Goal: Transaction & Acquisition: Purchase product/service

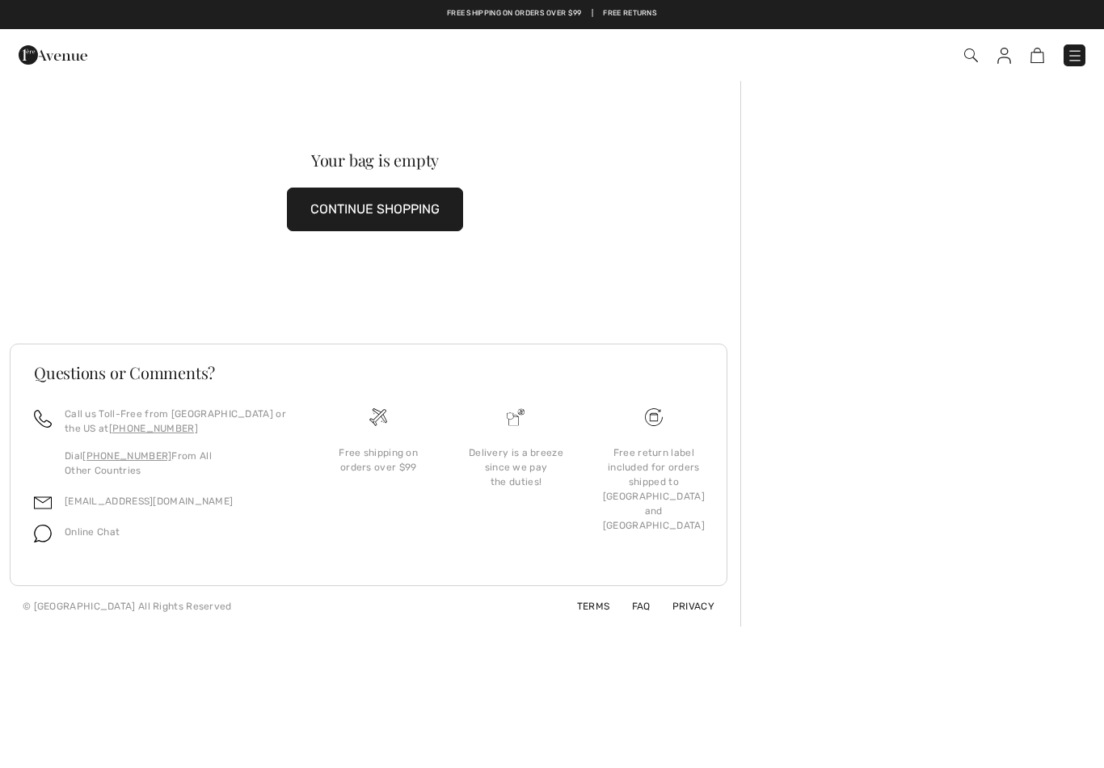
click at [379, 202] on button "CONTINUE SHOPPING" at bounding box center [375, 210] width 176 height 44
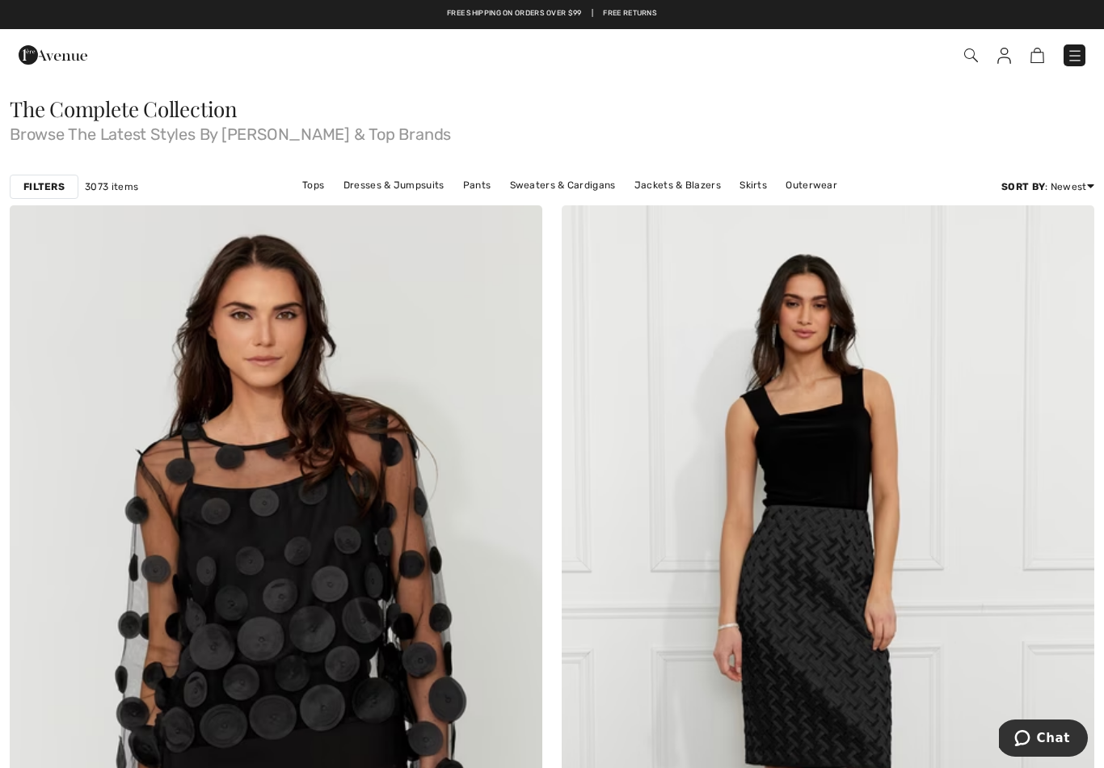
click at [318, 184] on link "Tops" at bounding box center [313, 185] width 38 height 21
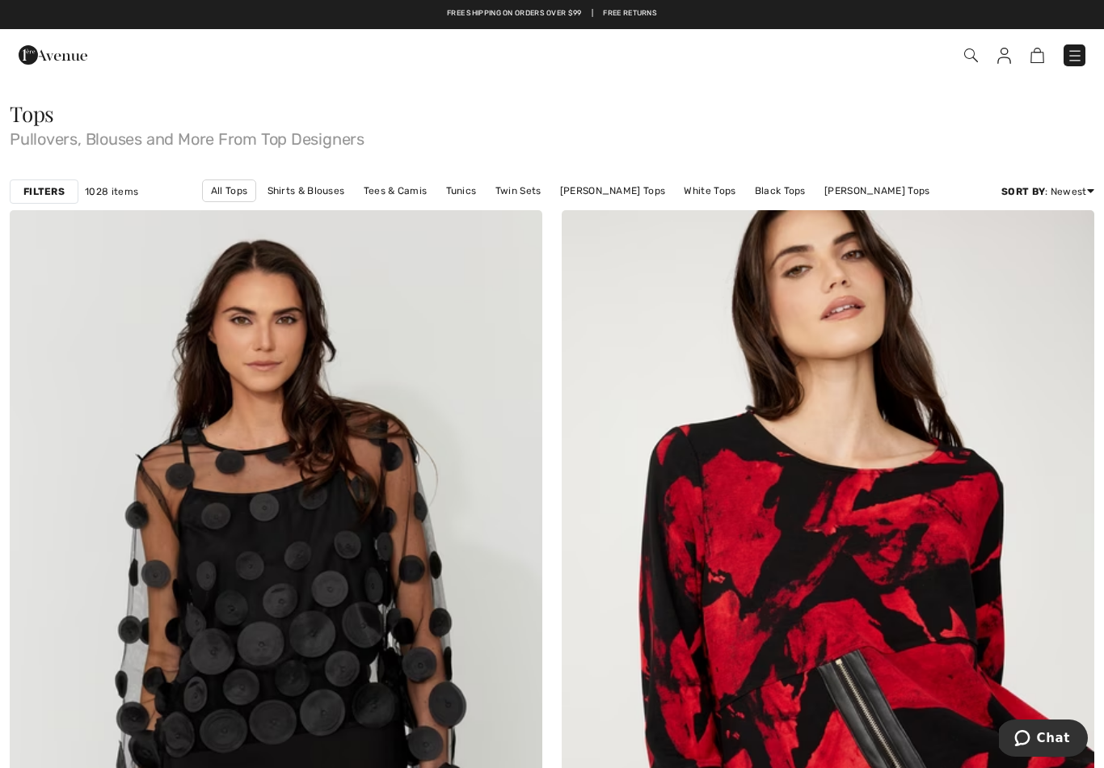
click at [255, 194] on link "All Tops" at bounding box center [229, 190] width 54 height 23
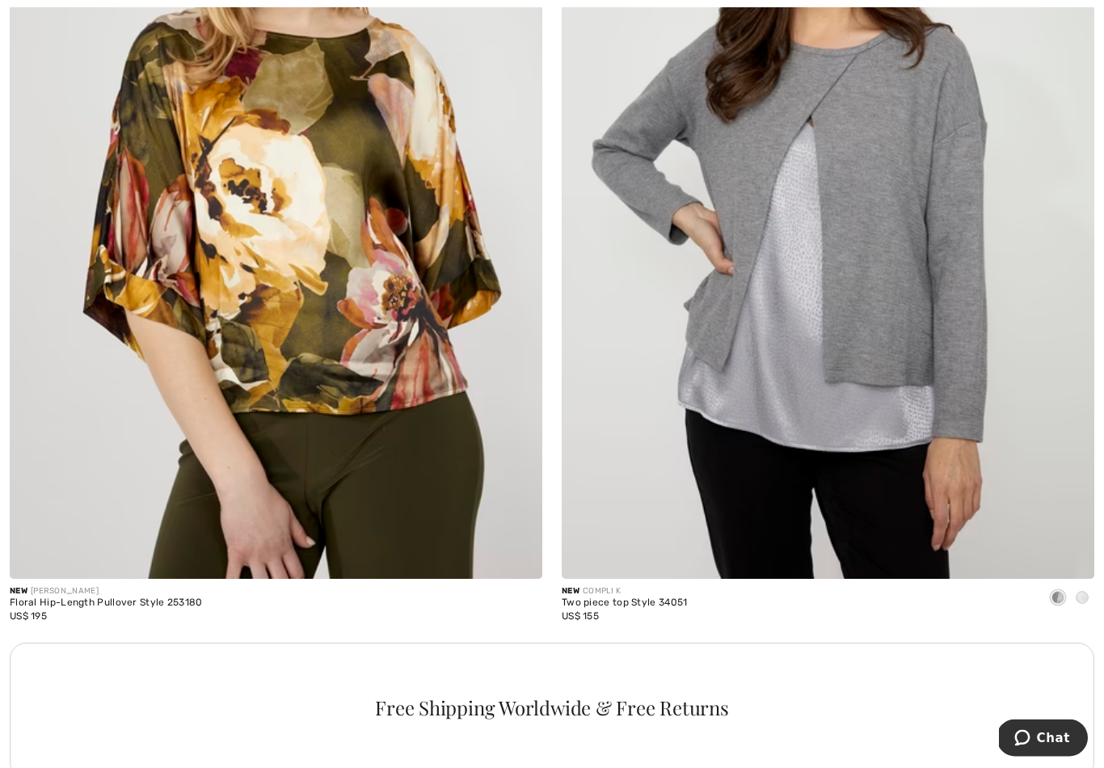
scroll to position [4744, 0]
click at [1086, 585] on div at bounding box center [1082, 598] width 24 height 27
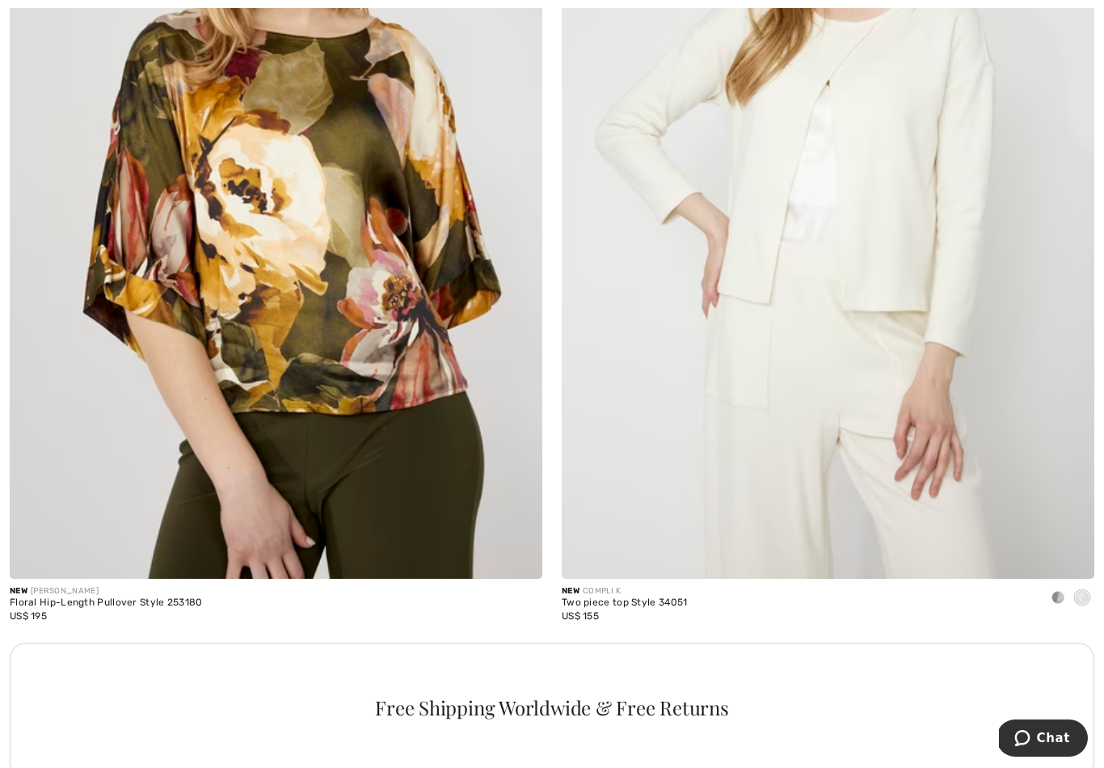
click at [1059, 591] on span at bounding box center [1058, 597] width 13 height 13
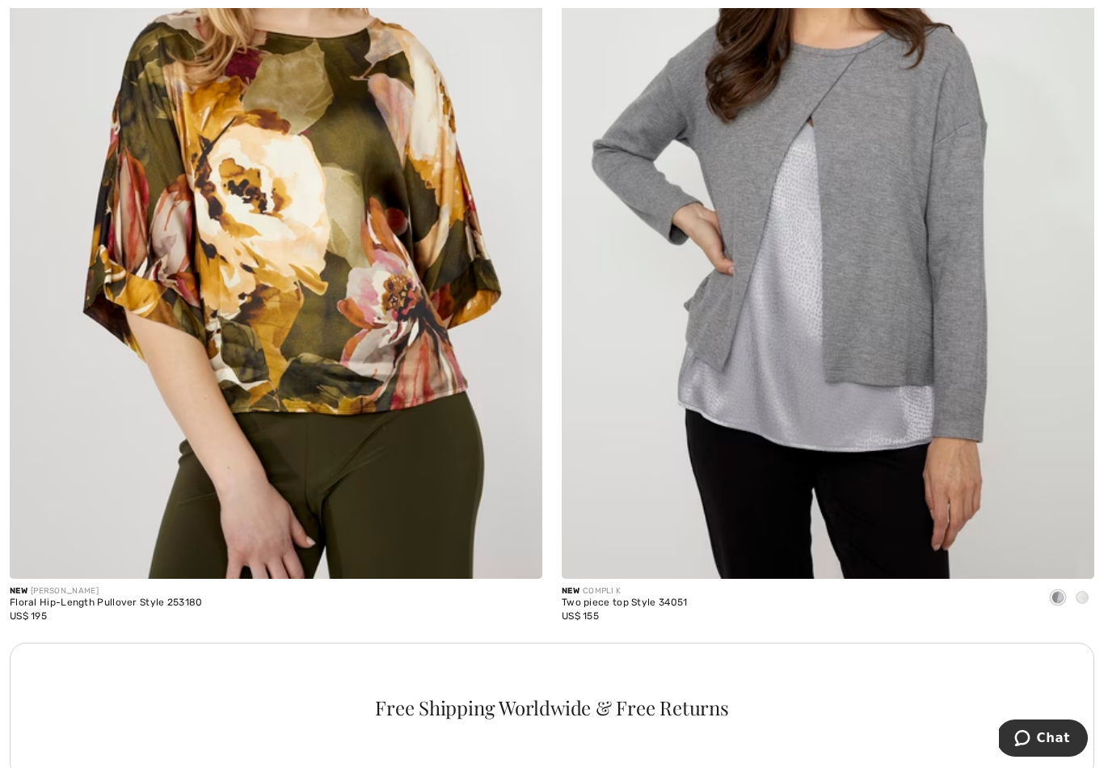
click at [648, 591] on div "New COMPLI K" at bounding box center [625, 591] width 126 height 12
click at [901, 406] on img at bounding box center [828, 178] width 533 height 799
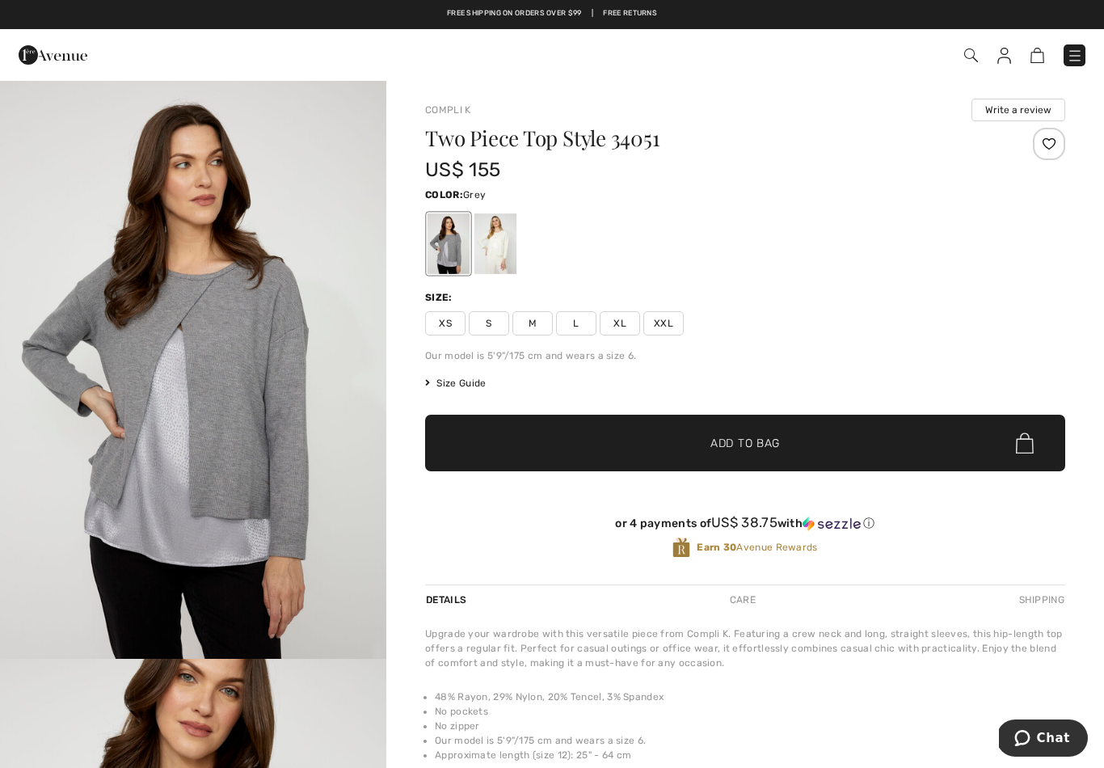
click at [498, 323] on span "S" at bounding box center [489, 323] width 40 height 24
click at [824, 445] on span "✔ Added to Bag Add to Bag" at bounding box center [745, 443] width 640 height 57
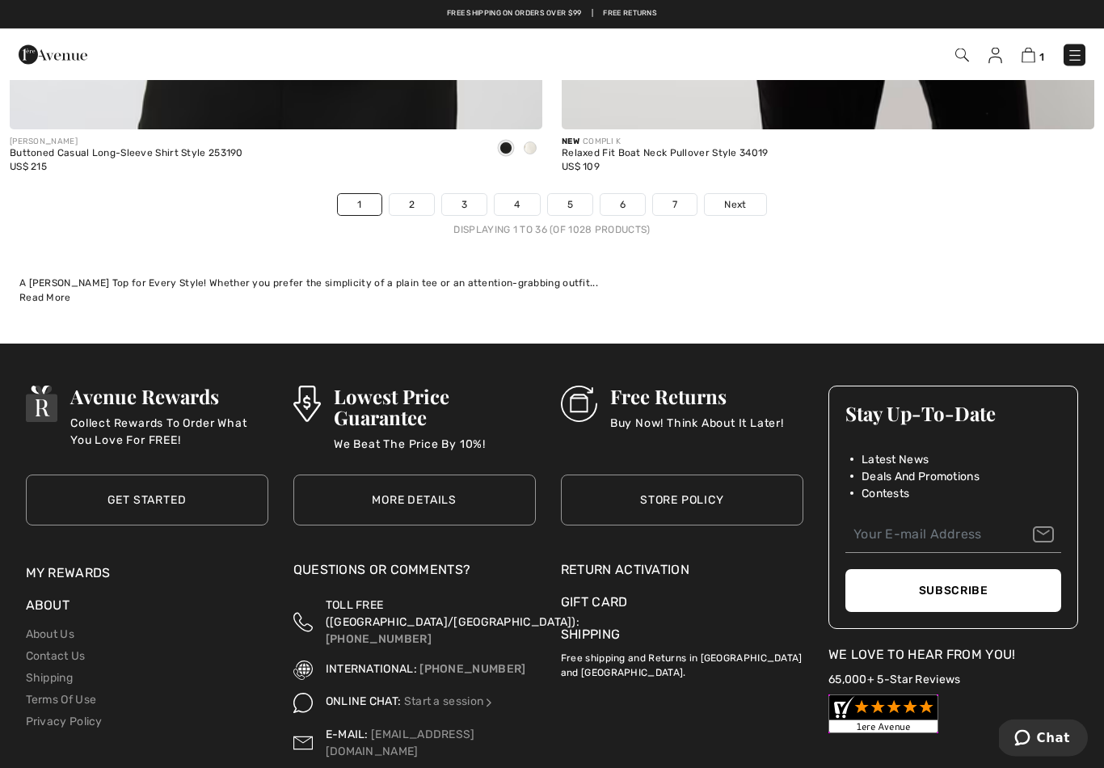
scroll to position [15876, 0]
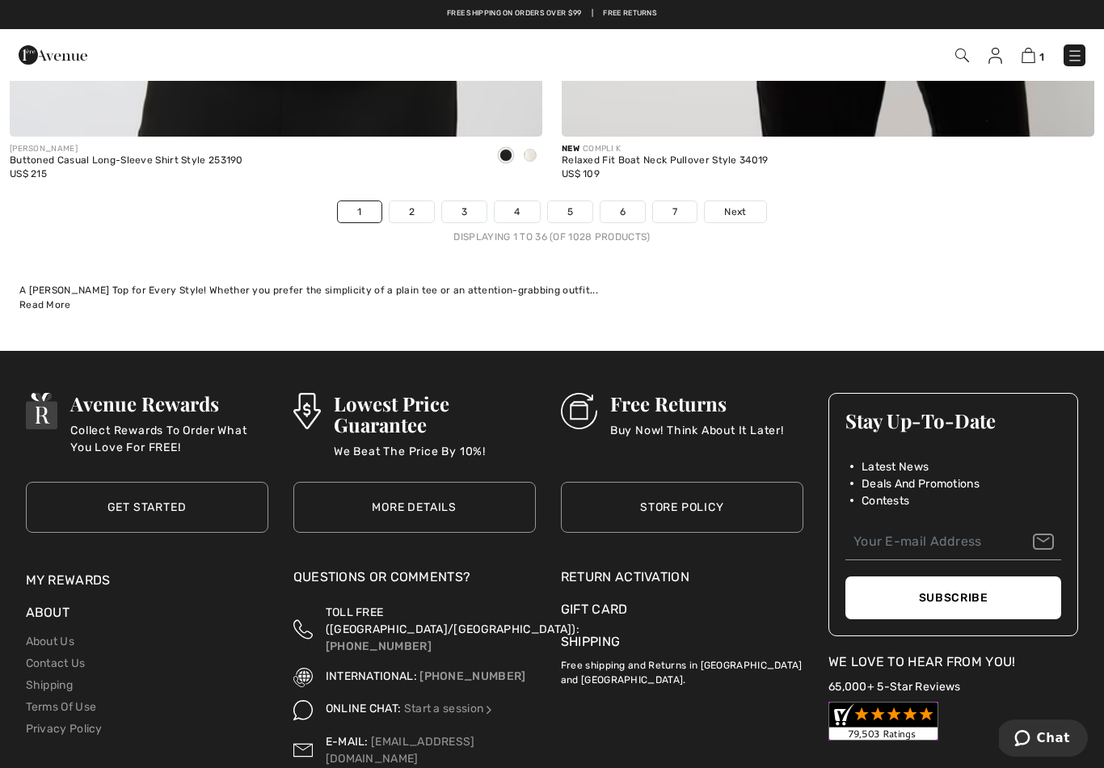
click at [421, 204] on link "2" at bounding box center [412, 211] width 44 height 21
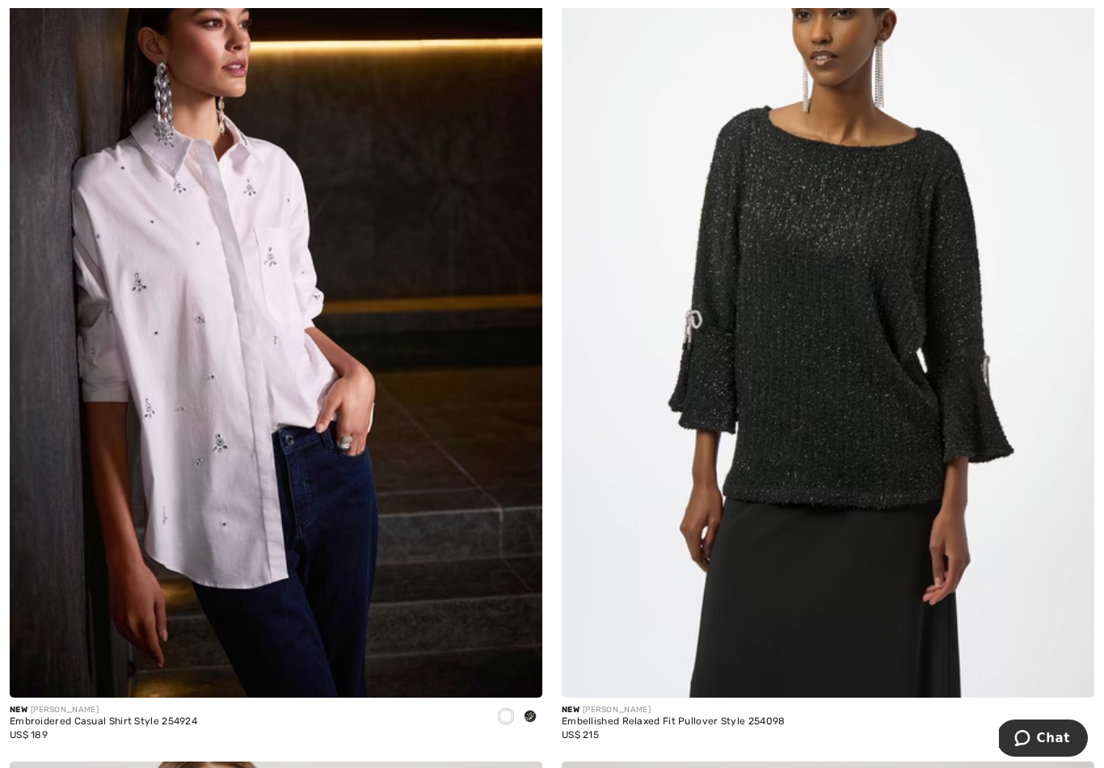
scroll to position [2900, 0]
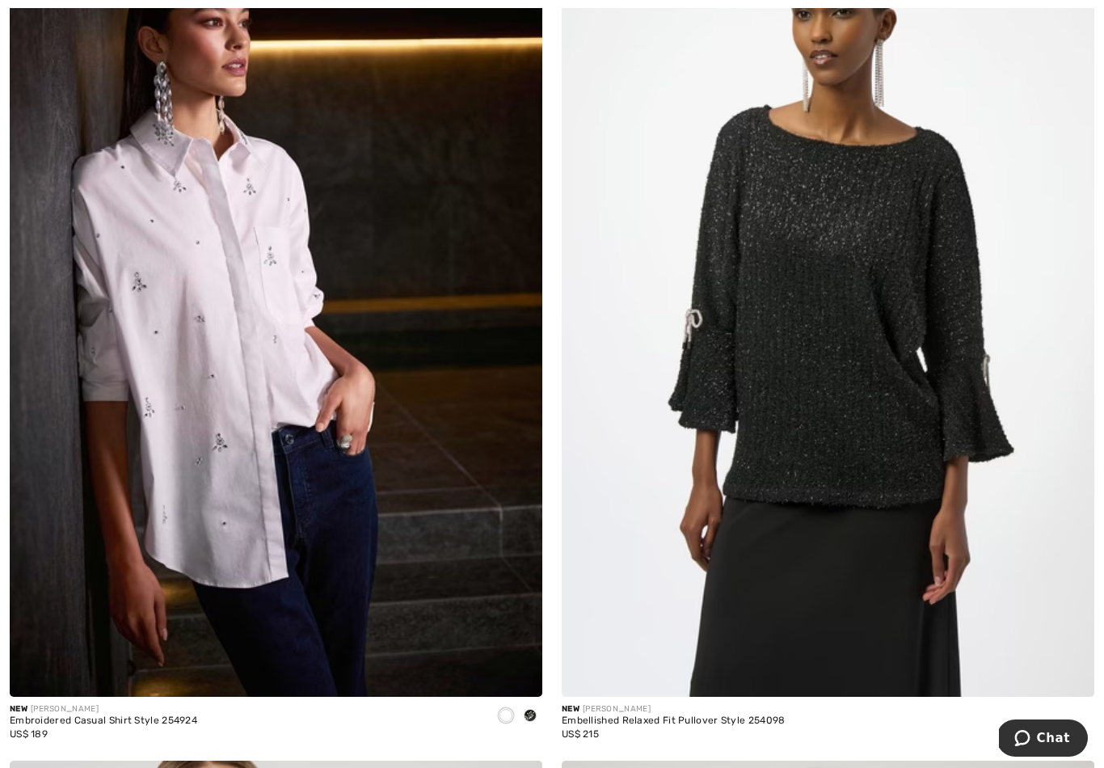
click at [262, 332] on img at bounding box center [276, 297] width 533 height 799
click at [287, 298] on img at bounding box center [276, 297] width 533 height 799
click at [254, 584] on img at bounding box center [276, 297] width 533 height 799
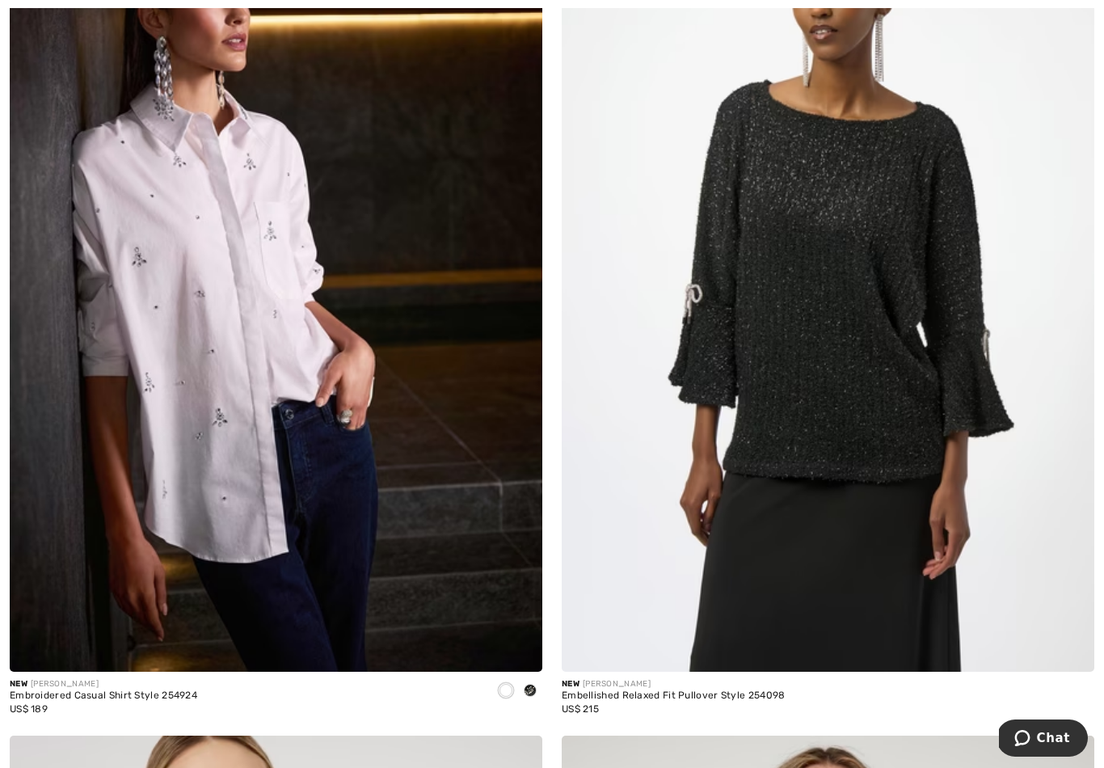
click at [229, 597] on img at bounding box center [276, 272] width 533 height 799
click at [106, 690] on div "Embroidered Casual Shirt Style 254924" at bounding box center [104, 695] width 188 height 11
click at [108, 669] on img at bounding box center [276, 272] width 533 height 799
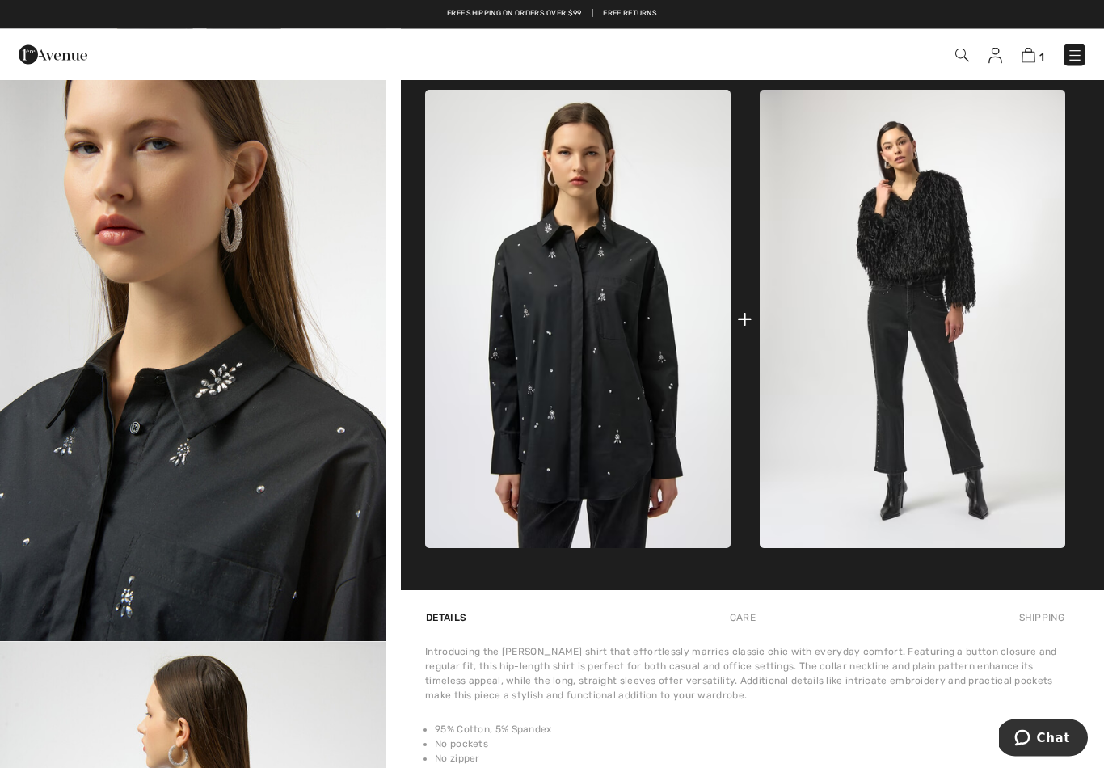
scroll to position [584, 0]
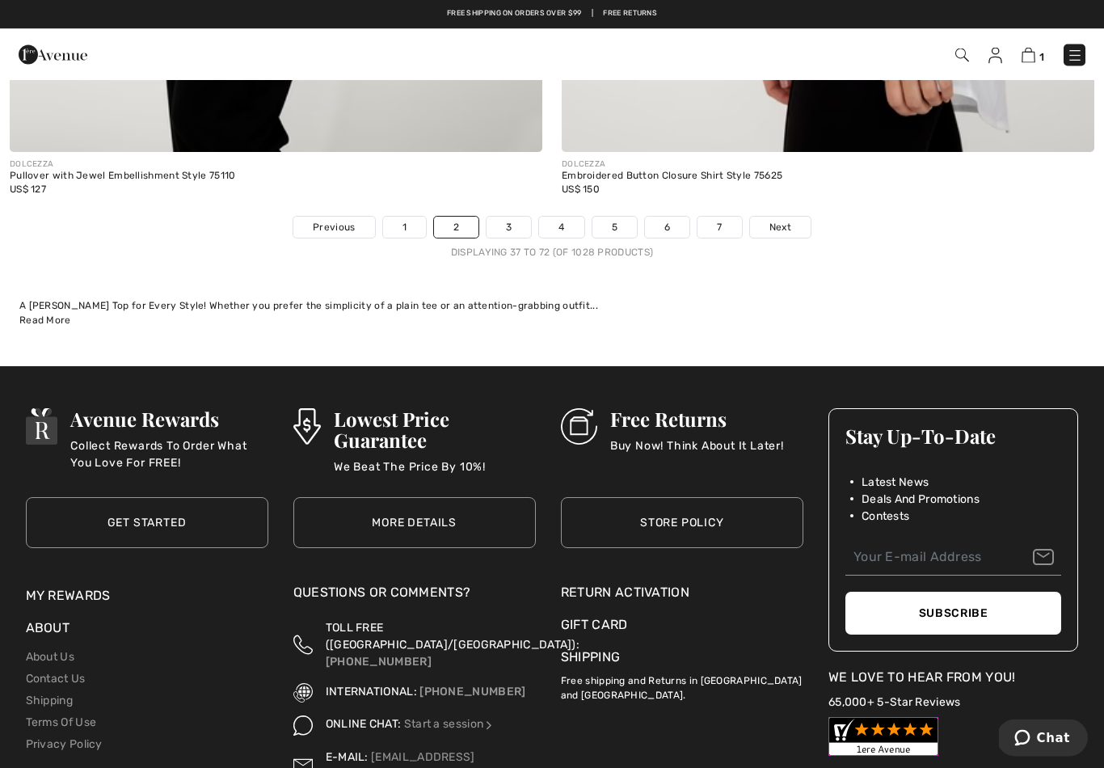
scroll to position [15858, 0]
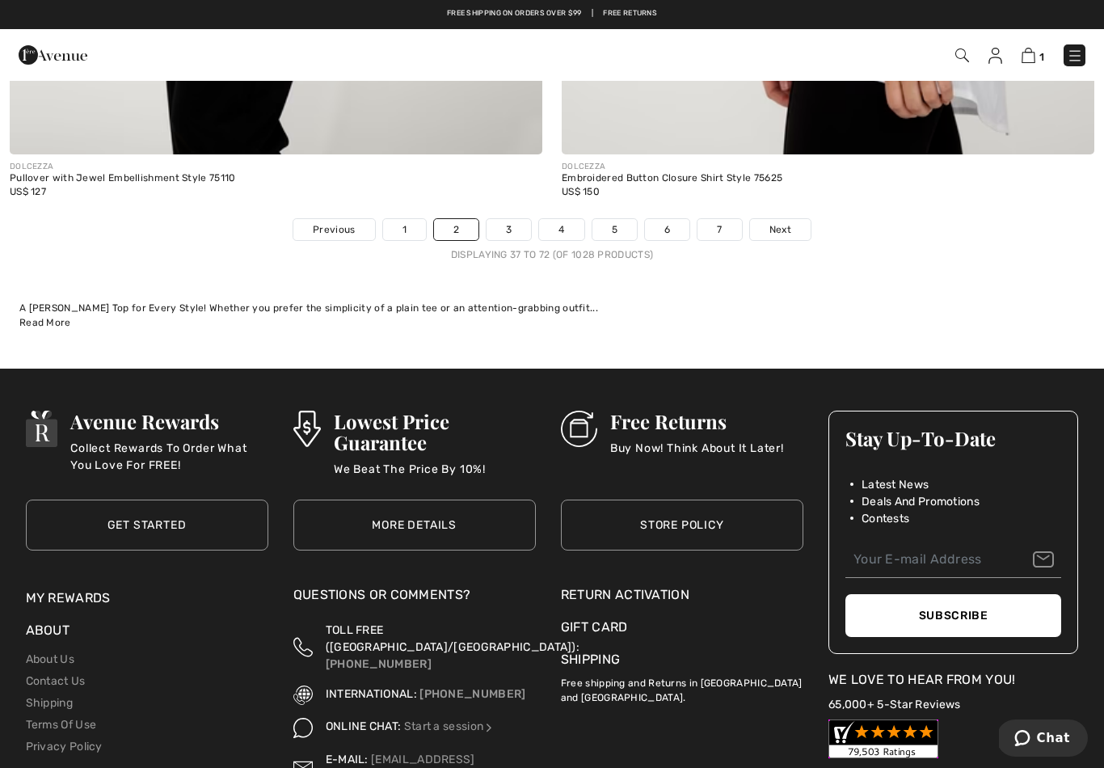
click at [510, 219] on link "3" at bounding box center [509, 229] width 44 height 21
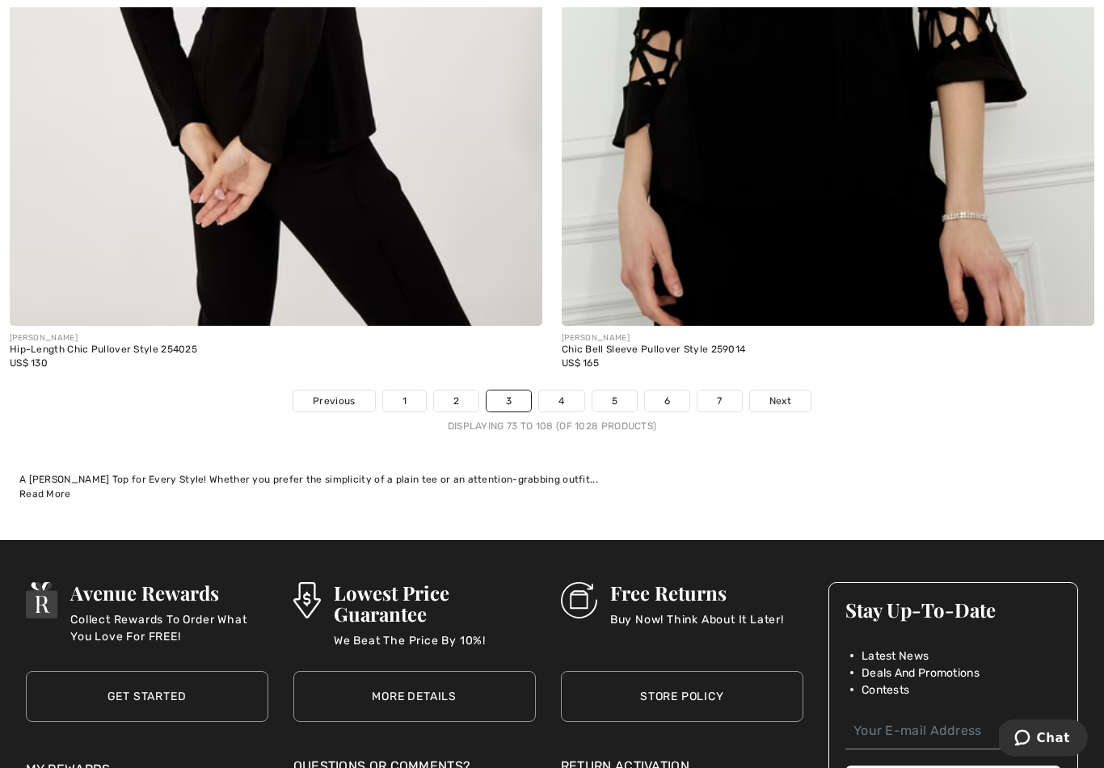
scroll to position [15688, 0]
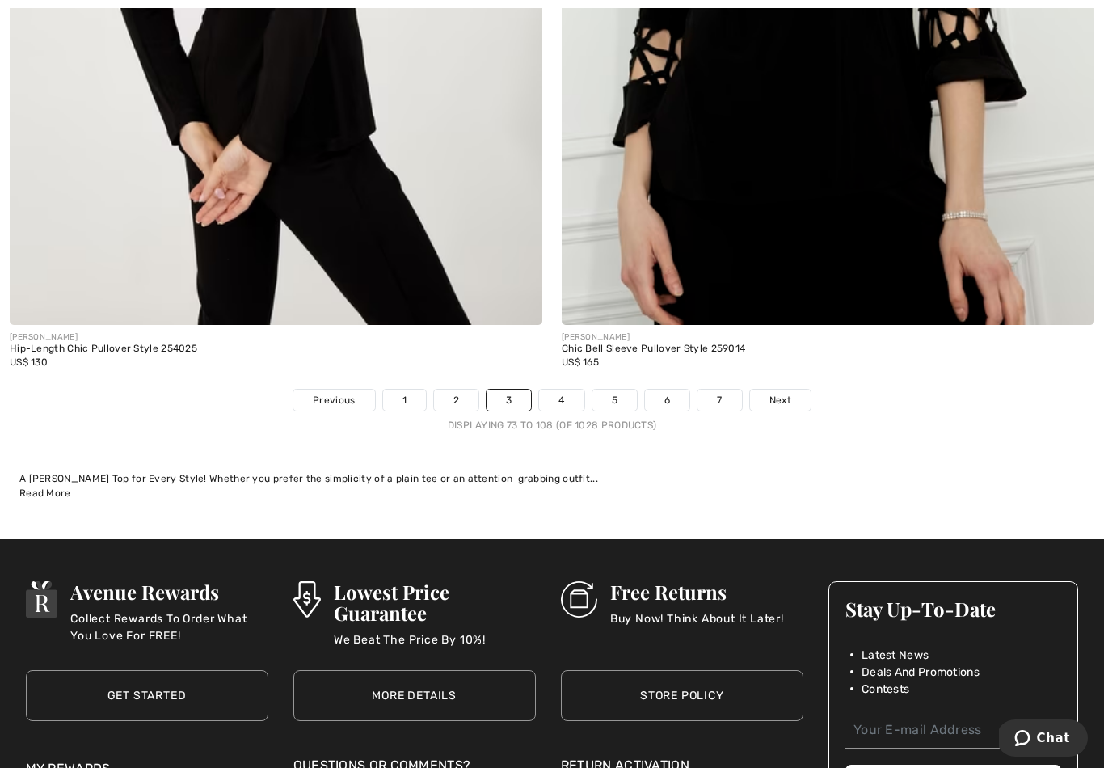
click at [580, 390] on link "4" at bounding box center [561, 400] width 44 height 21
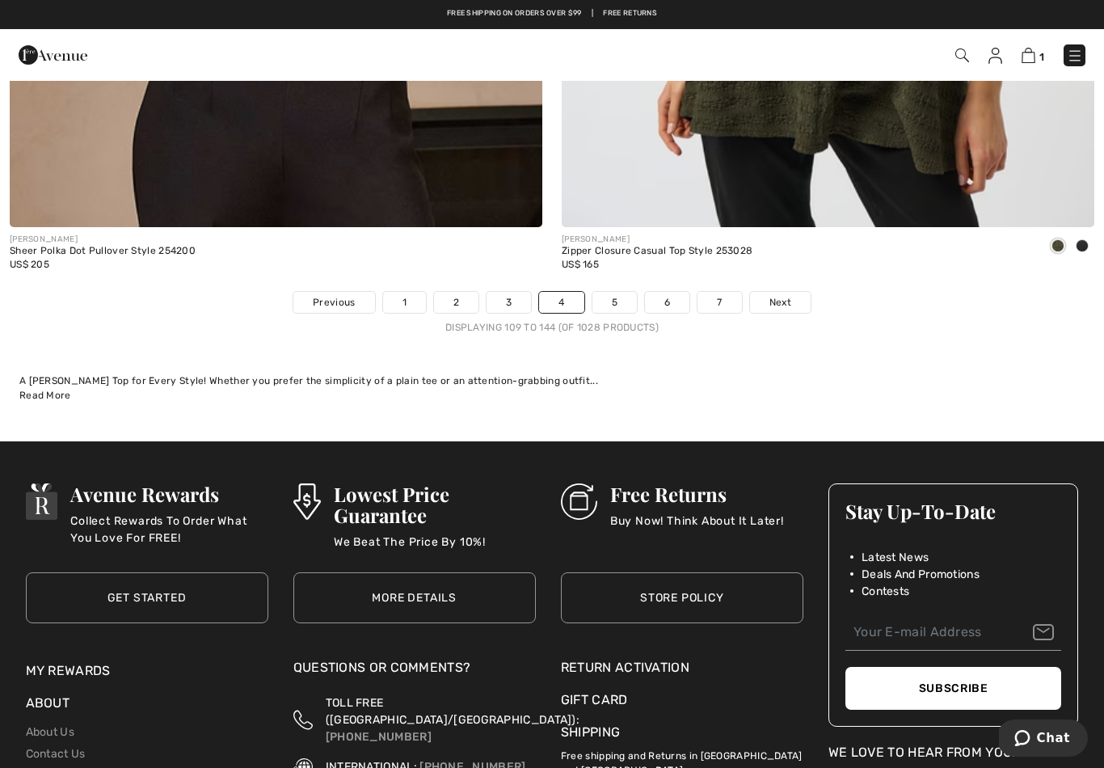
scroll to position [15769, 0]
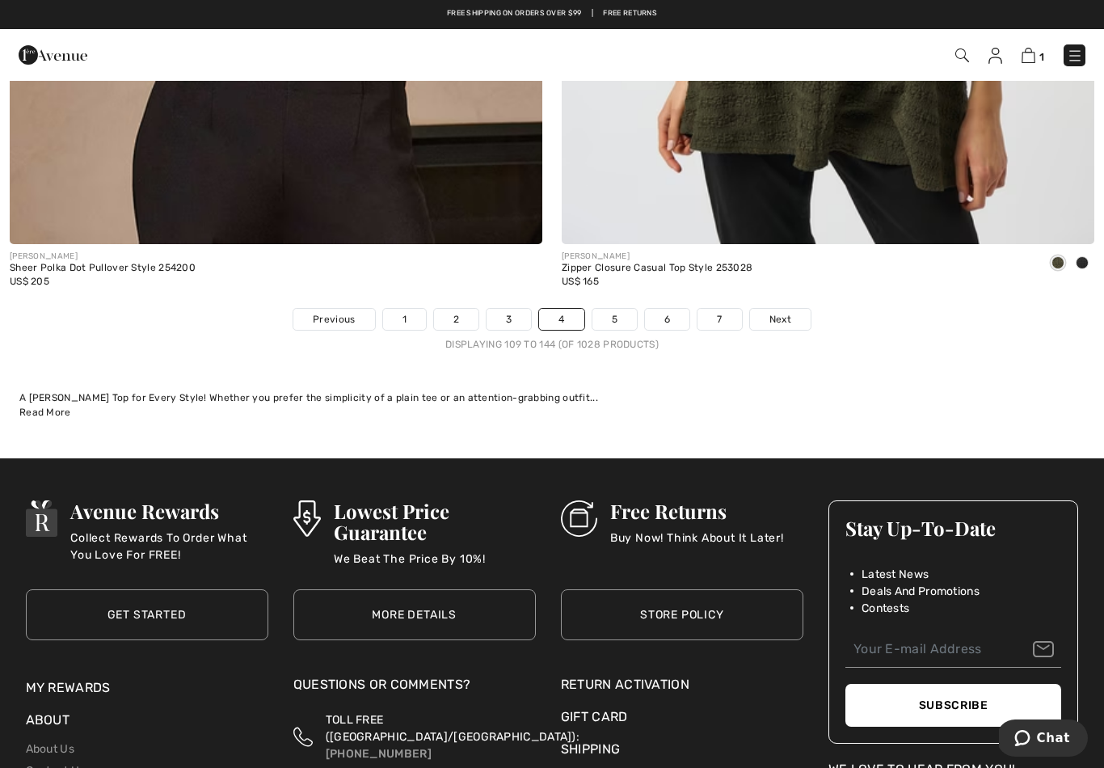
click at [620, 309] on link "5" at bounding box center [615, 319] width 44 height 21
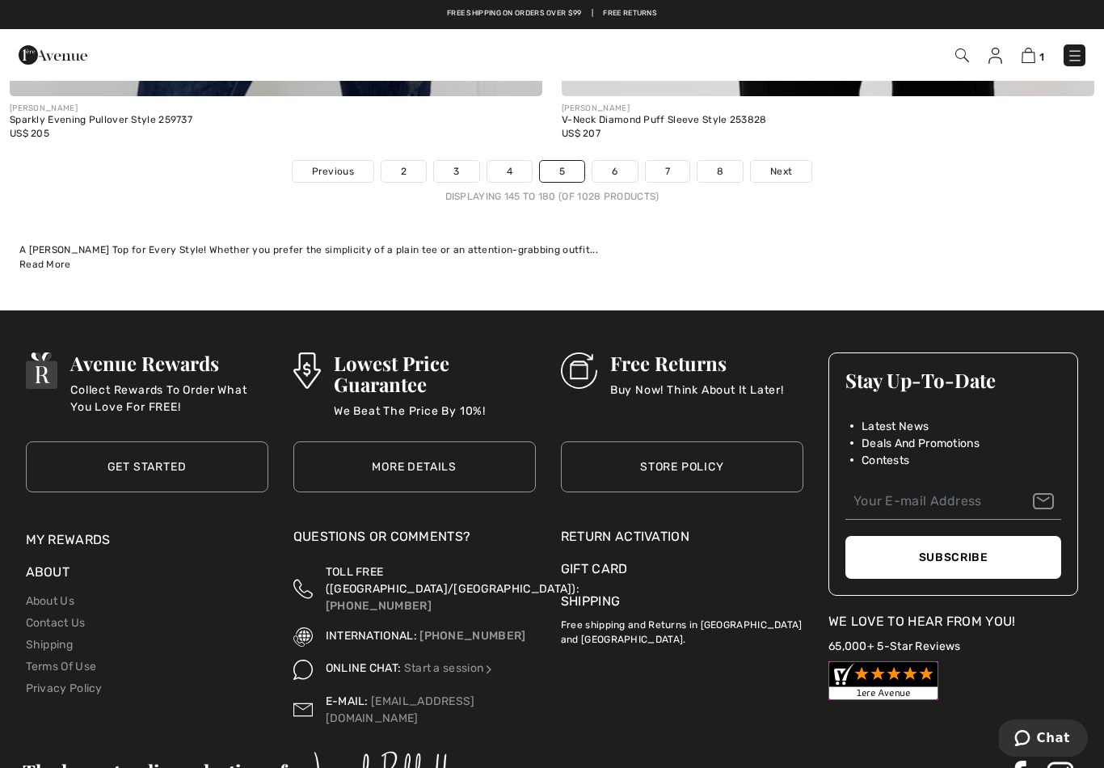
scroll to position [15916, 0]
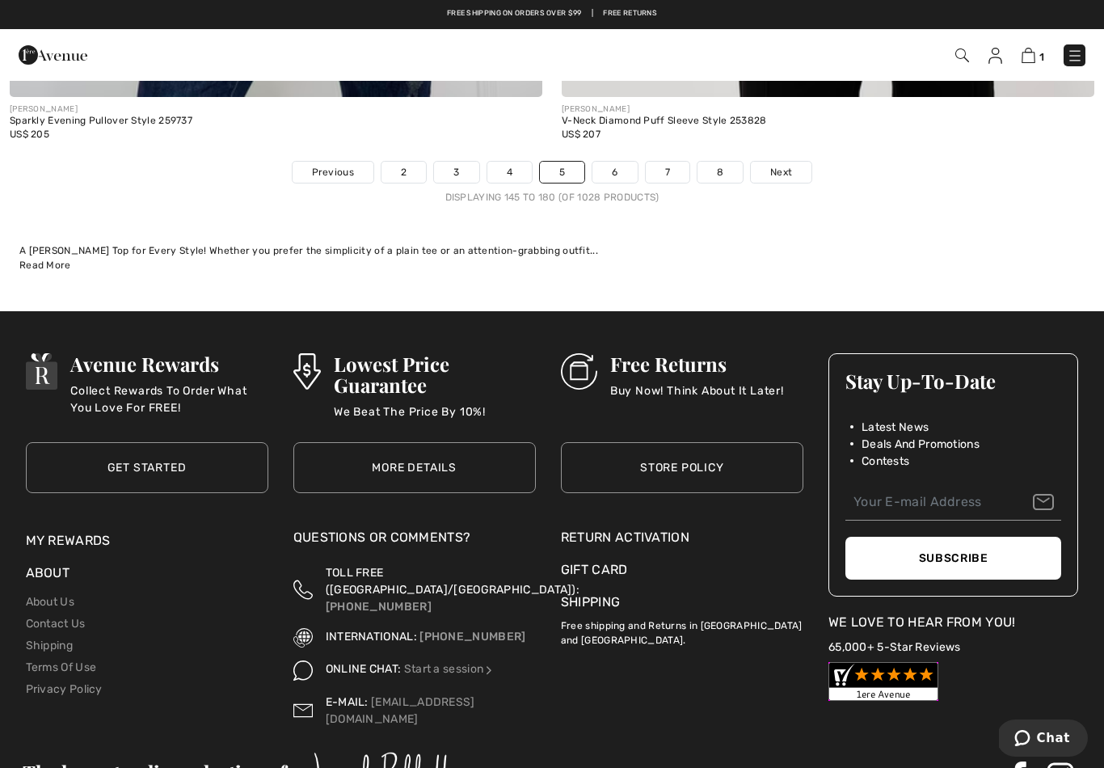
click at [622, 162] on link "6" at bounding box center [615, 172] width 44 height 21
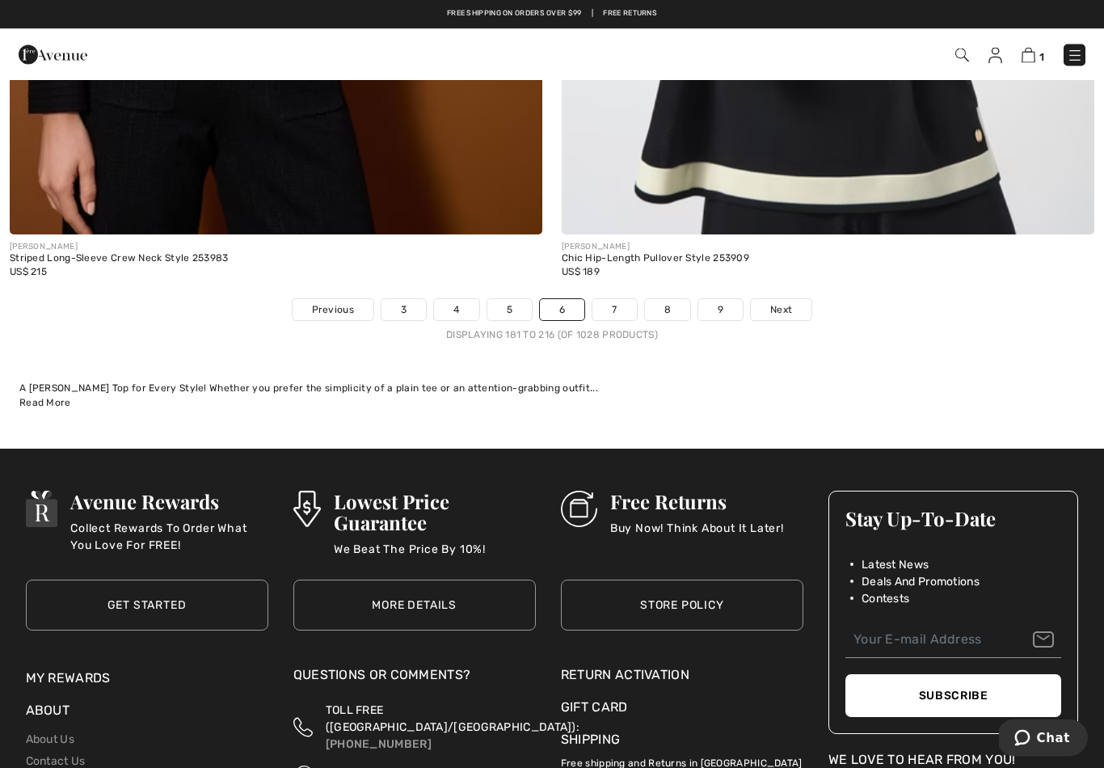
scroll to position [15775, 0]
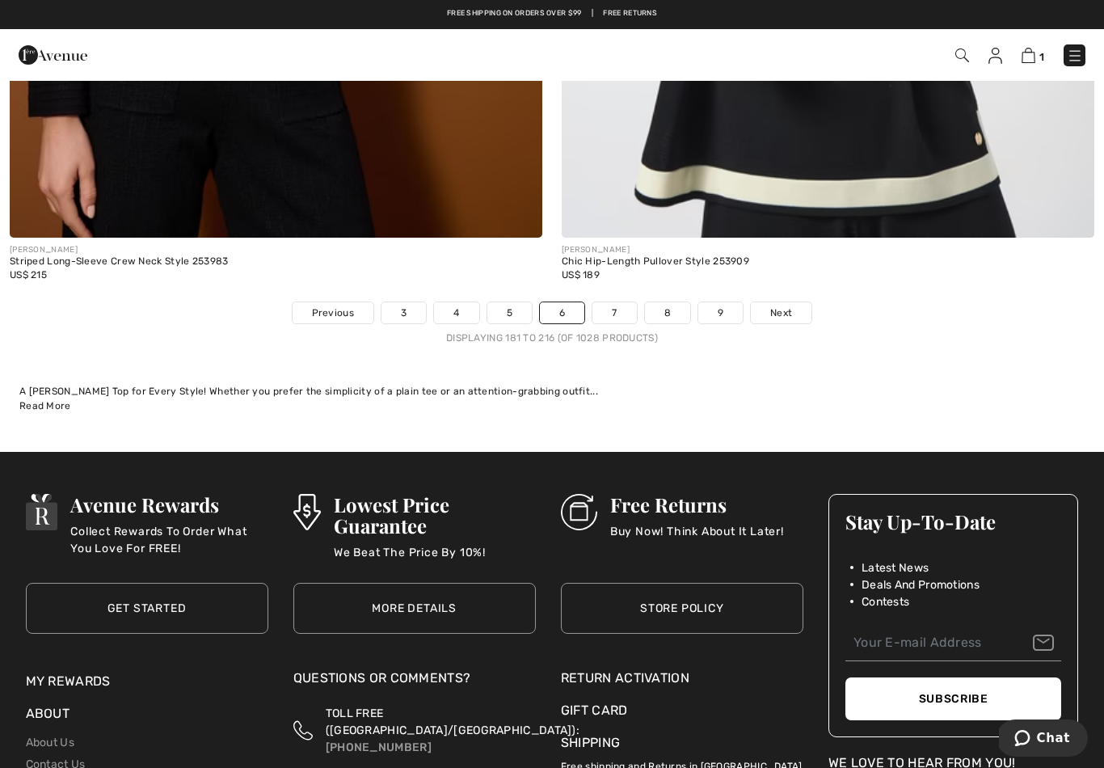
click at [622, 302] on link "7" at bounding box center [615, 312] width 44 height 21
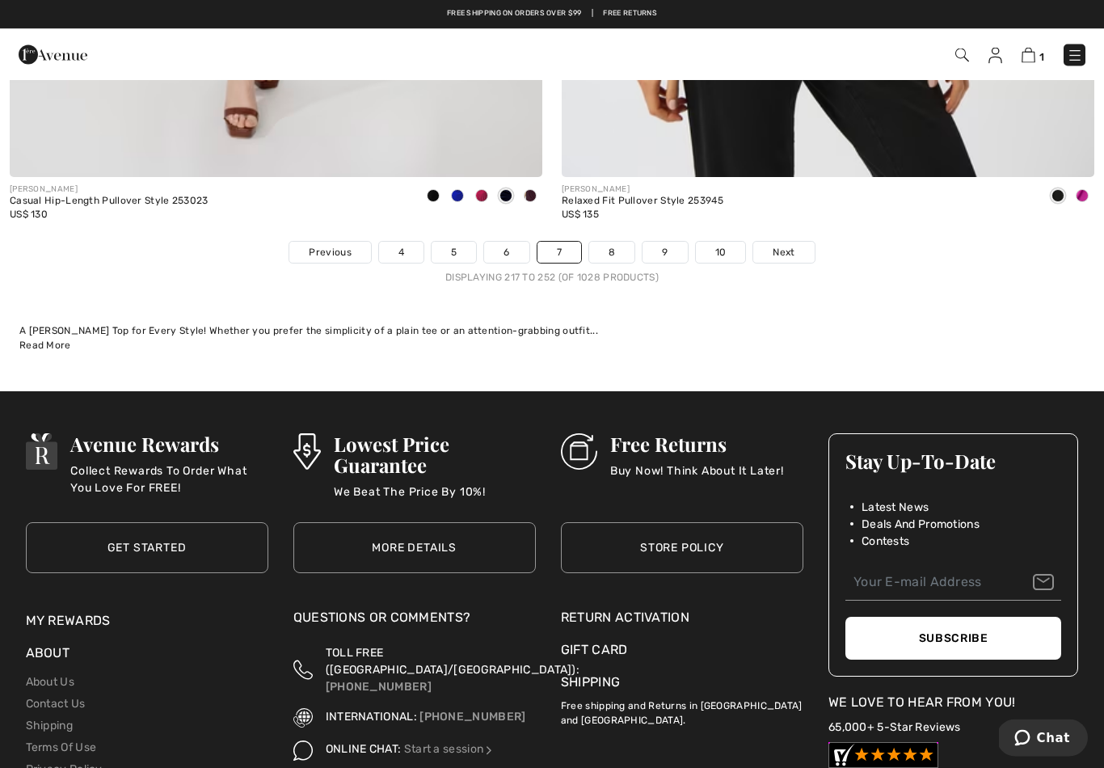
scroll to position [15833, 0]
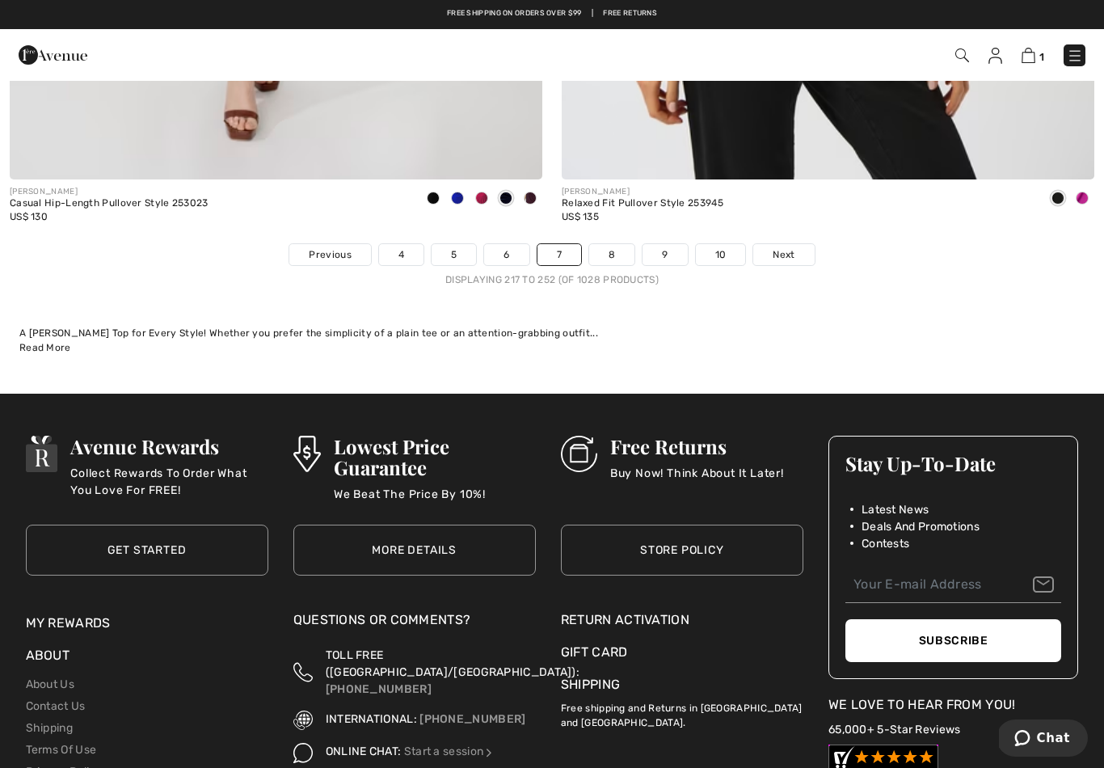
click at [618, 244] on link "8" at bounding box center [611, 254] width 45 height 21
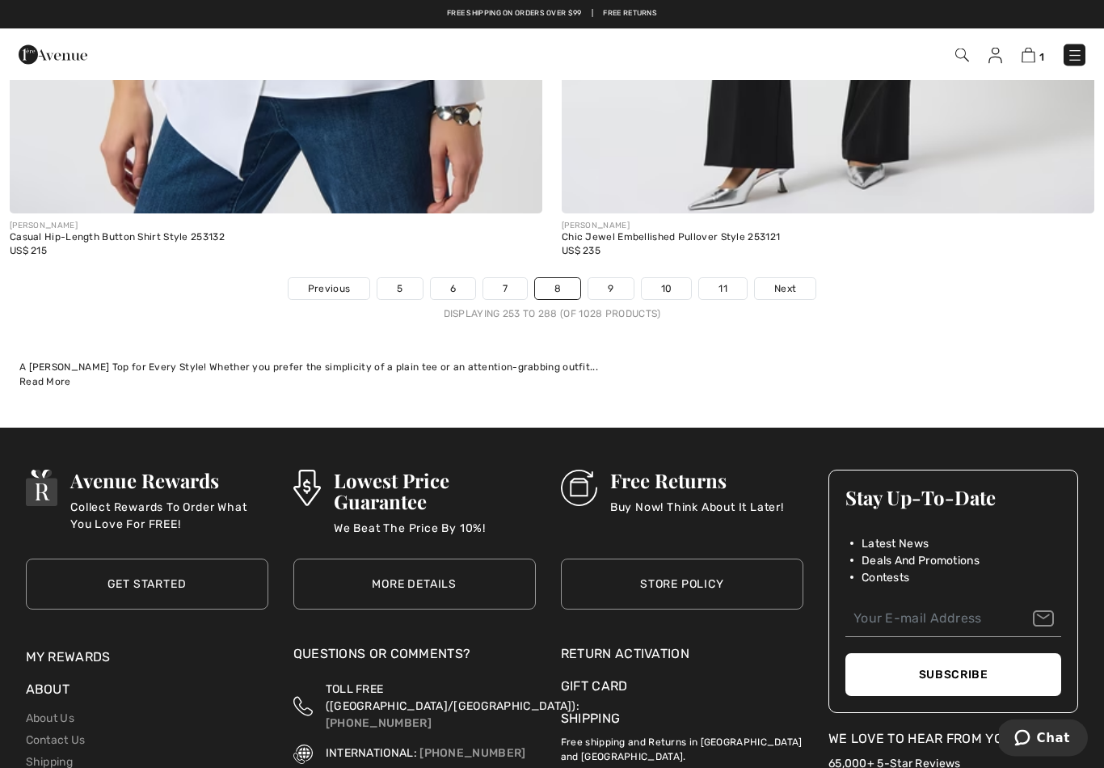
scroll to position [15782, 0]
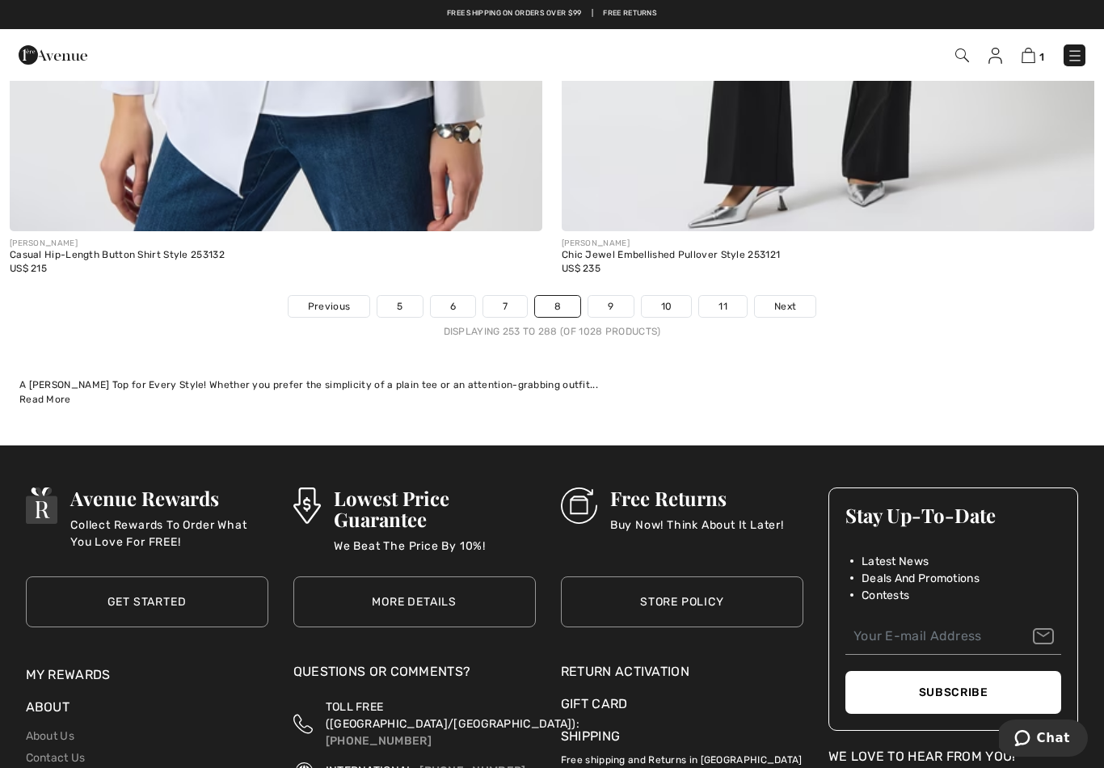
click at [619, 296] on link "9" at bounding box center [610, 306] width 44 height 21
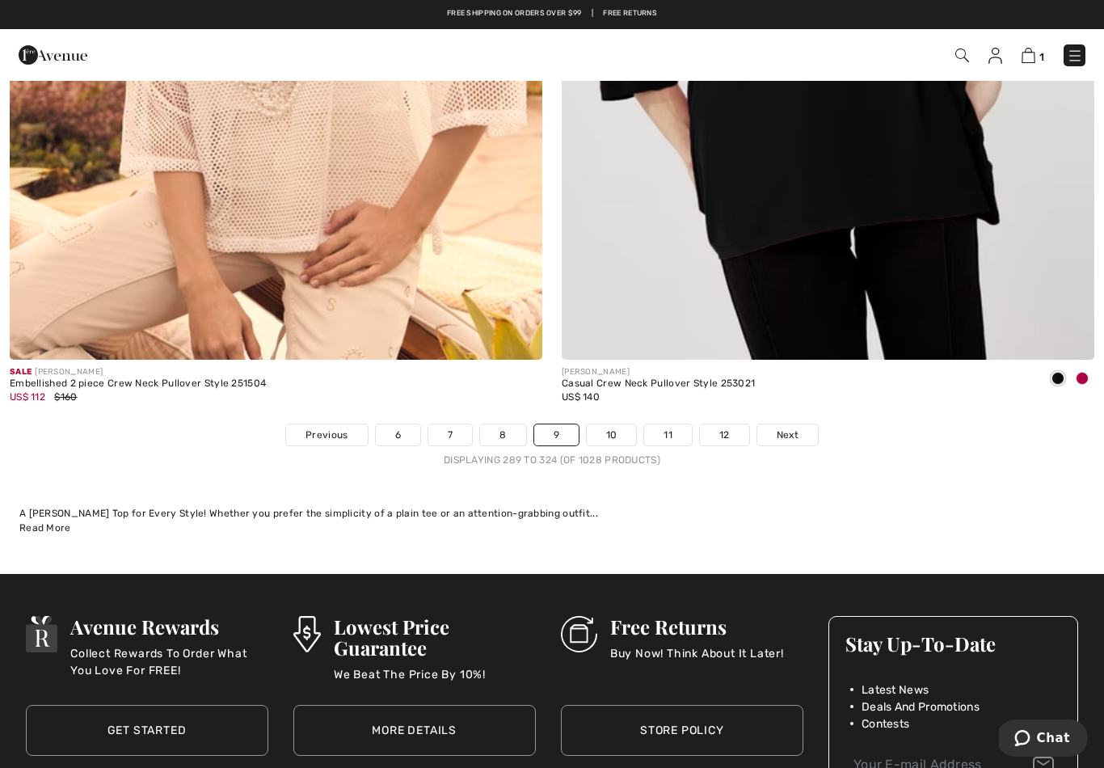
scroll to position [15648, 0]
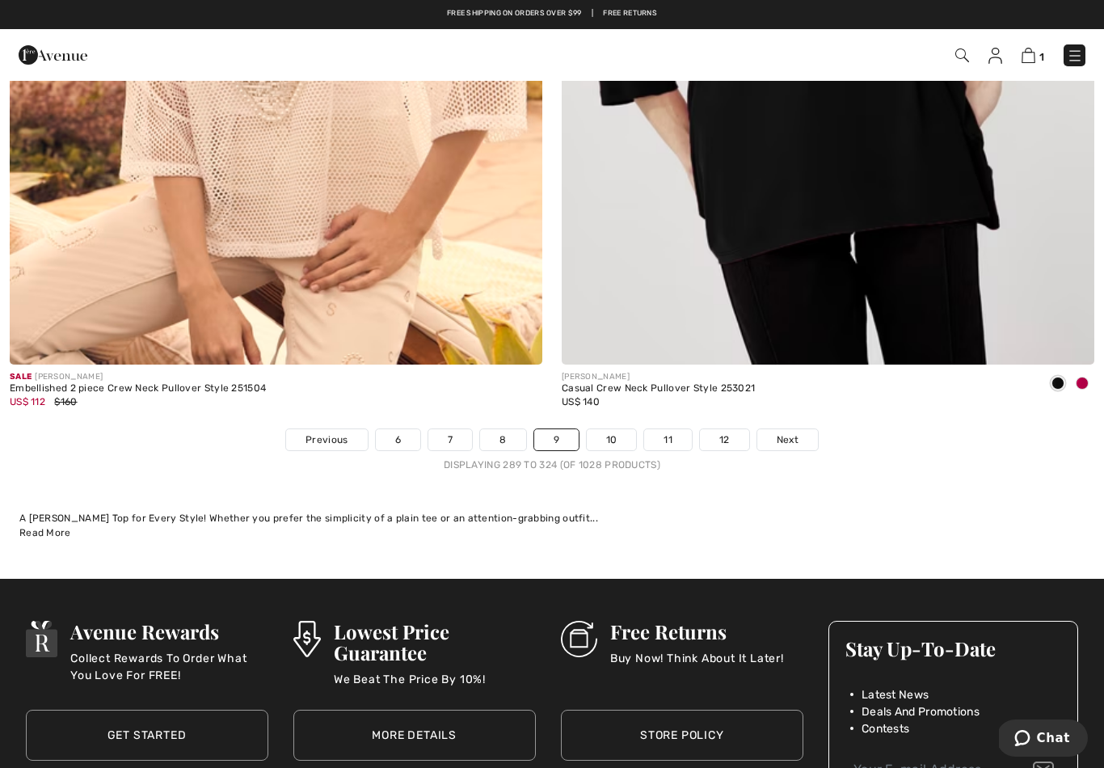
click at [614, 429] on link "10" at bounding box center [612, 439] width 50 height 21
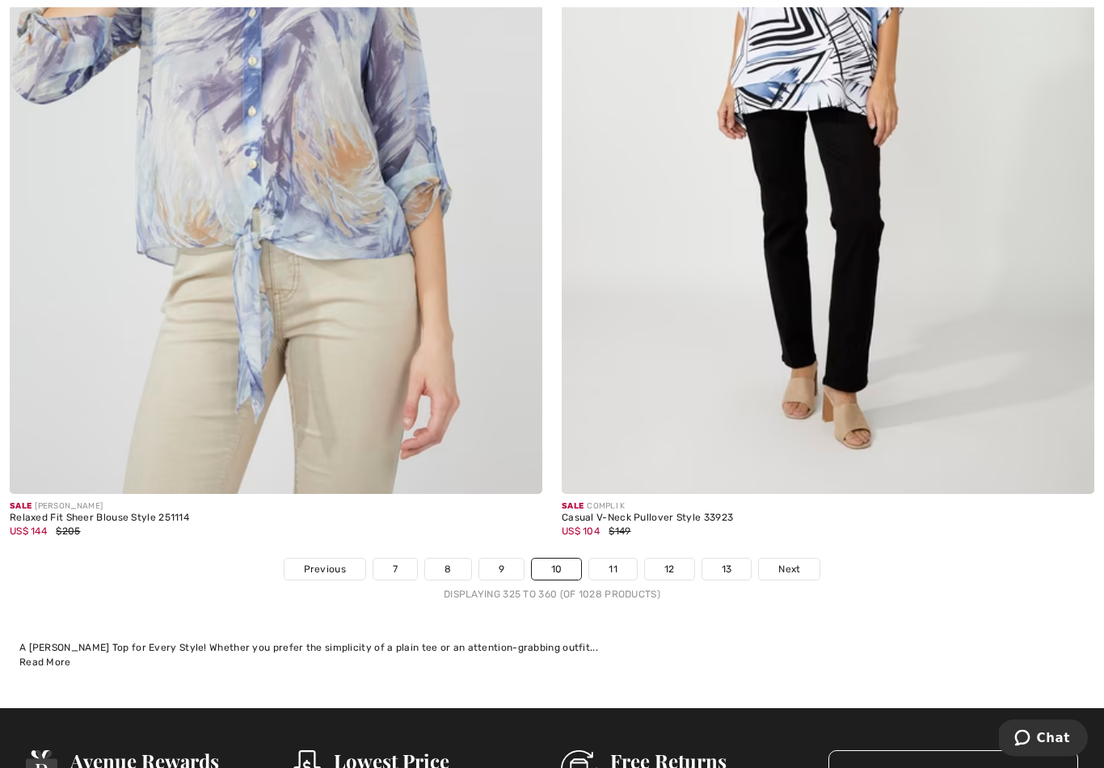
scroll to position [15519, 0]
click at [608, 559] on link "11" at bounding box center [613, 569] width 48 height 21
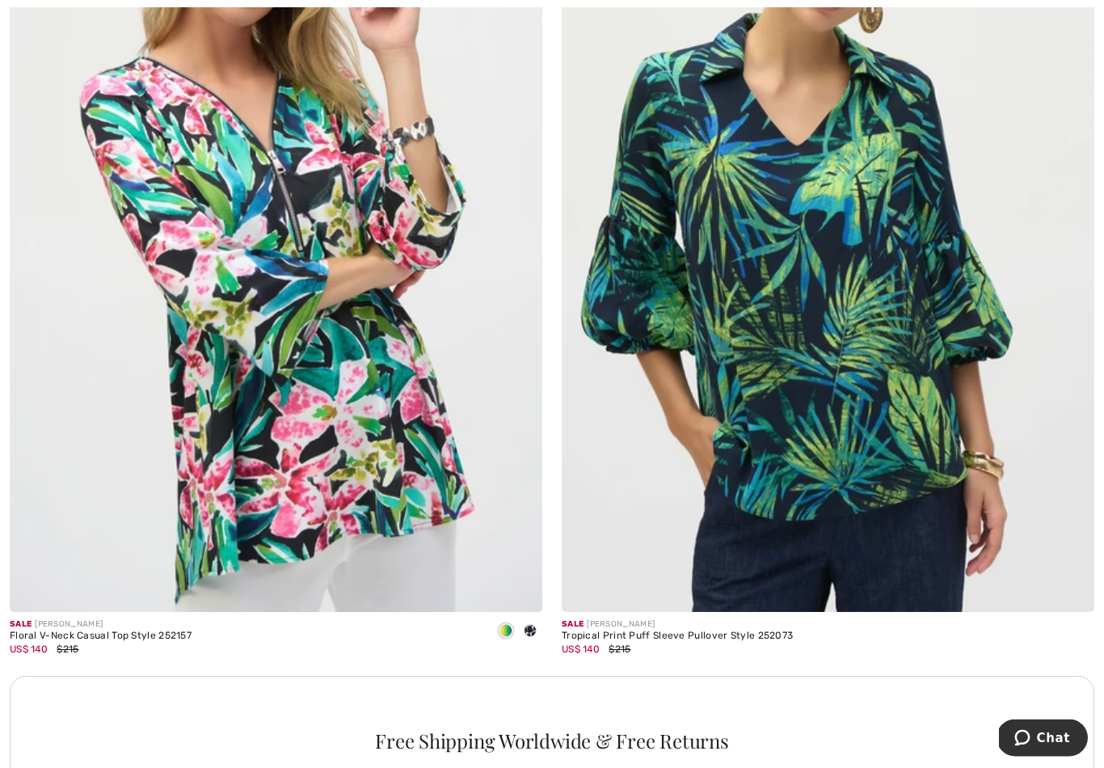
scroll to position [4711, 0]
click at [658, 625] on div "Sale [PERSON_NAME]" at bounding box center [677, 624] width 231 height 12
click at [626, 631] on div "Tropical Print Puff Sleeve Pullover Style 252073" at bounding box center [677, 636] width 231 height 11
click at [701, 564] on img at bounding box center [828, 211] width 533 height 799
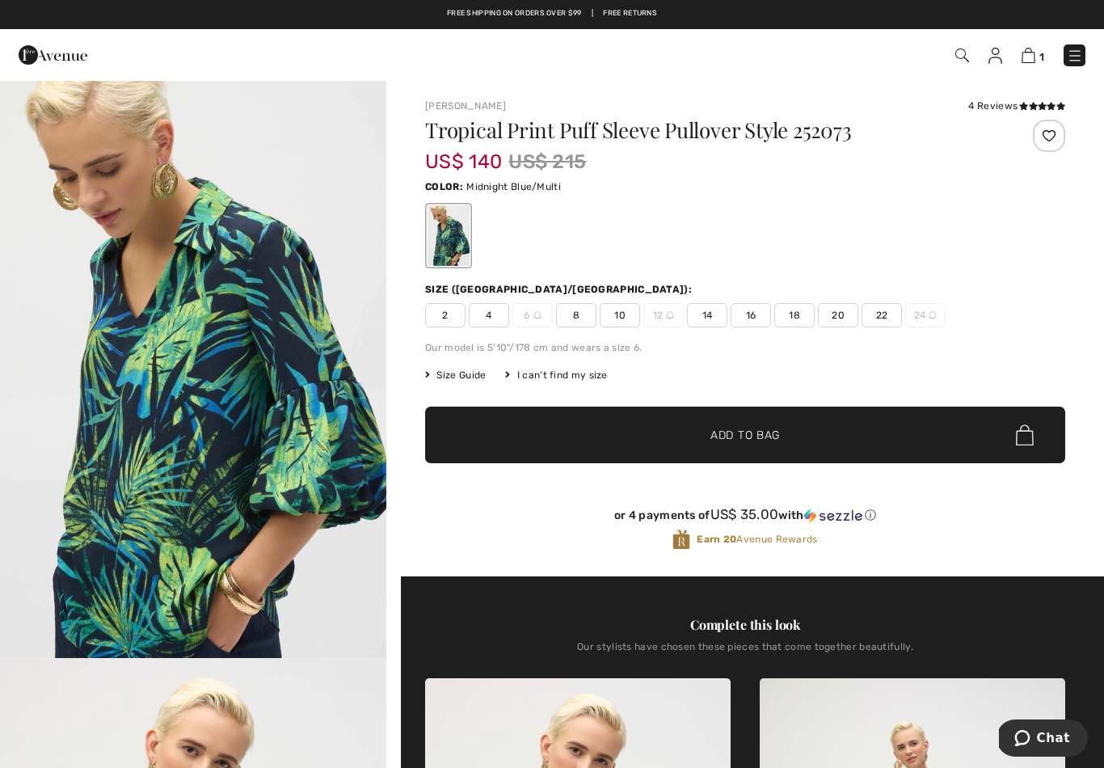
click at [500, 319] on span "4" at bounding box center [489, 315] width 40 height 24
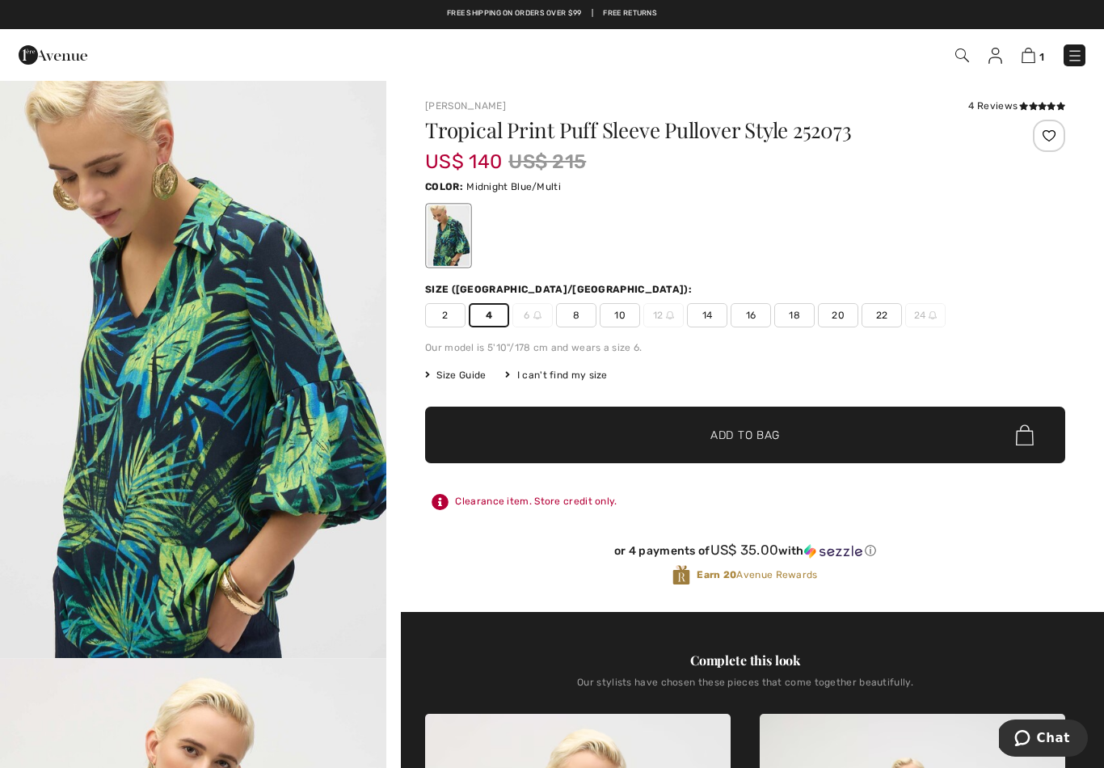
click at [781, 434] on span "✔ Added to Bag Add to Bag" at bounding box center [745, 435] width 640 height 57
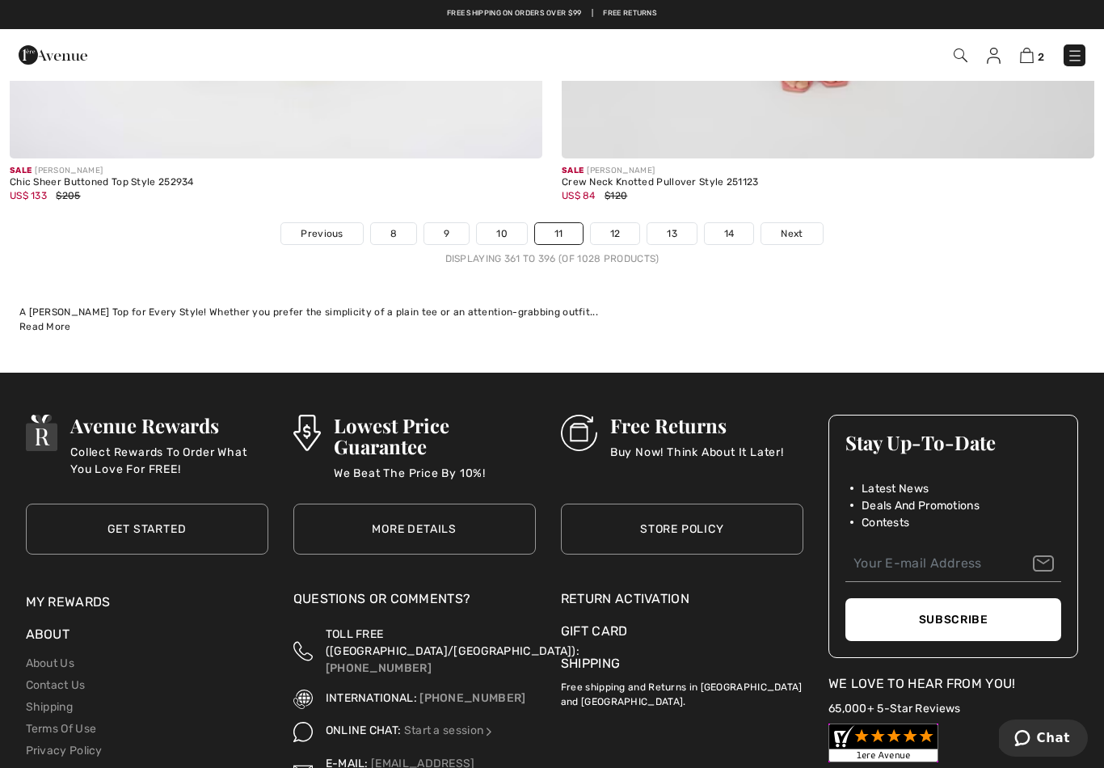
scroll to position [15854, 0]
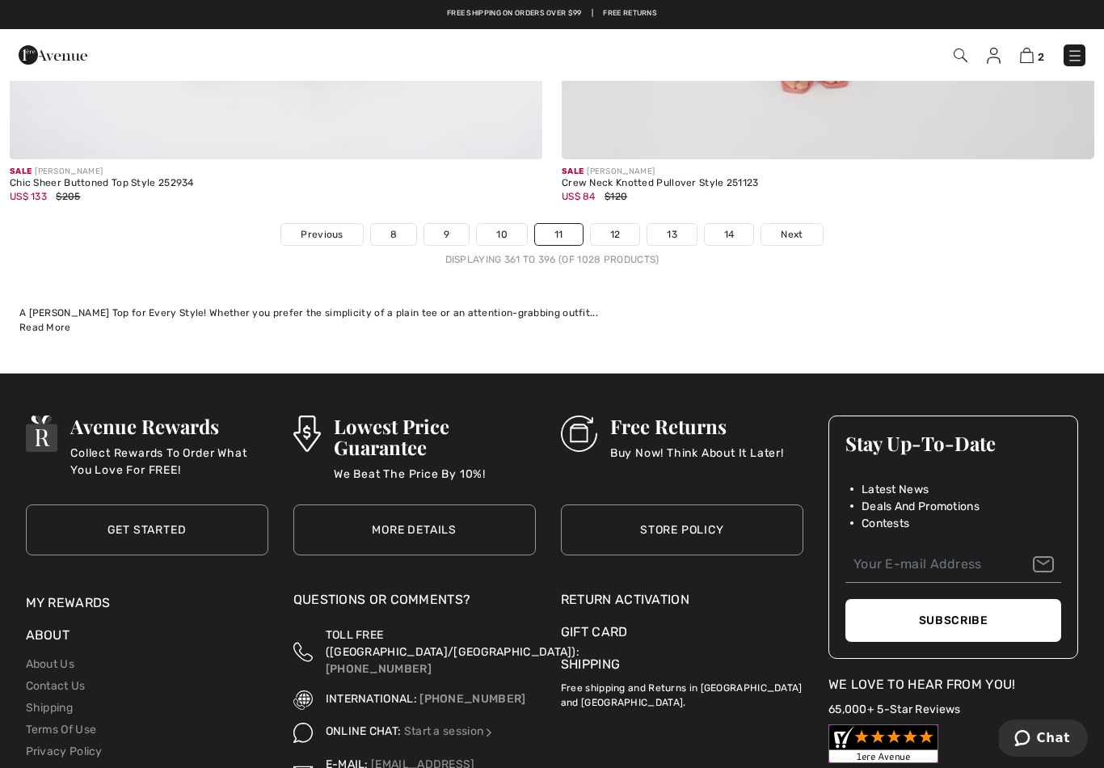
click at [612, 224] on link "12" at bounding box center [615, 234] width 49 height 21
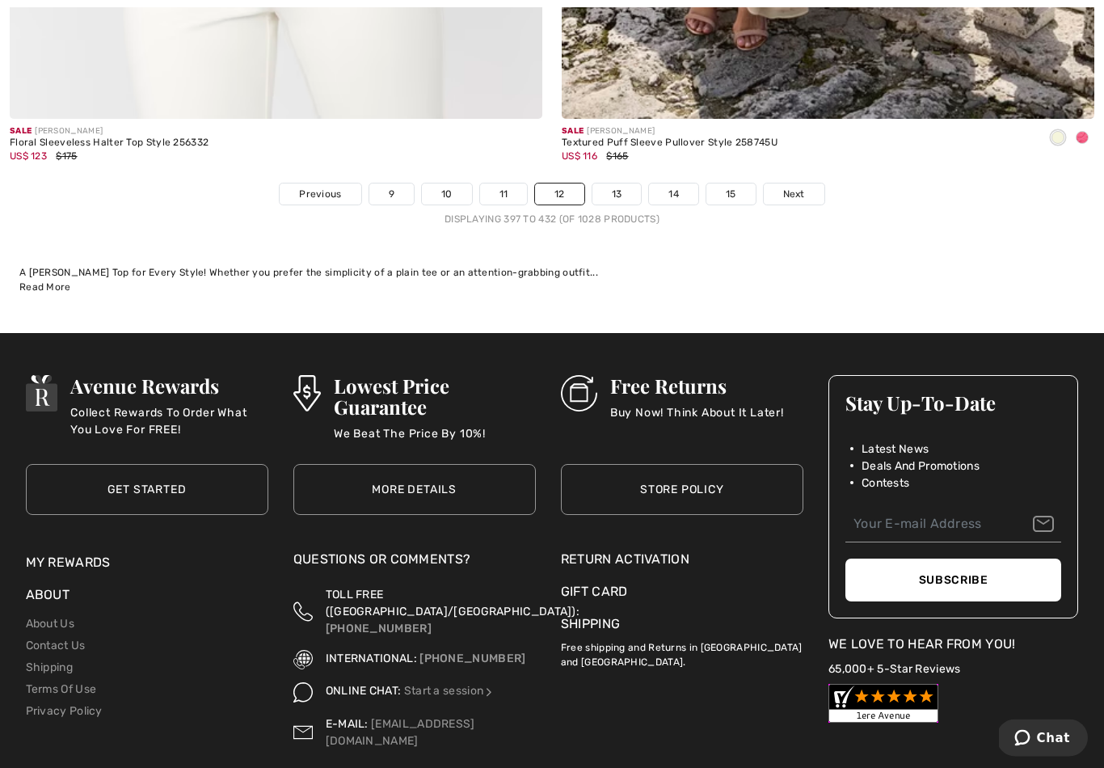
scroll to position [15894, 0]
click at [622, 185] on link "13" at bounding box center [617, 193] width 49 height 21
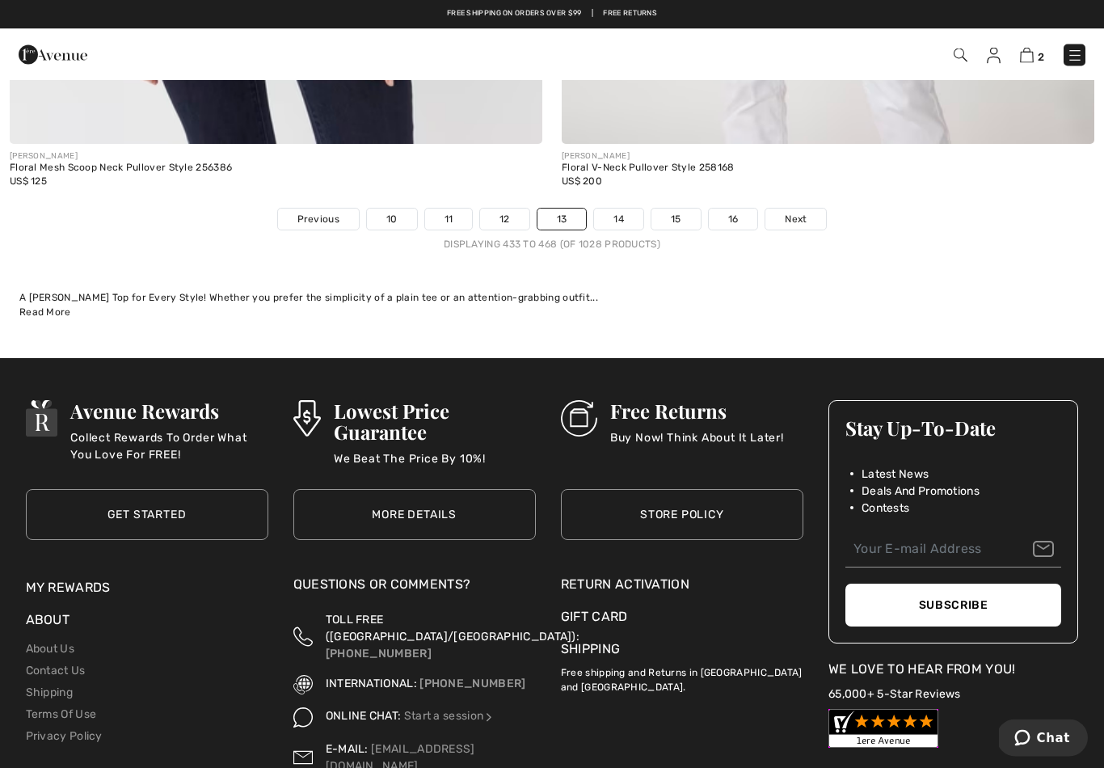
scroll to position [15869, 0]
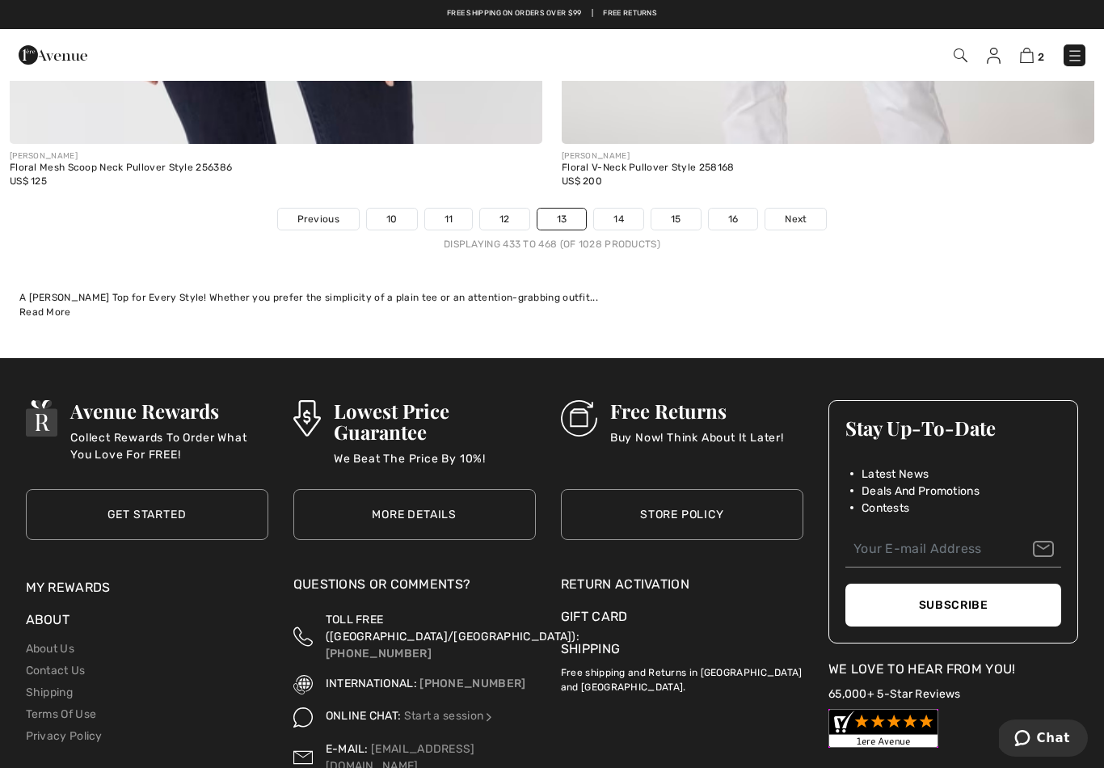
click at [626, 209] on link "14" at bounding box center [618, 219] width 49 height 21
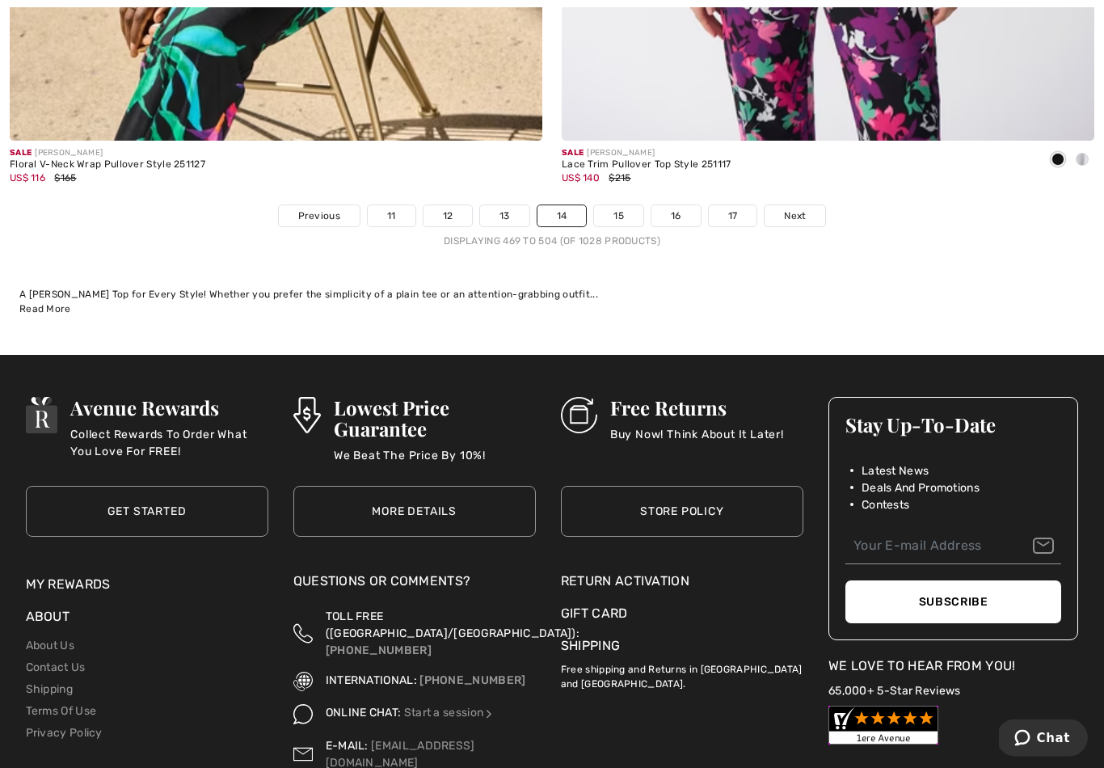
scroll to position [15889, 0]
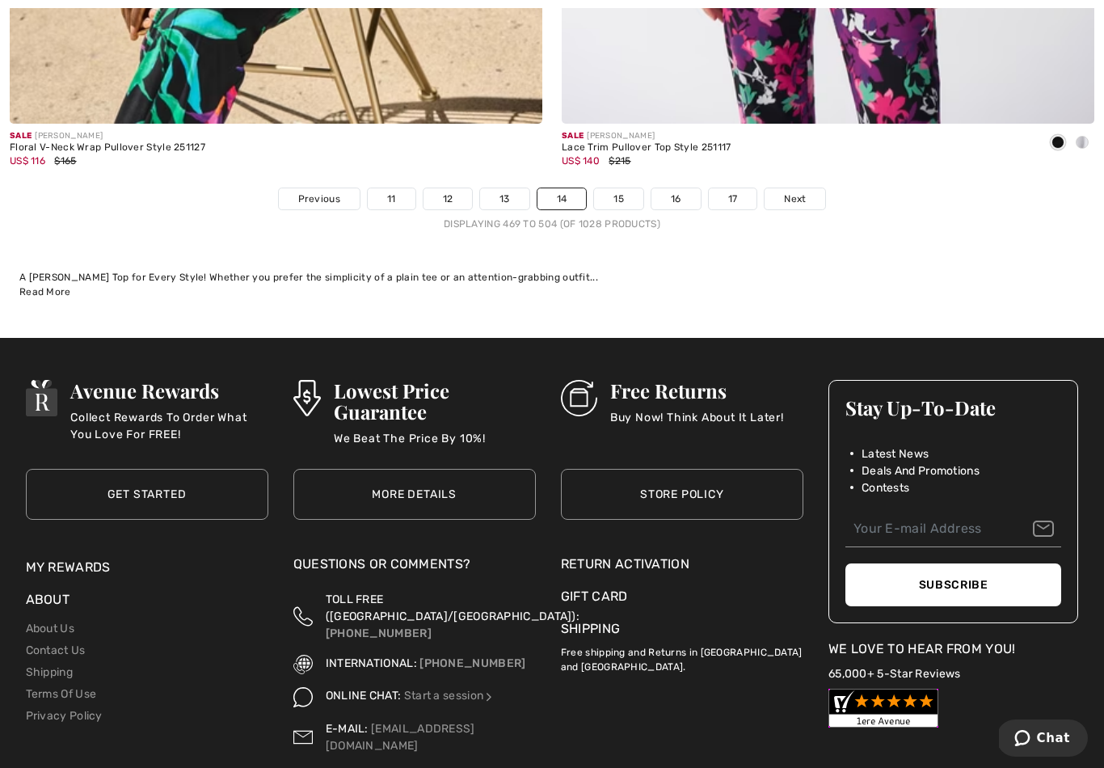
click at [626, 188] on link "15" at bounding box center [618, 198] width 49 height 21
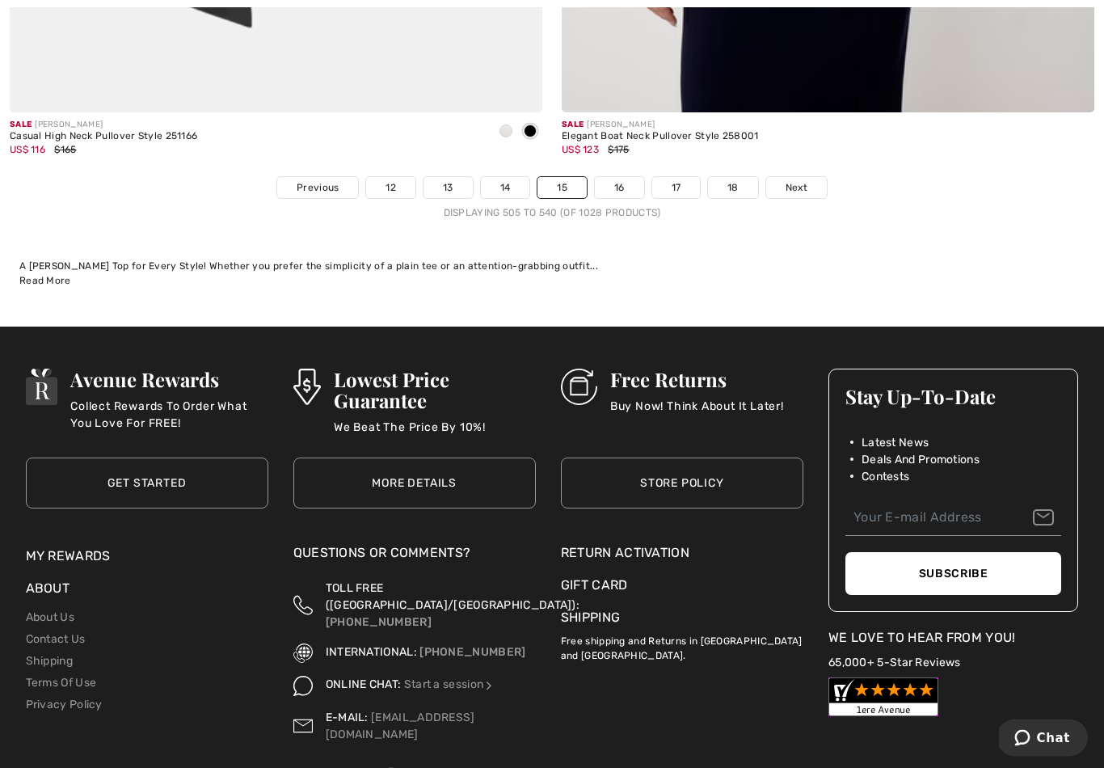
scroll to position [15901, 0]
click at [622, 177] on link "16" at bounding box center [619, 187] width 49 height 21
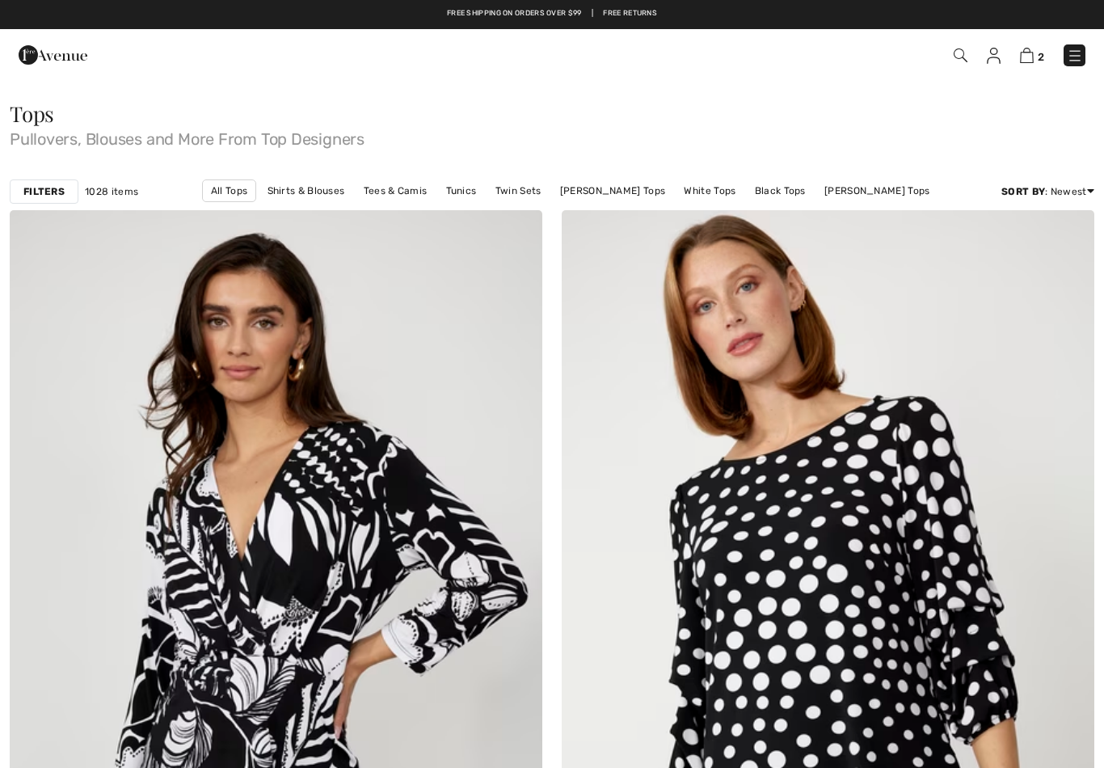
checkbox input "true"
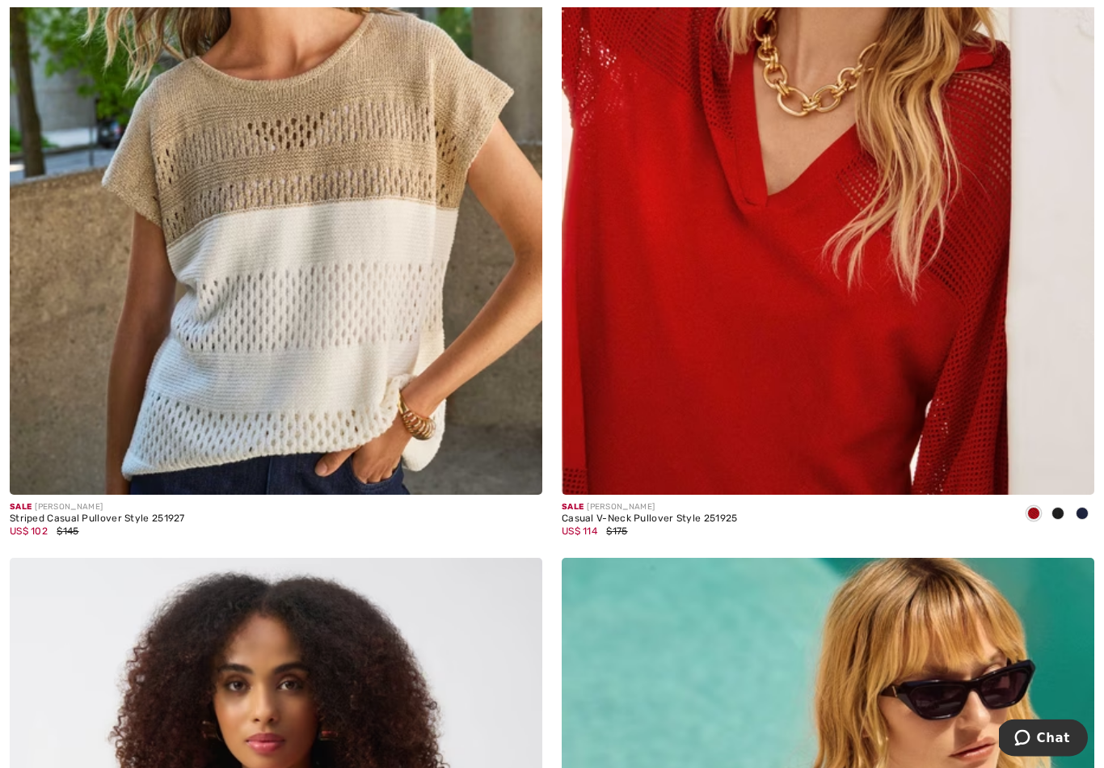
scroll to position [12931, 0]
click at [291, 402] on img at bounding box center [276, 94] width 533 height 799
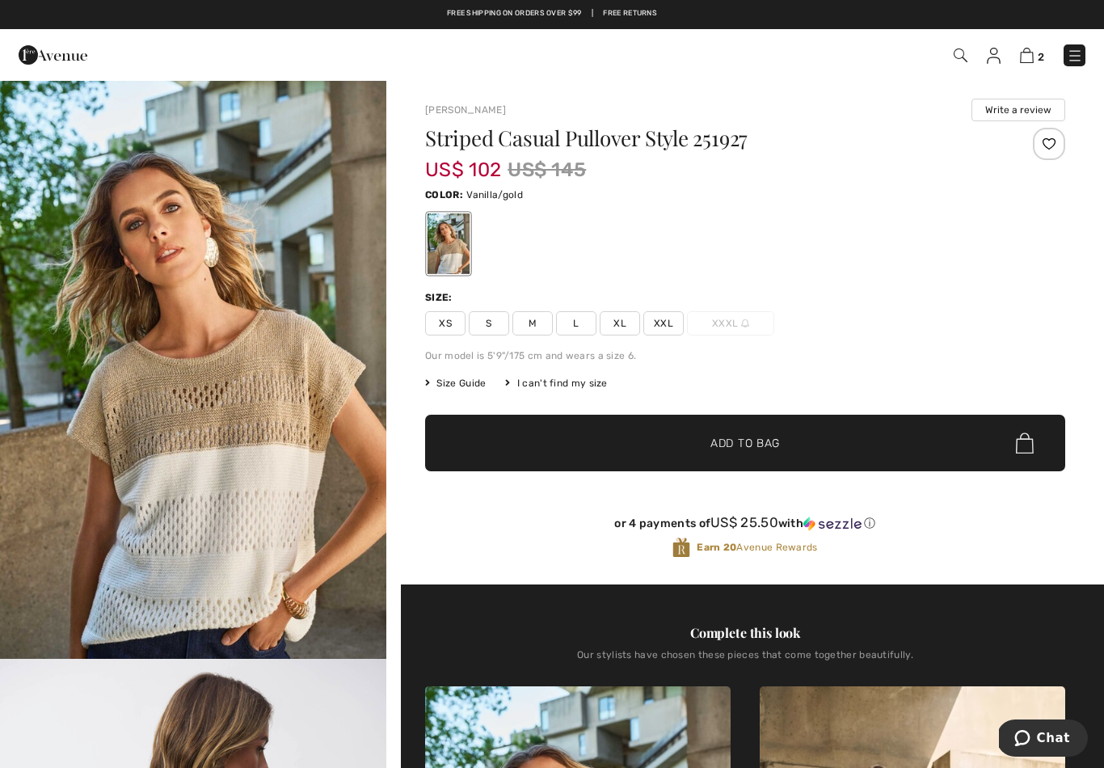
click at [498, 320] on span "S" at bounding box center [489, 323] width 40 height 24
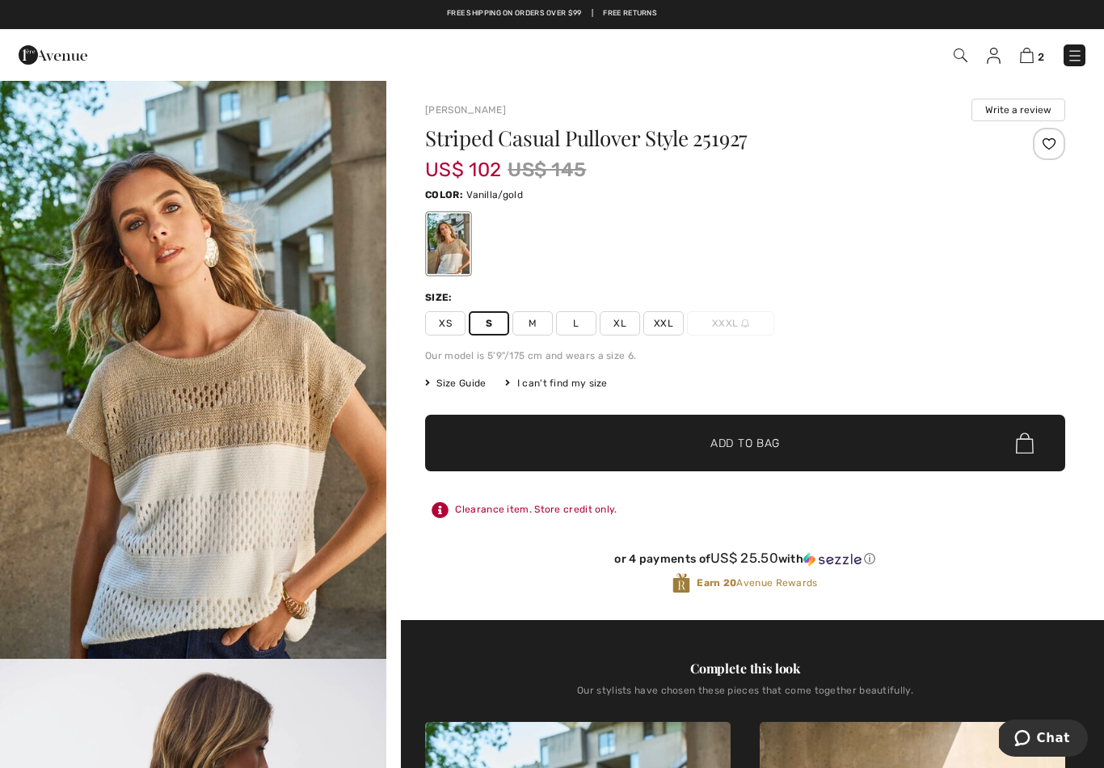
click at [775, 437] on span "Add to Bag" at bounding box center [746, 443] width 70 height 17
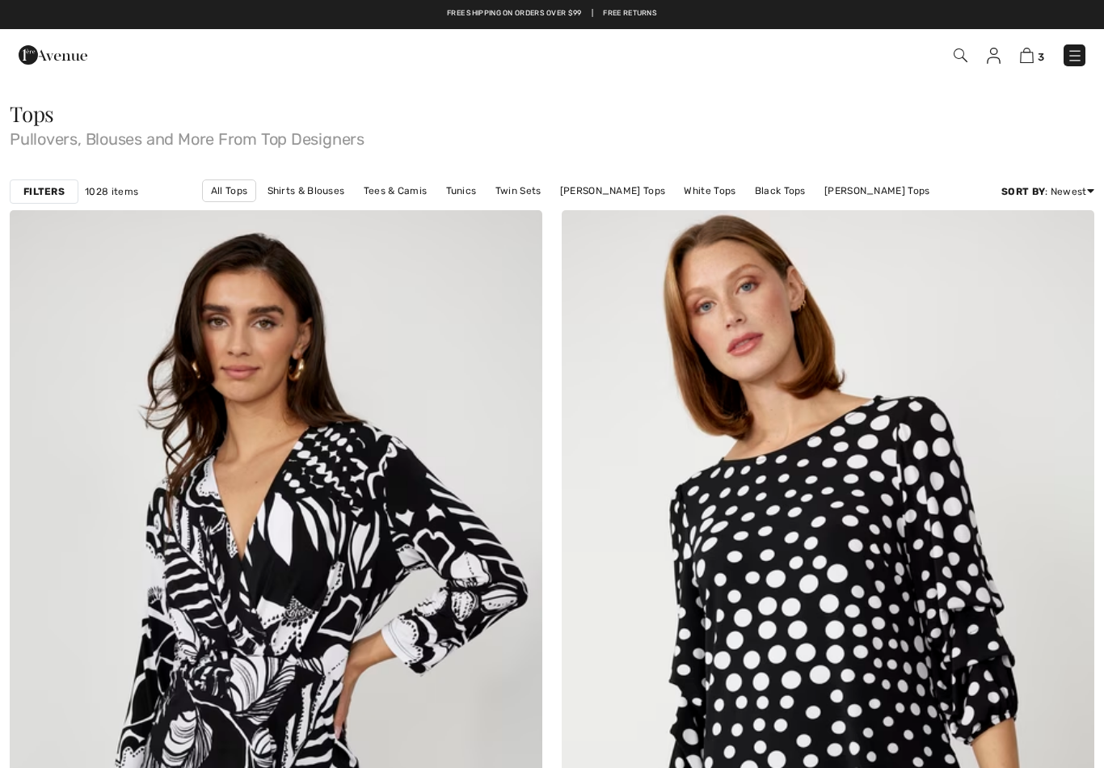
scroll to position [12956, 0]
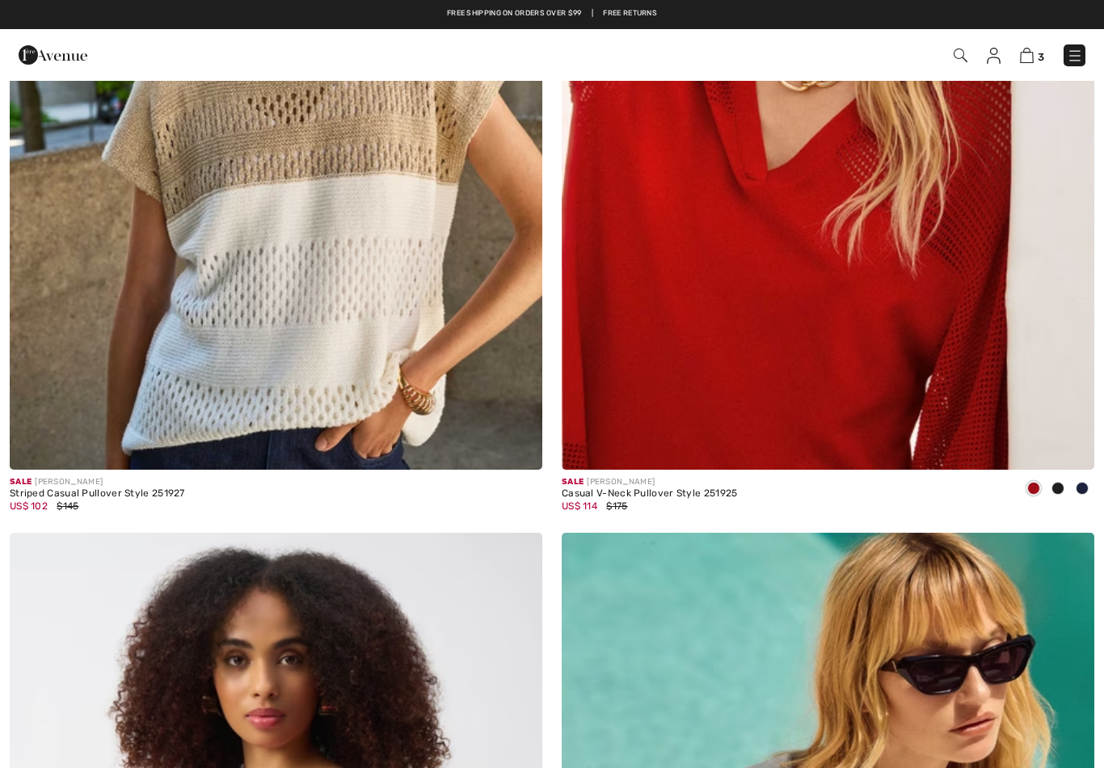
checkbox input "true"
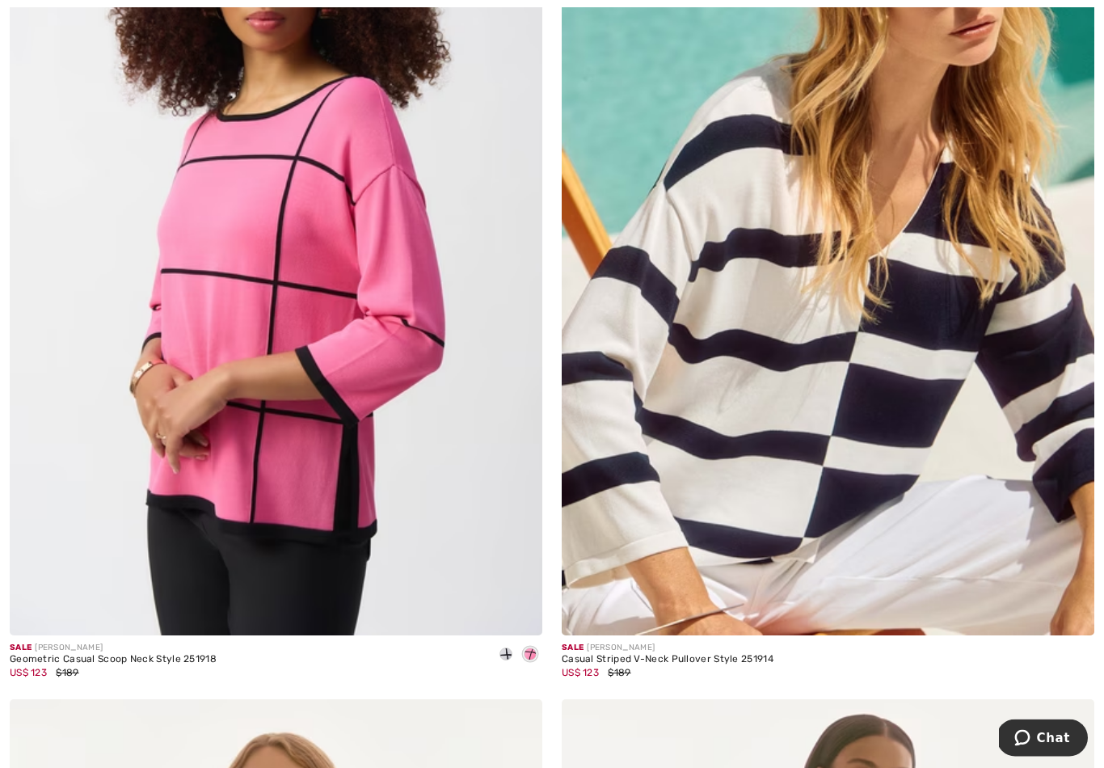
scroll to position [13652, 0]
click at [770, 455] on img at bounding box center [828, 235] width 533 height 799
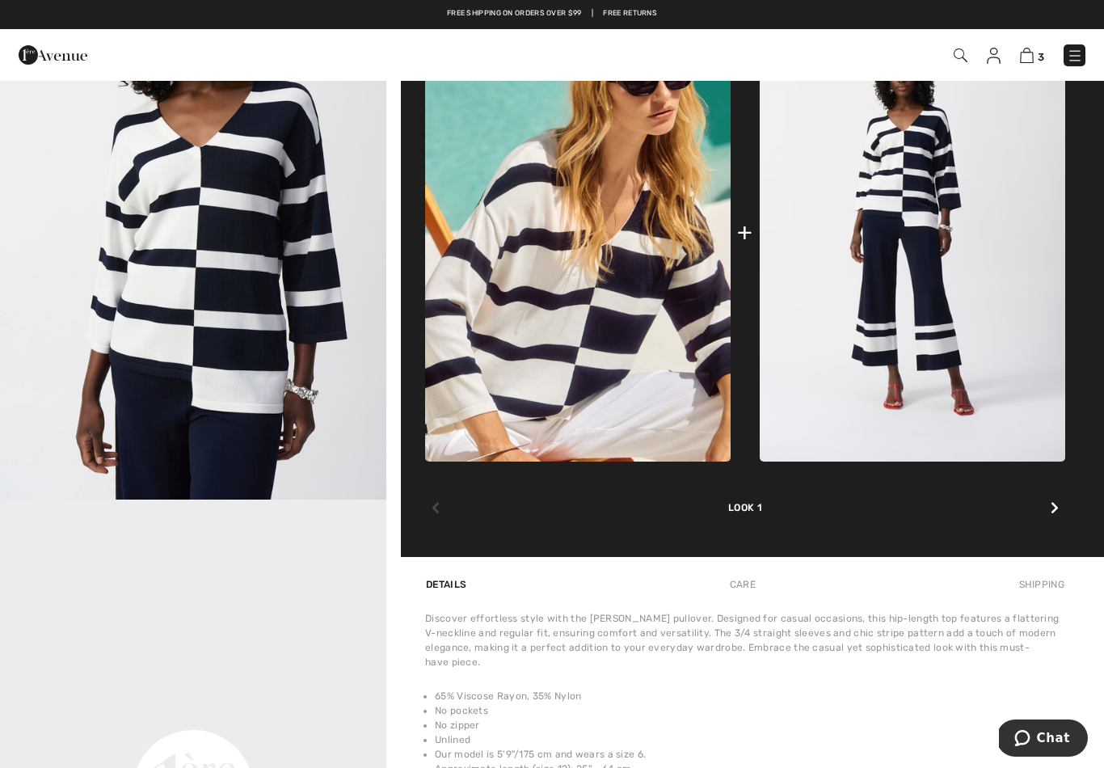
scroll to position [728, 0]
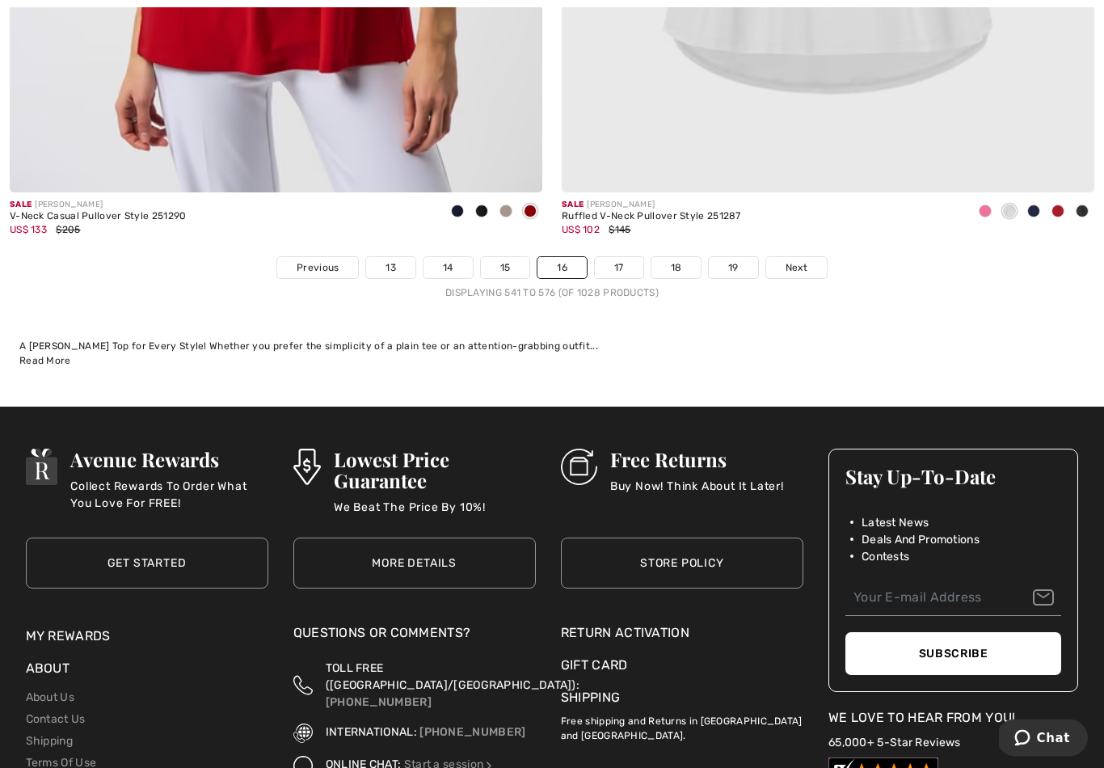
scroll to position [15821, 0]
click at [626, 257] on link "17" at bounding box center [619, 267] width 49 height 21
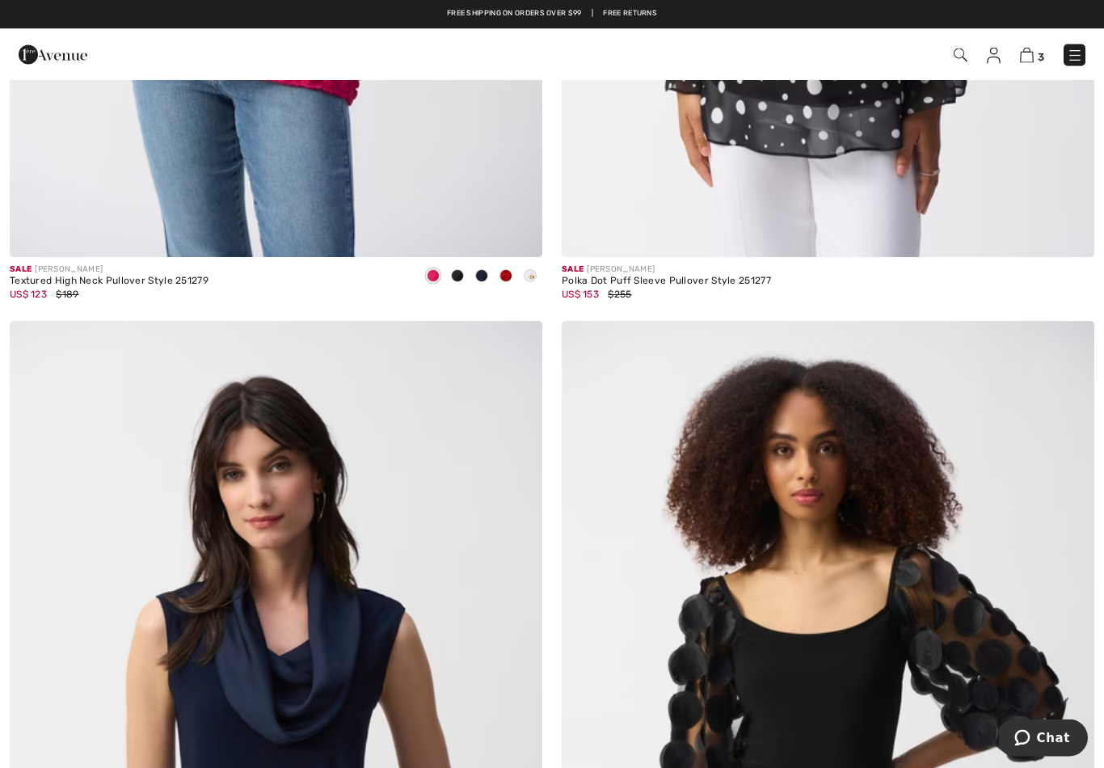
scroll to position [1615, 0]
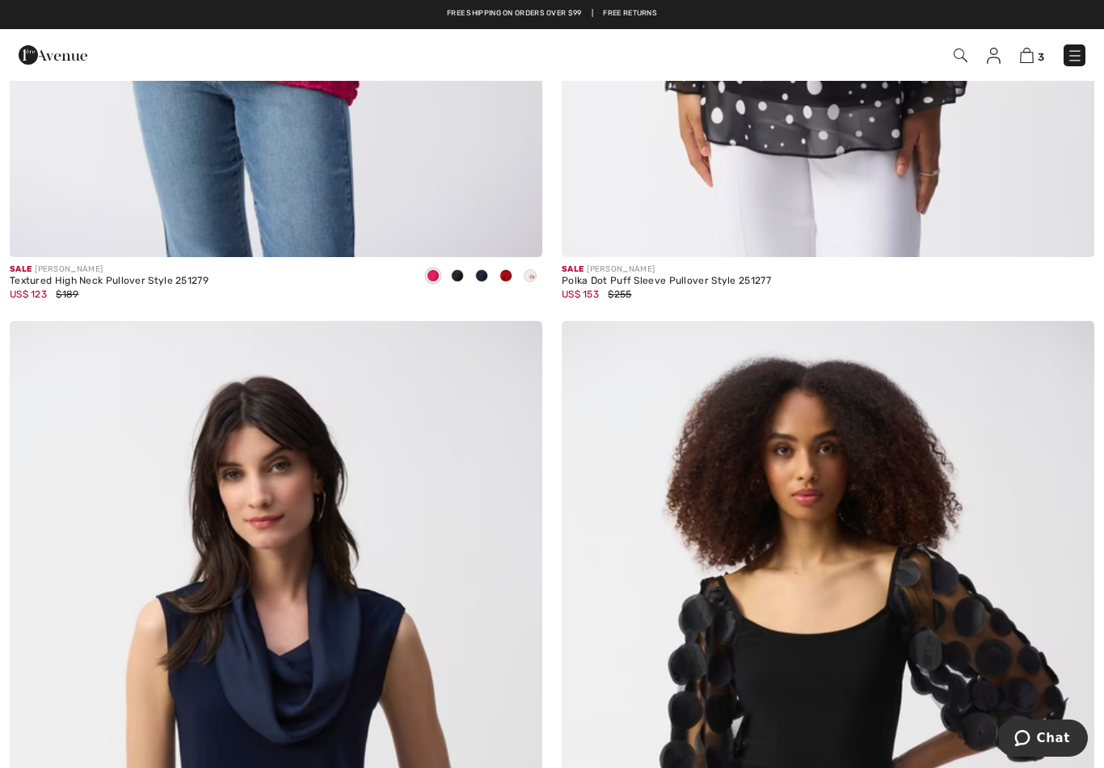
click at [513, 278] on div at bounding box center [506, 277] width 24 height 27
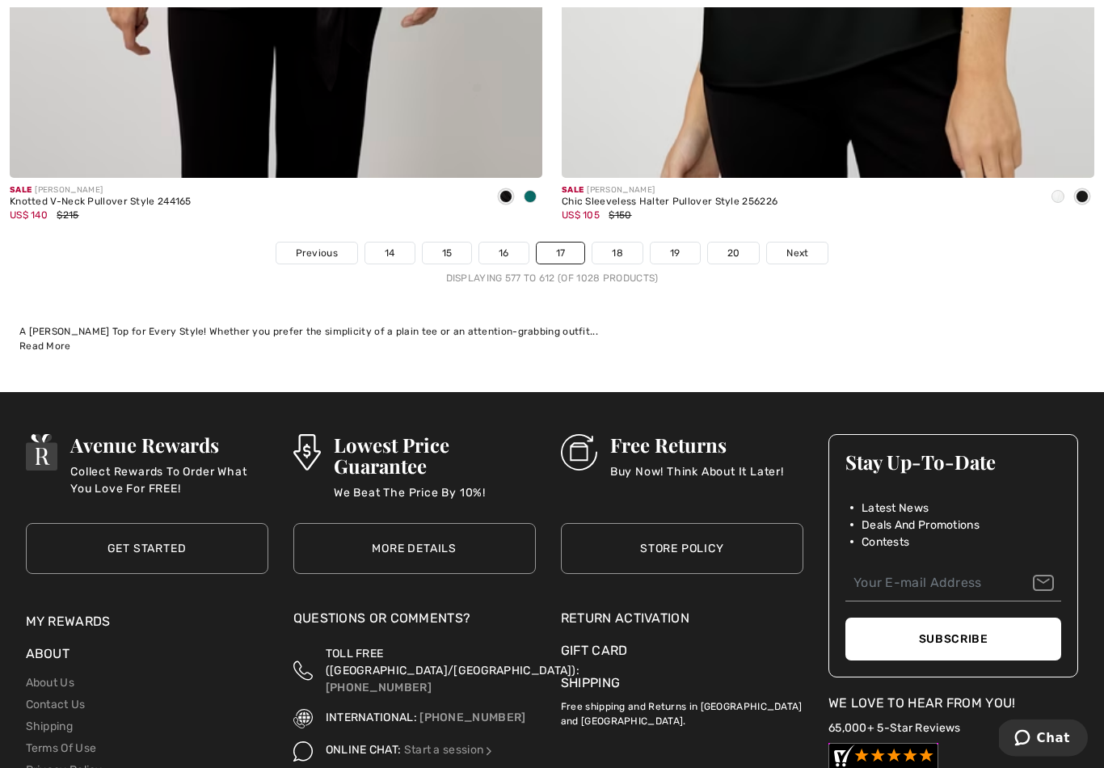
scroll to position [15881, 0]
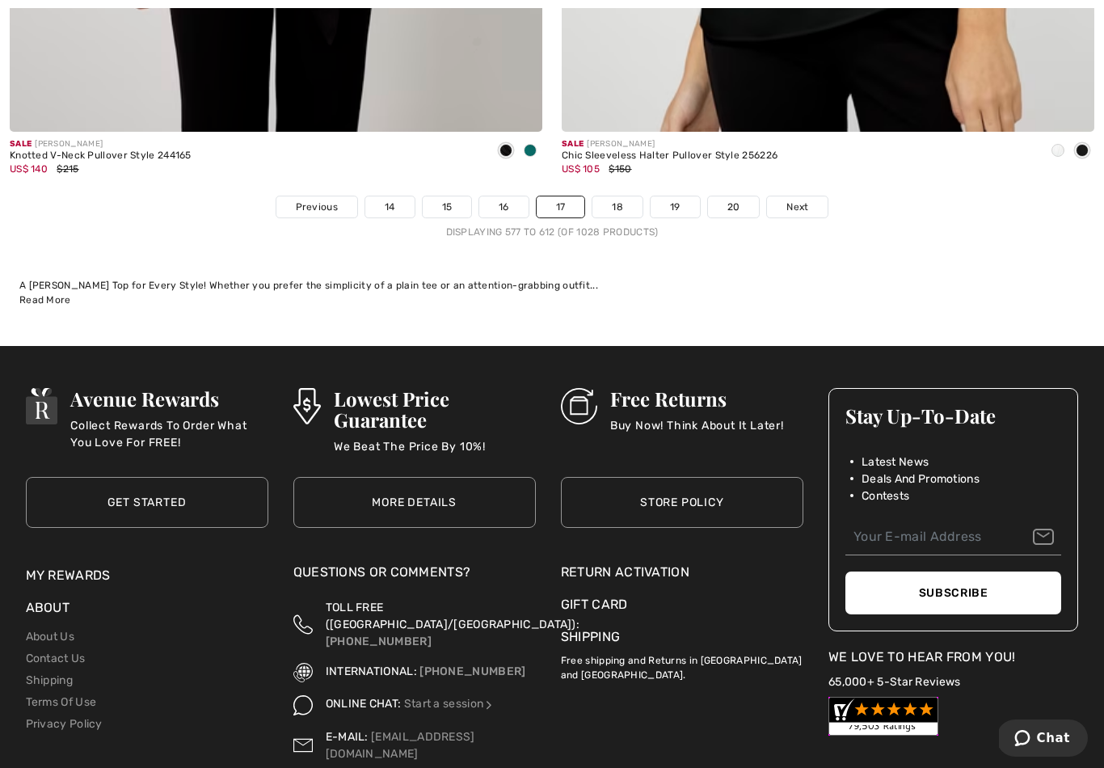
click at [626, 200] on link "18" at bounding box center [618, 206] width 50 height 21
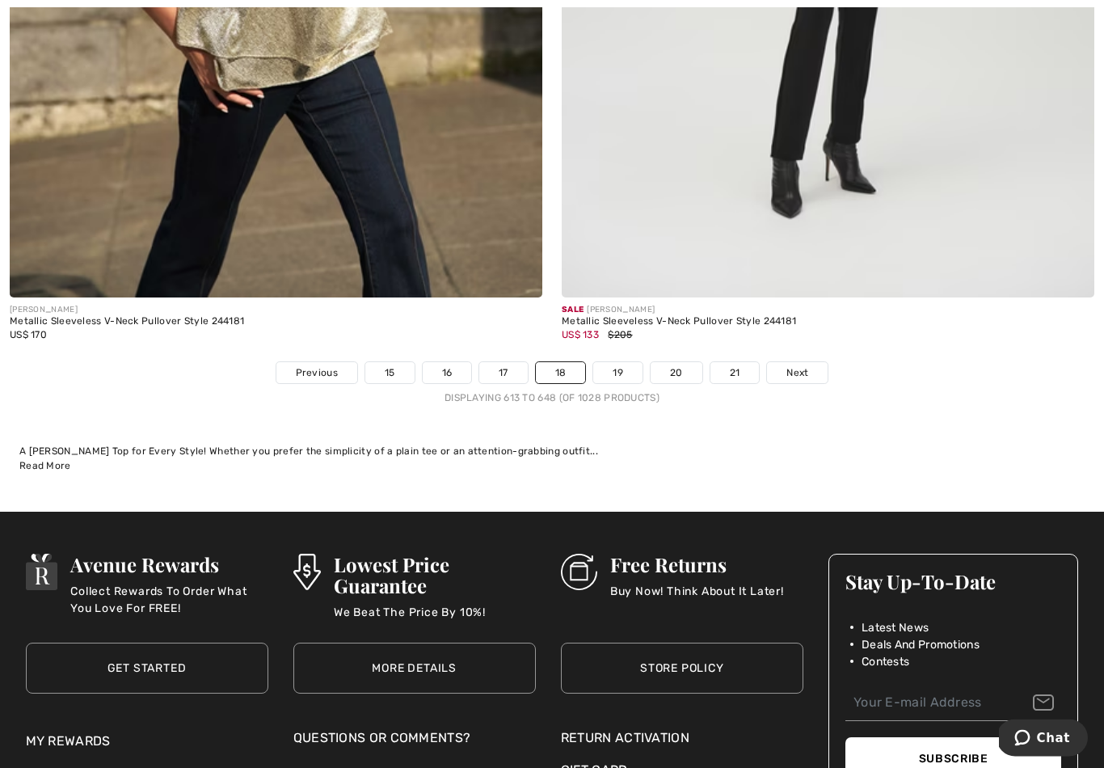
scroll to position [15716, 0]
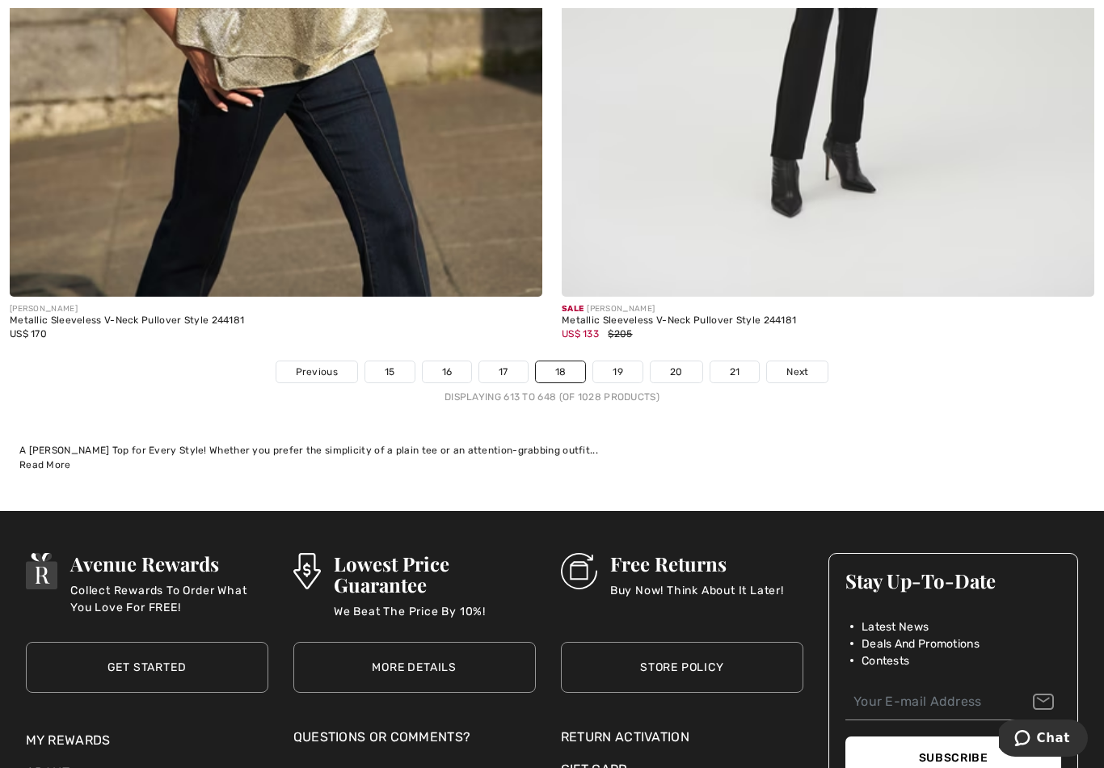
click at [630, 361] on link "19" at bounding box center [617, 371] width 49 height 21
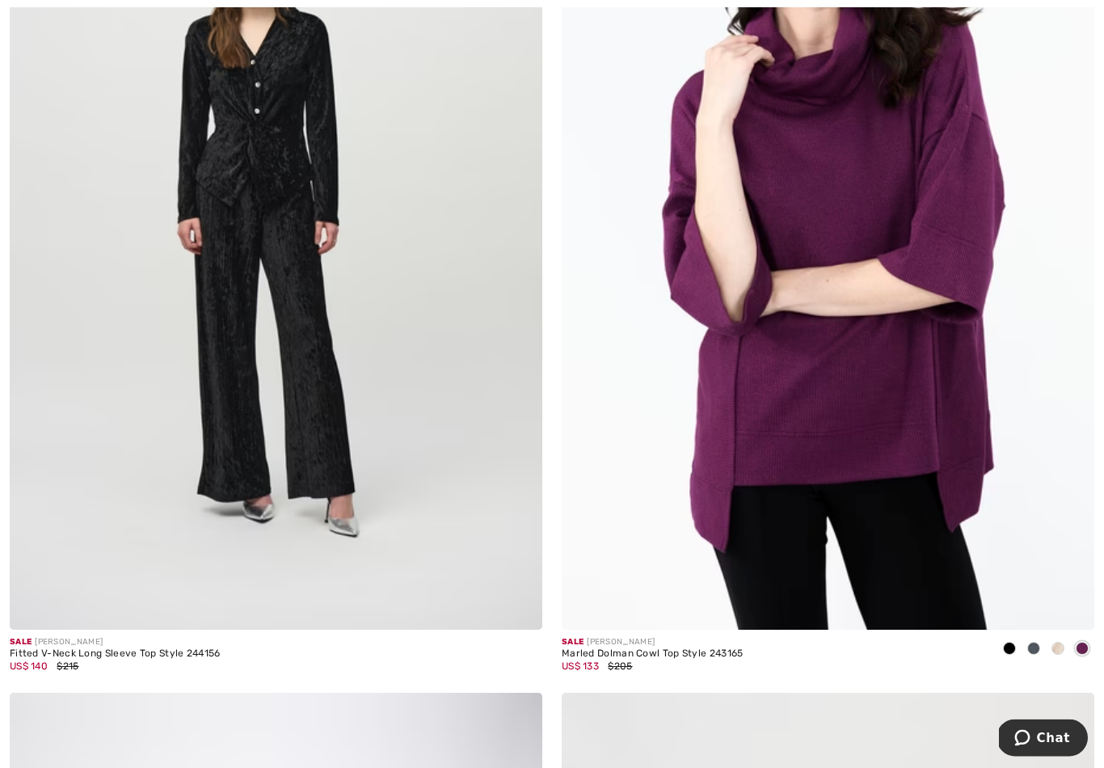
scroll to position [12796, 0]
click at [660, 495] on img at bounding box center [828, 229] width 533 height 799
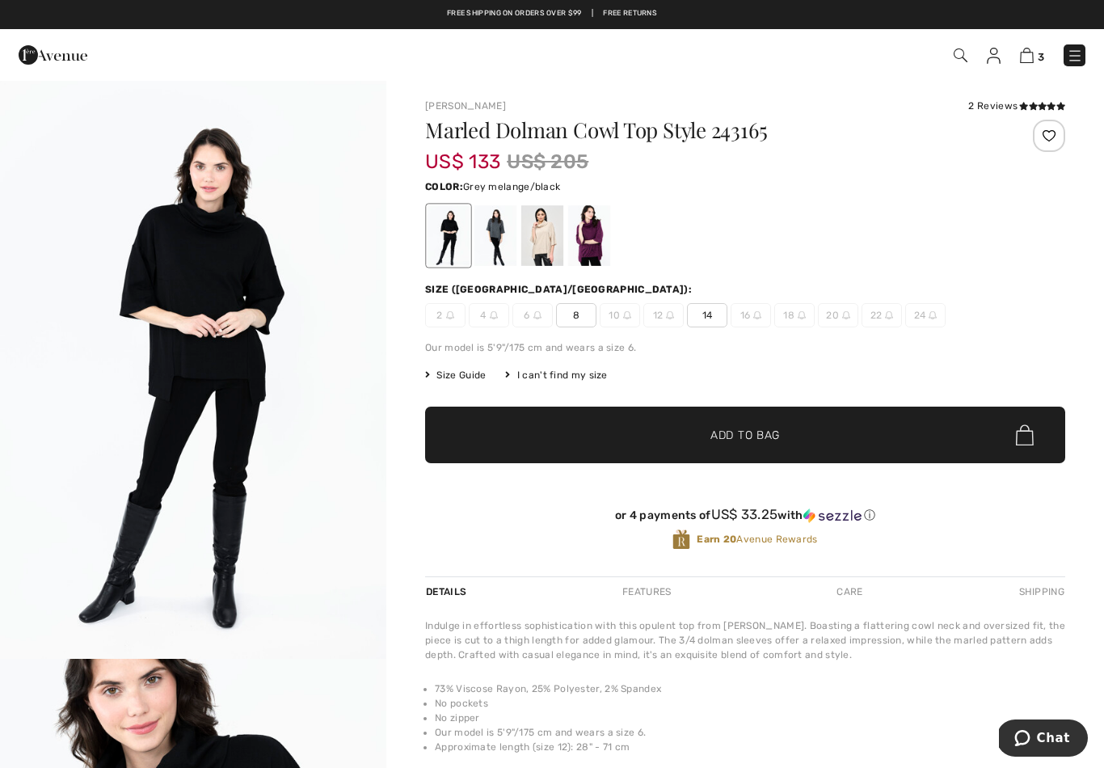
click at [508, 238] on div at bounding box center [496, 235] width 42 height 61
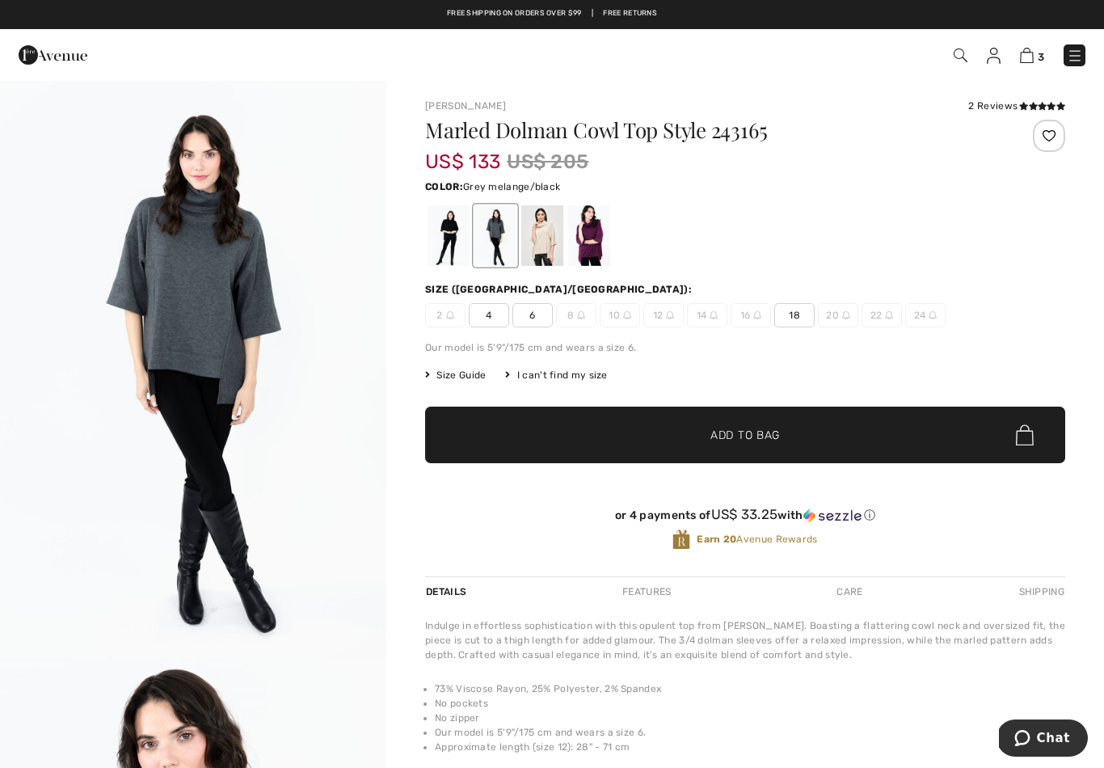
click at [552, 238] on div at bounding box center [542, 235] width 42 height 61
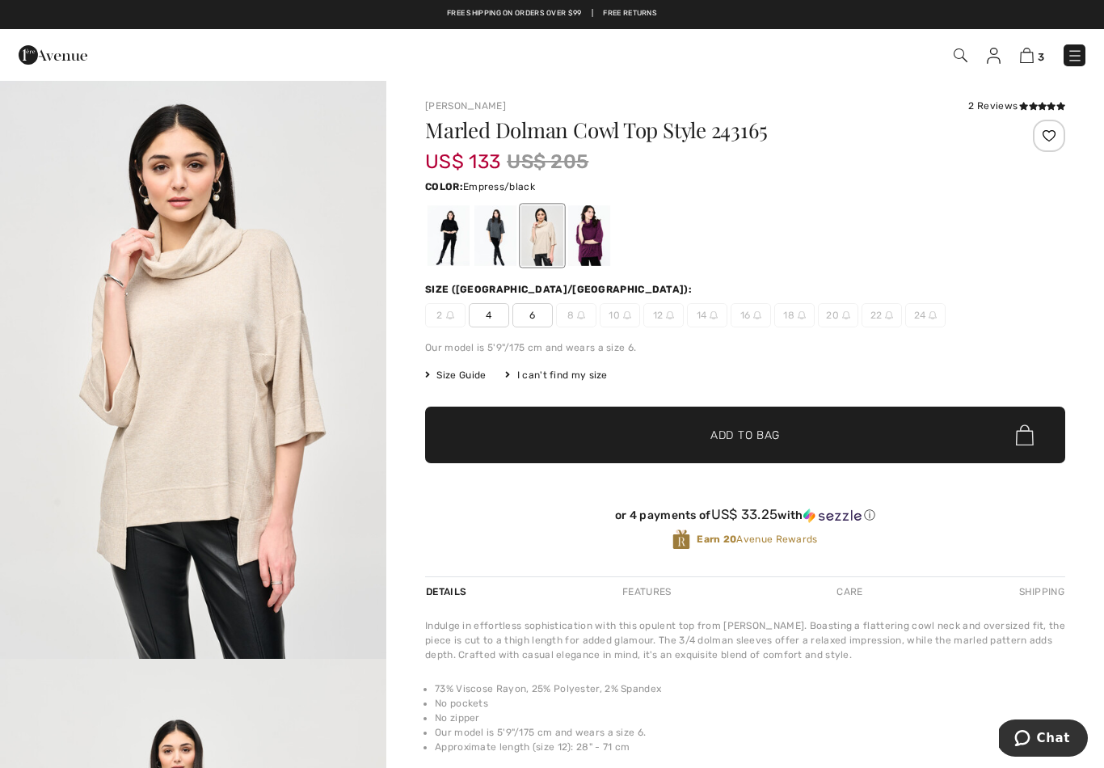
click at [601, 239] on div at bounding box center [589, 235] width 42 height 61
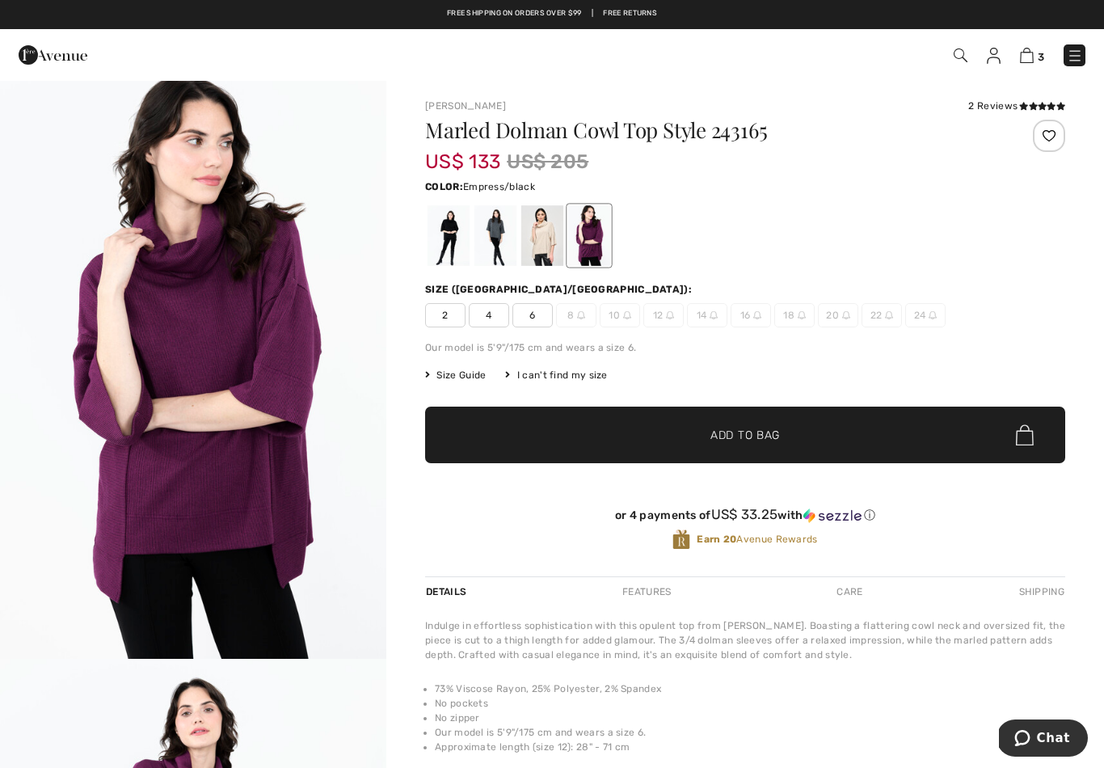
click at [501, 314] on span "4" at bounding box center [489, 315] width 40 height 24
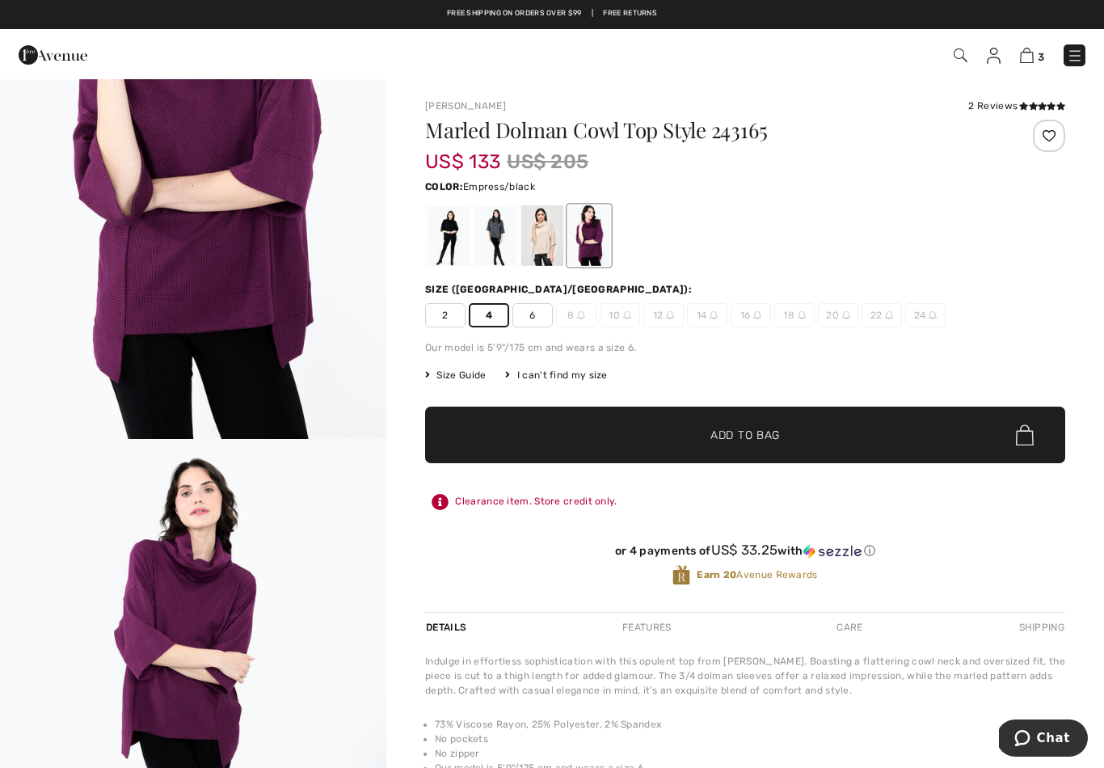
click at [555, 247] on div at bounding box center [542, 235] width 42 height 61
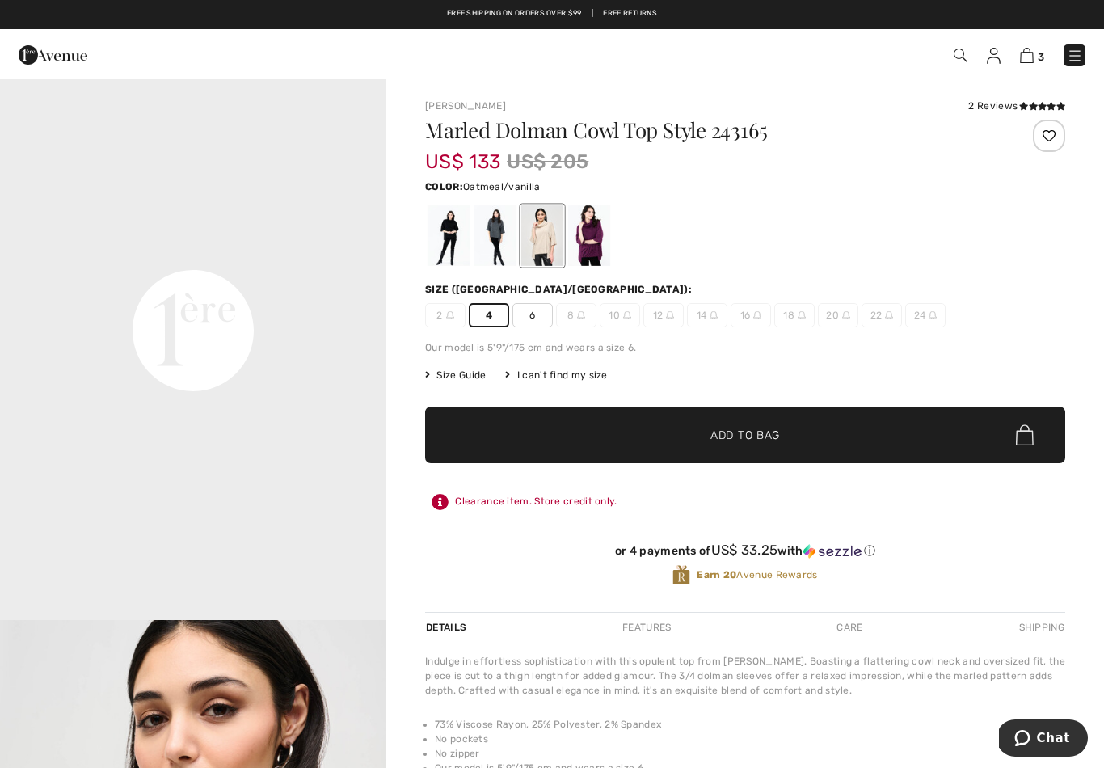
scroll to position [1198, 0]
click at [502, 237] on div at bounding box center [496, 235] width 42 height 61
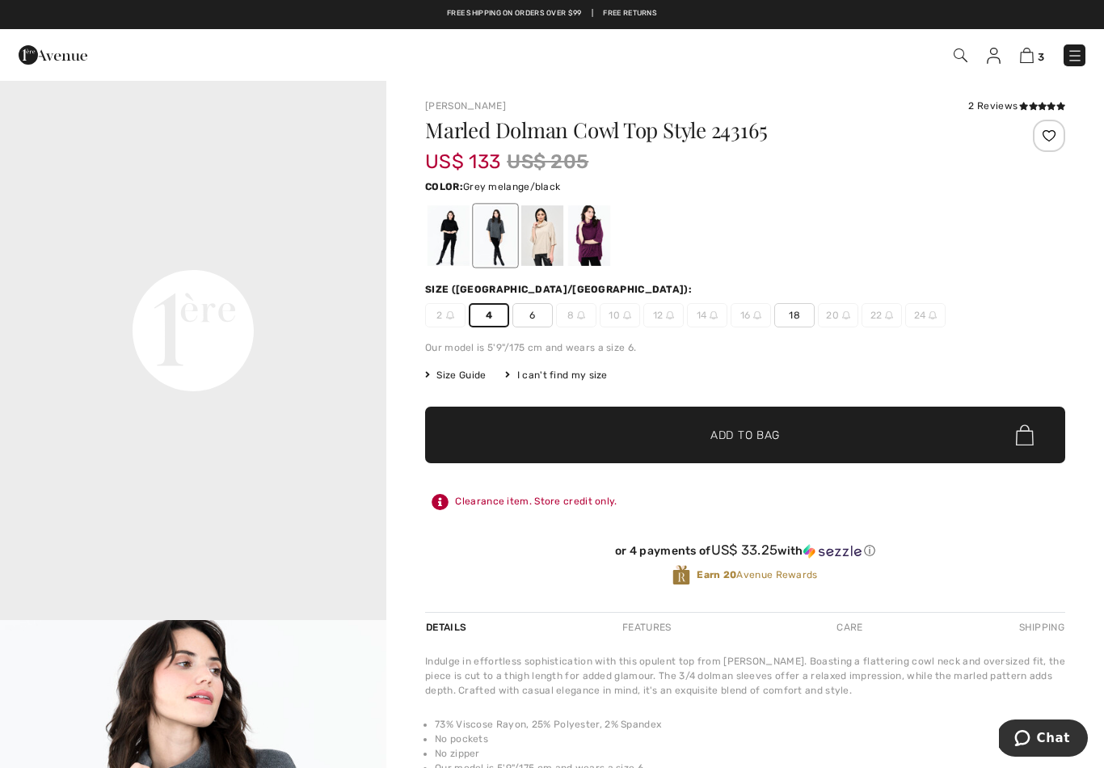
scroll to position [0, 0]
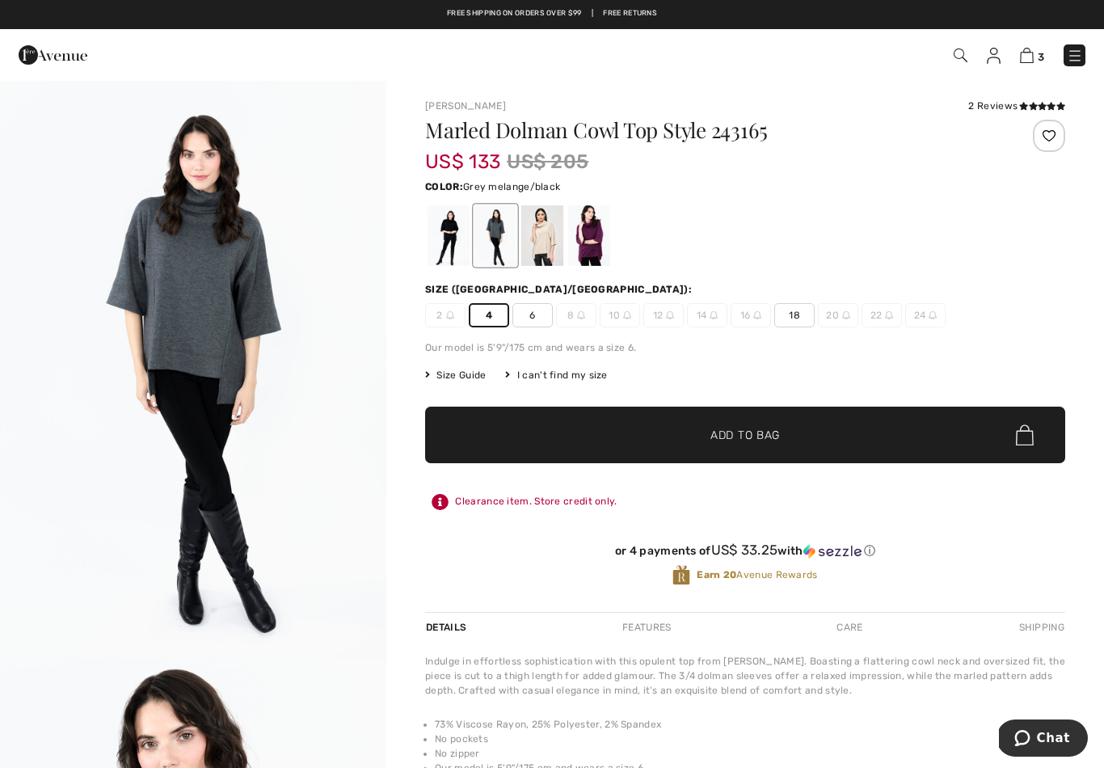
click at [602, 243] on div at bounding box center [589, 235] width 42 height 61
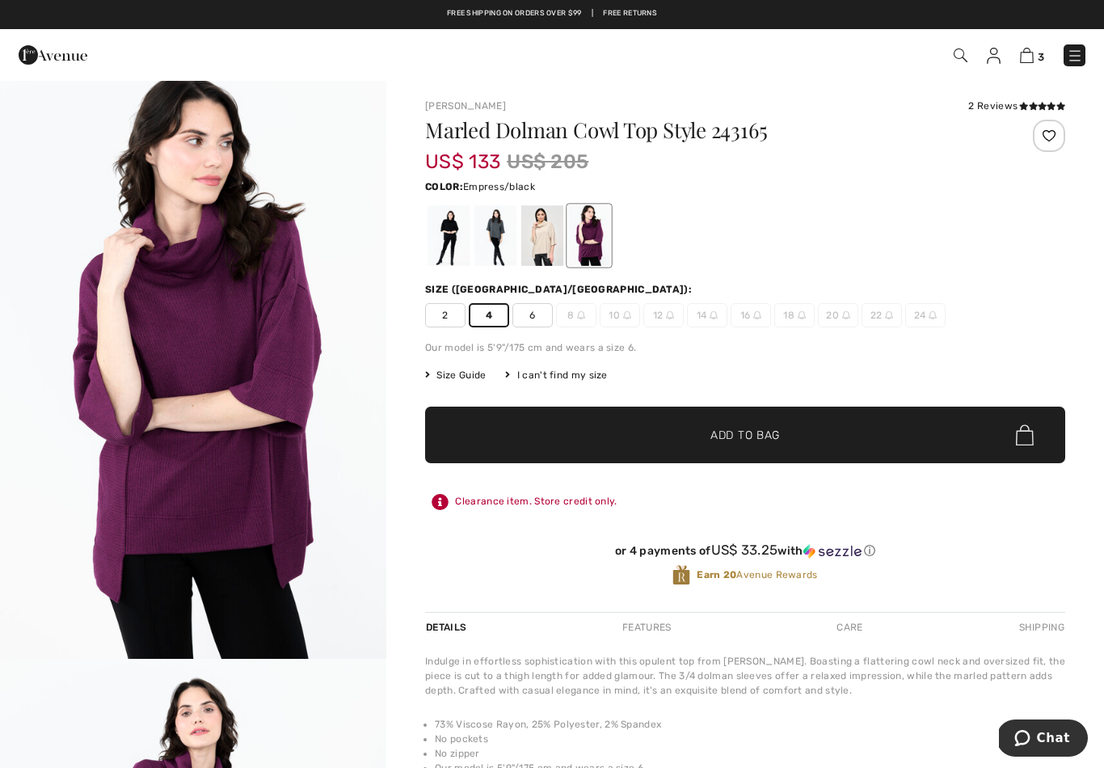
click at [761, 441] on span "Add to Bag" at bounding box center [746, 435] width 70 height 17
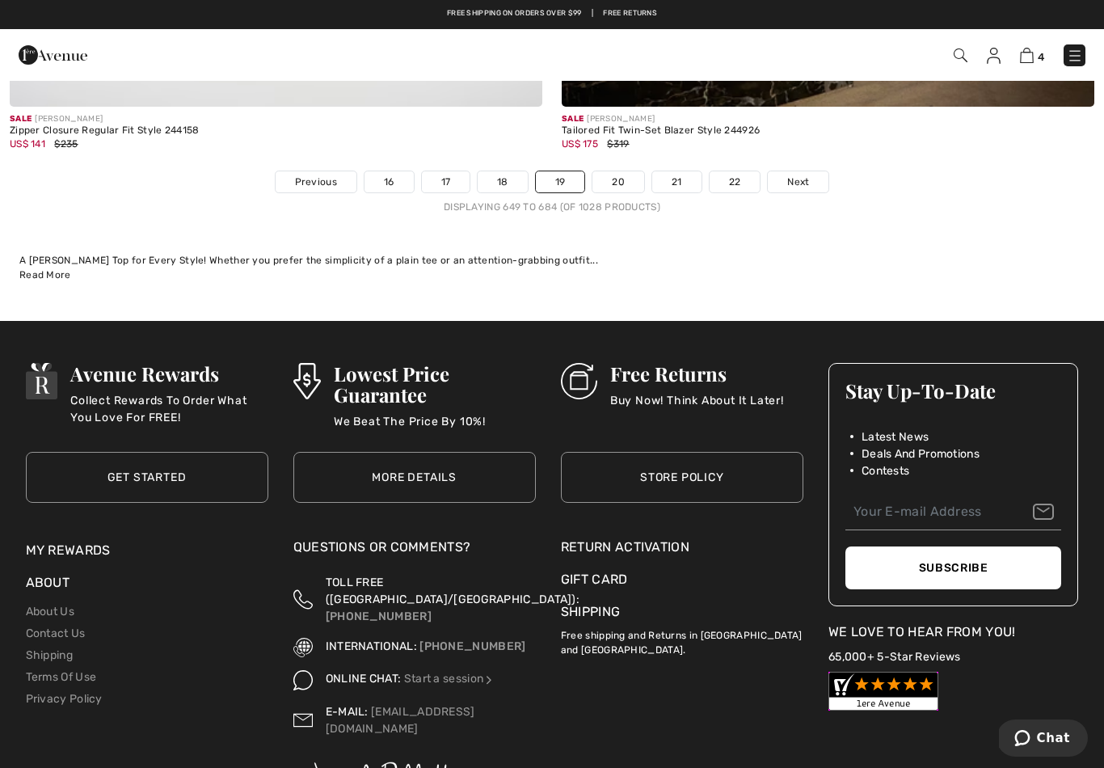
scroll to position [15833, 0]
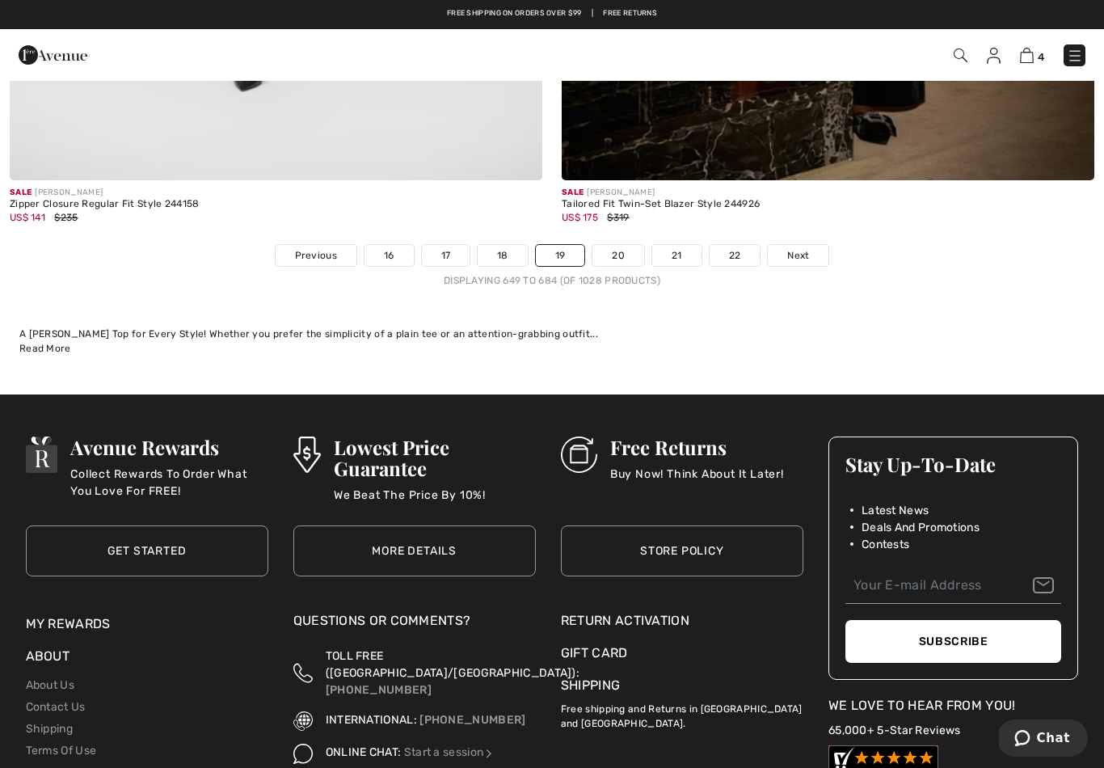
click at [625, 245] on link "20" at bounding box center [619, 255] width 52 height 21
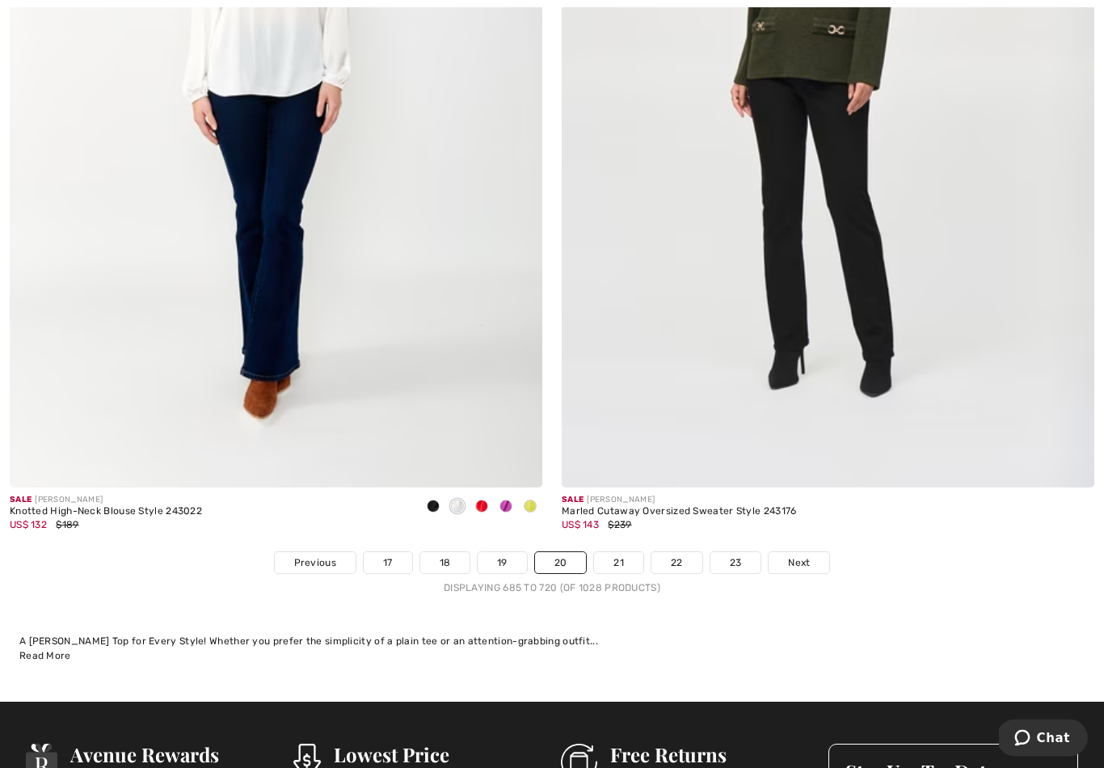
scroll to position [15544, 0]
click at [618, 552] on link "21" at bounding box center [618, 562] width 49 height 21
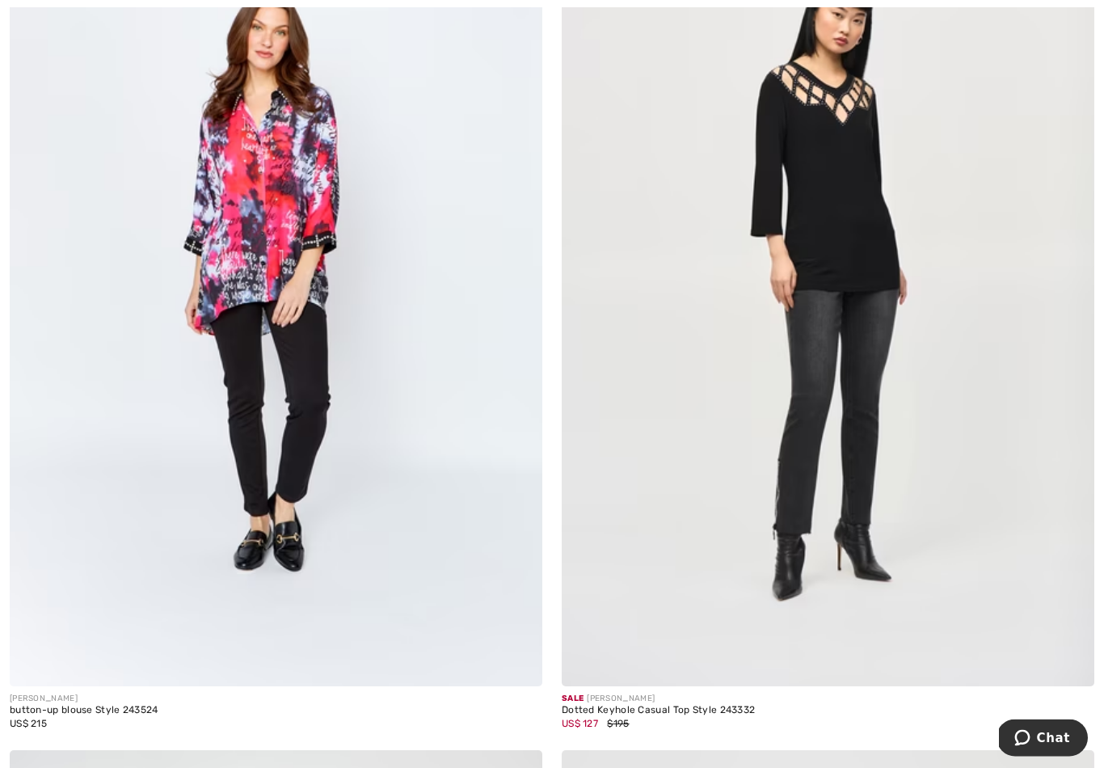
scroll to position [6532, 0]
click at [692, 544] on img at bounding box center [828, 286] width 533 height 799
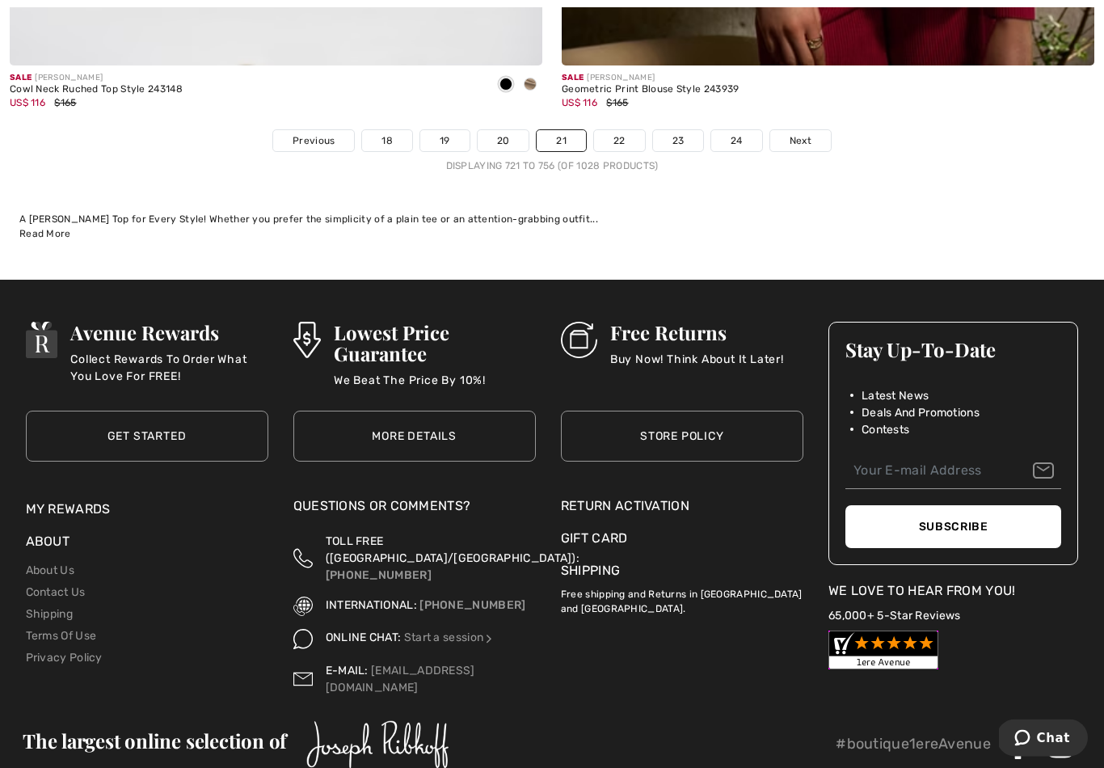
scroll to position [15948, 0]
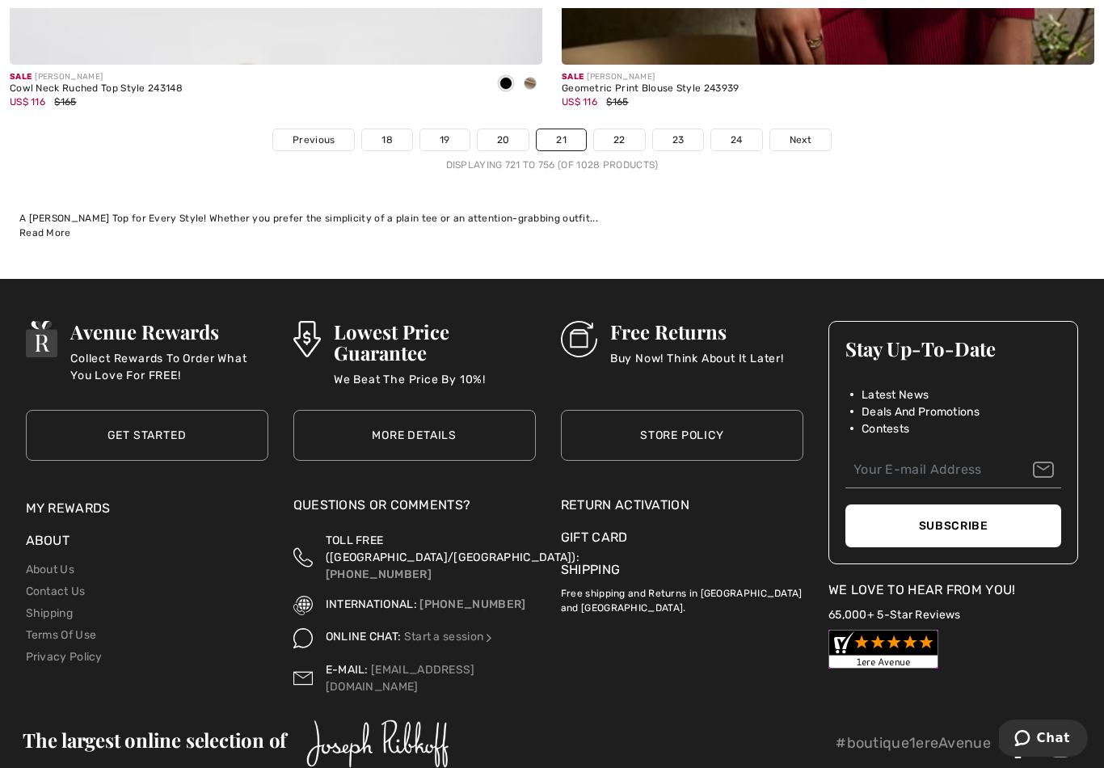
click at [626, 137] on link "22" at bounding box center [619, 139] width 51 height 21
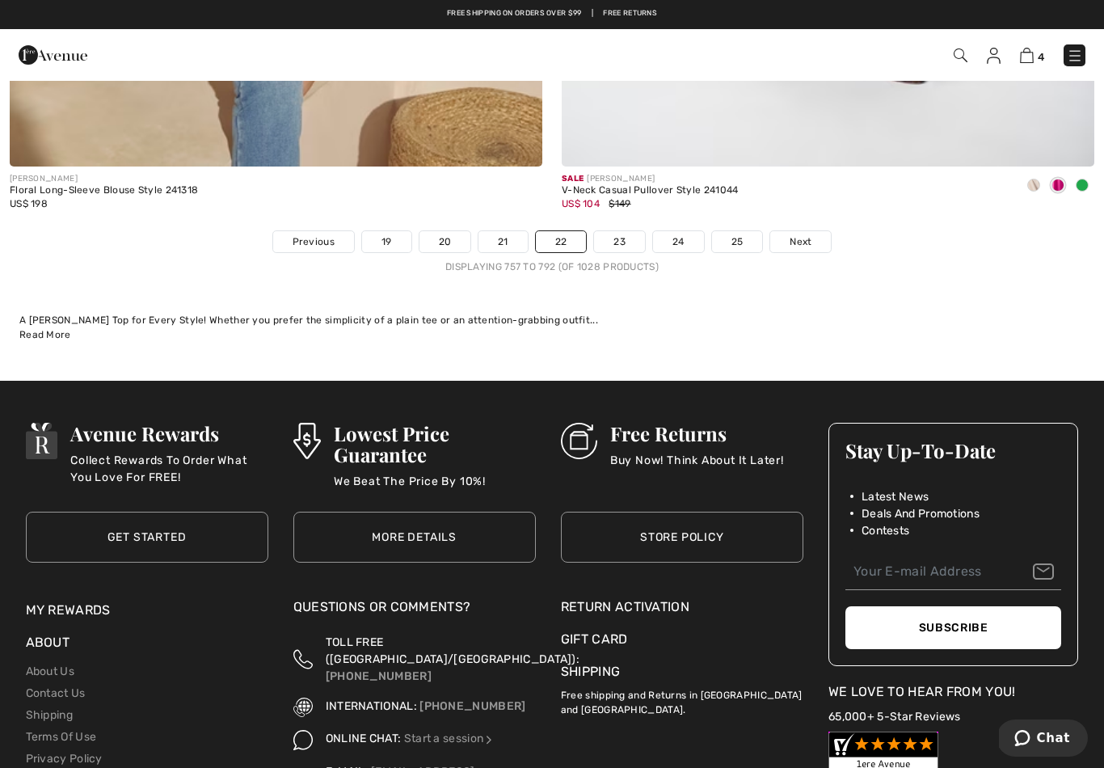
scroll to position [15836, 0]
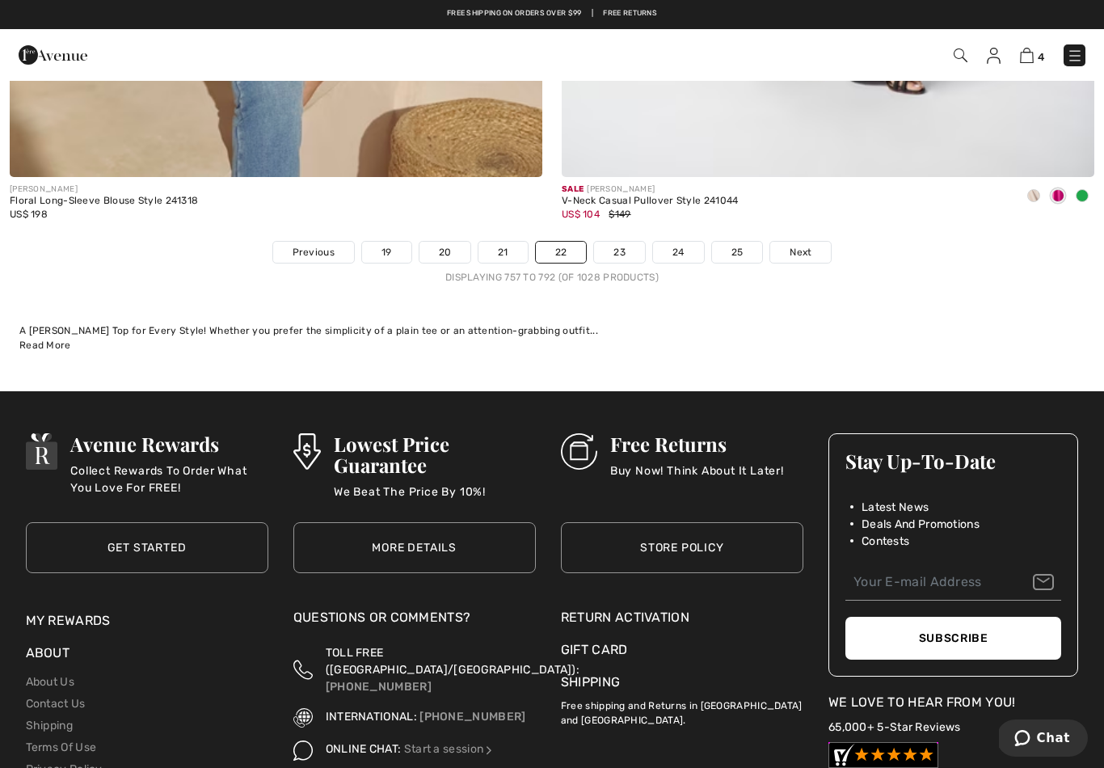
click at [622, 242] on link "23" at bounding box center [619, 252] width 51 height 21
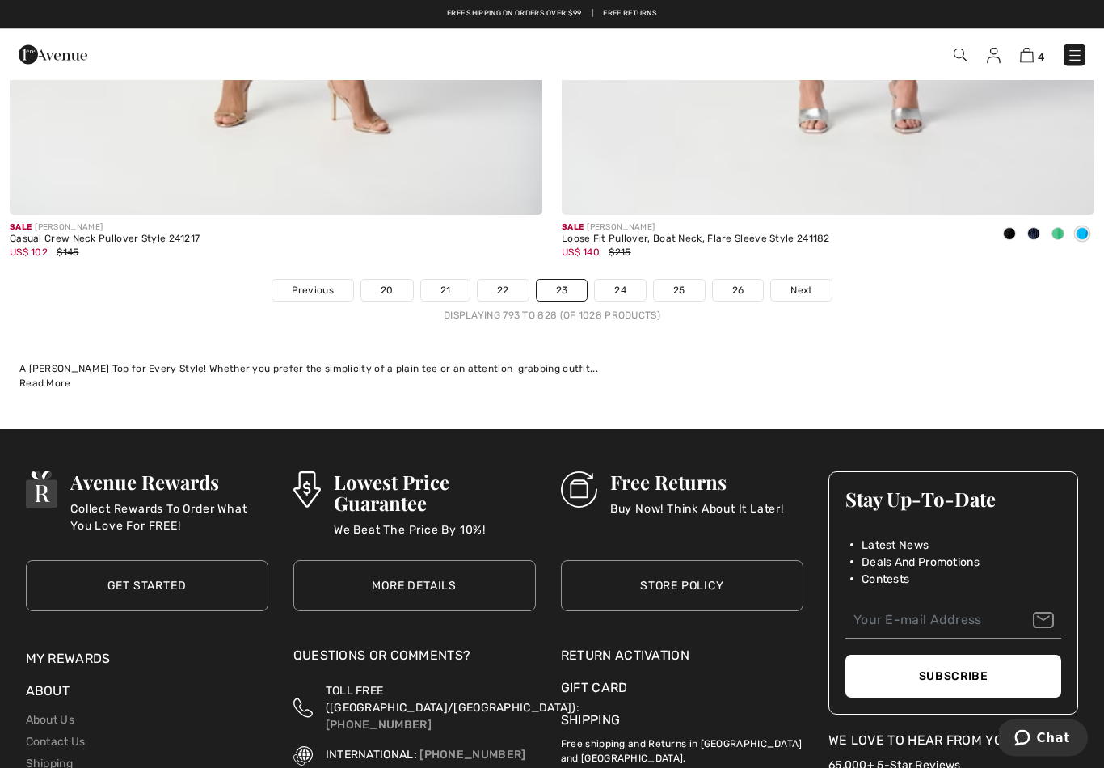
scroll to position [15798, 0]
click at [628, 281] on link "24" at bounding box center [620, 290] width 51 height 21
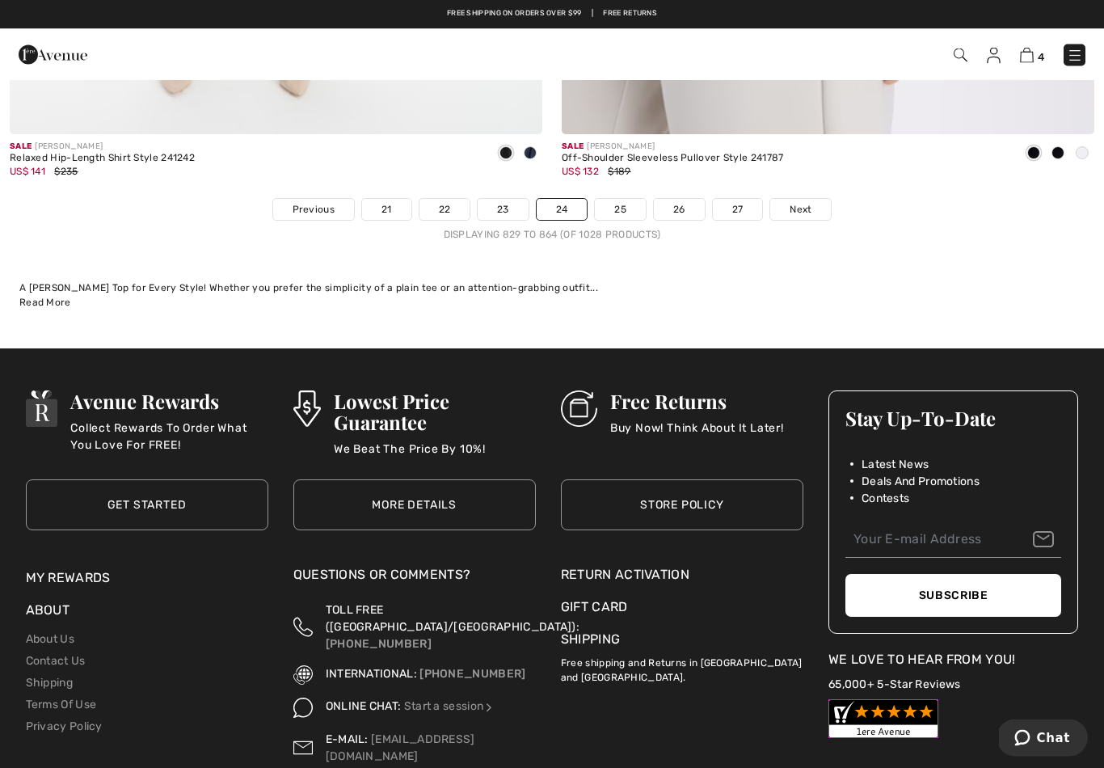
scroll to position [15879, 0]
click at [622, 200] on link "25" at bounding box center [620, 209] width 51 height 21
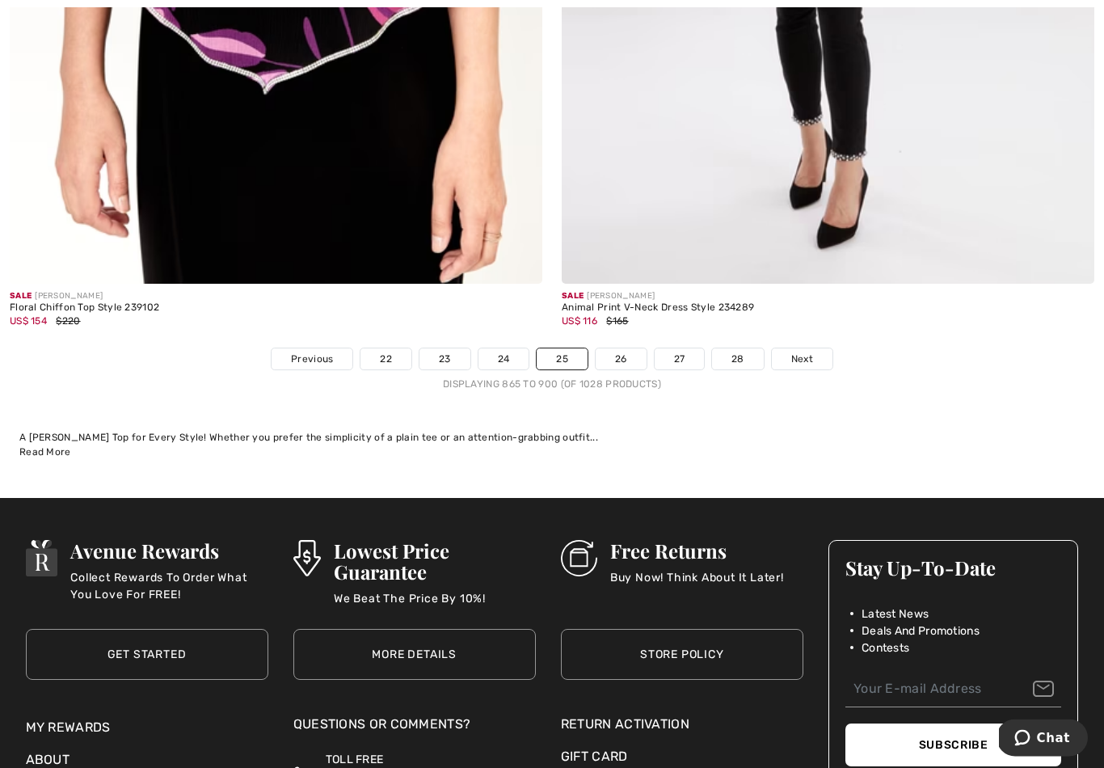
scroll to position [15729, 0]
click at [622, 348] on link "26" at bounding box center [621, 358] width 51 height 21
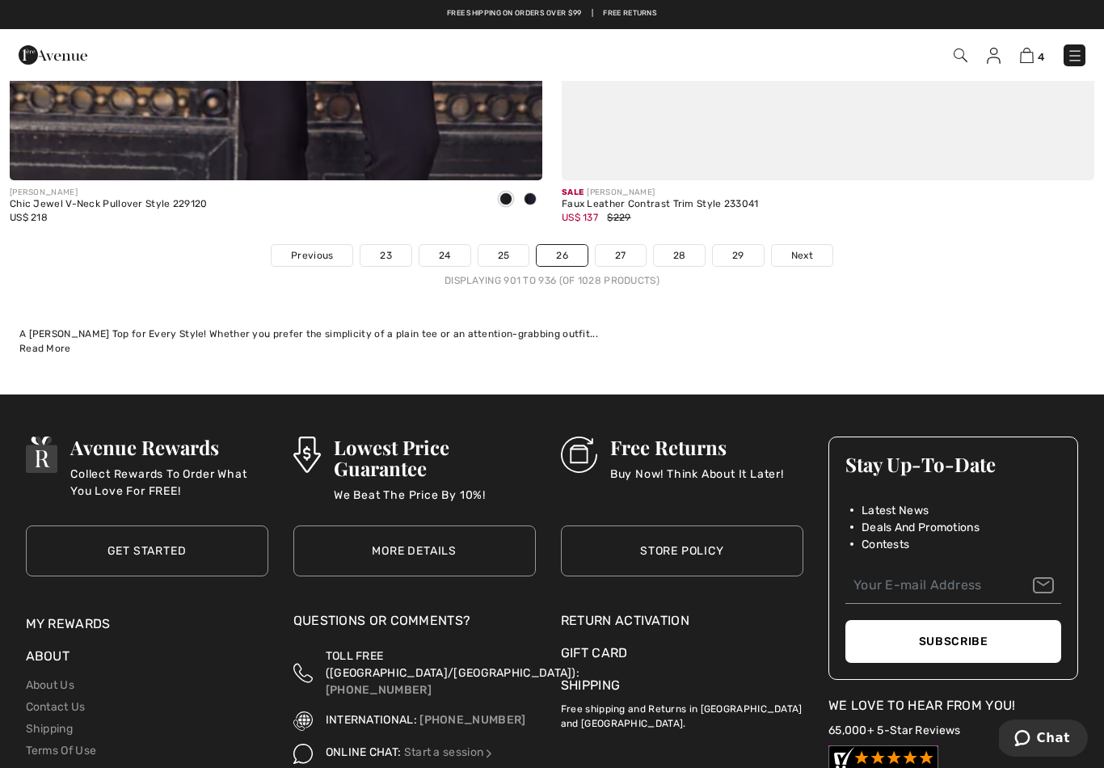
scroll to position [15830, 0]
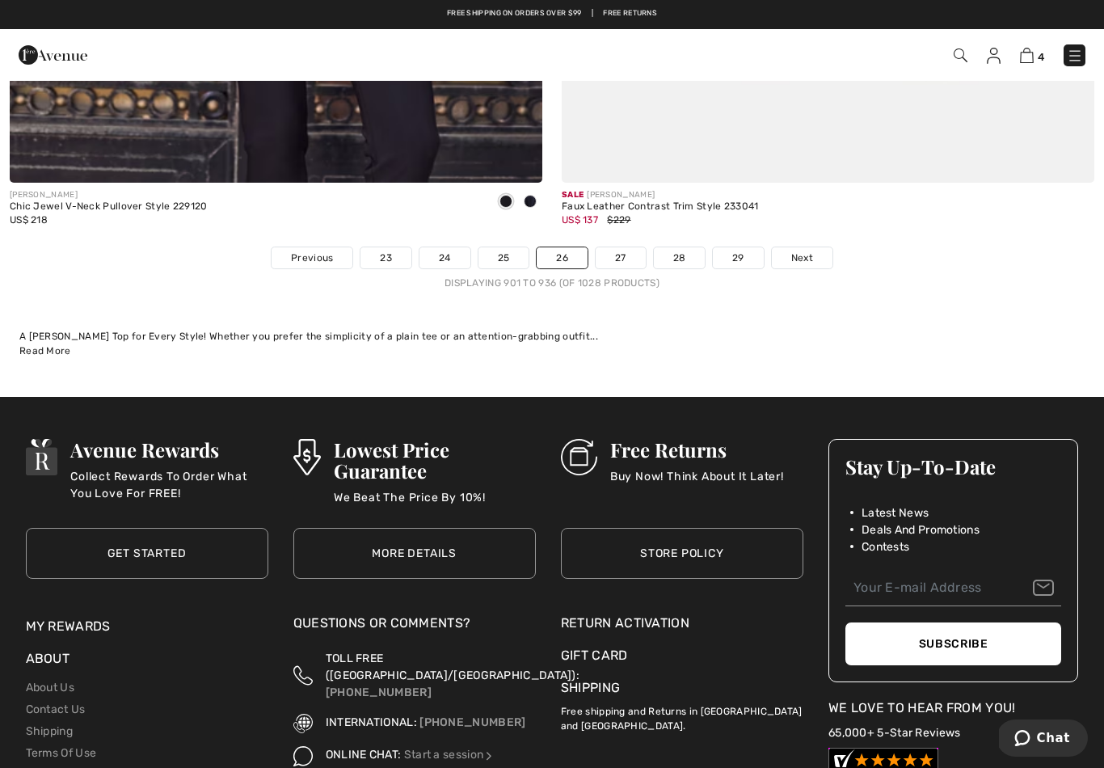
click at [628, 249] on link "27" at bounding box center [621, 257] width 50 height 21
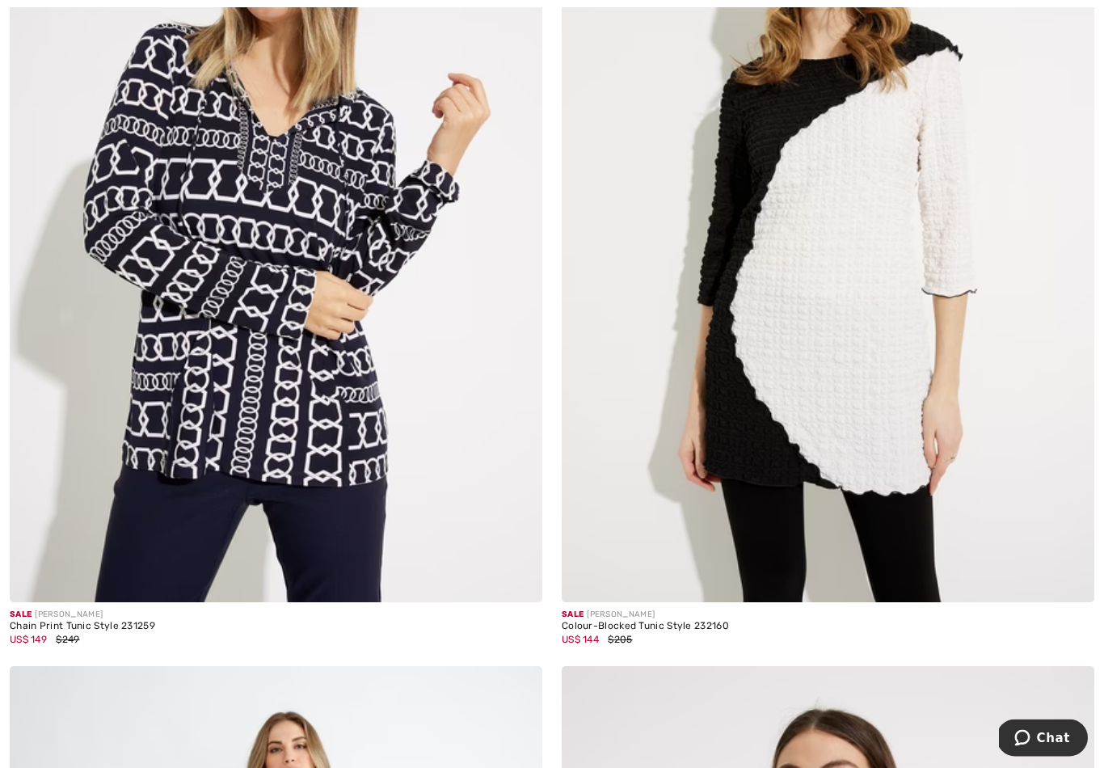
scroll to position [2995, 0]
click at [690, 442] on img at bounding box center [828, 203] width 533 height 799
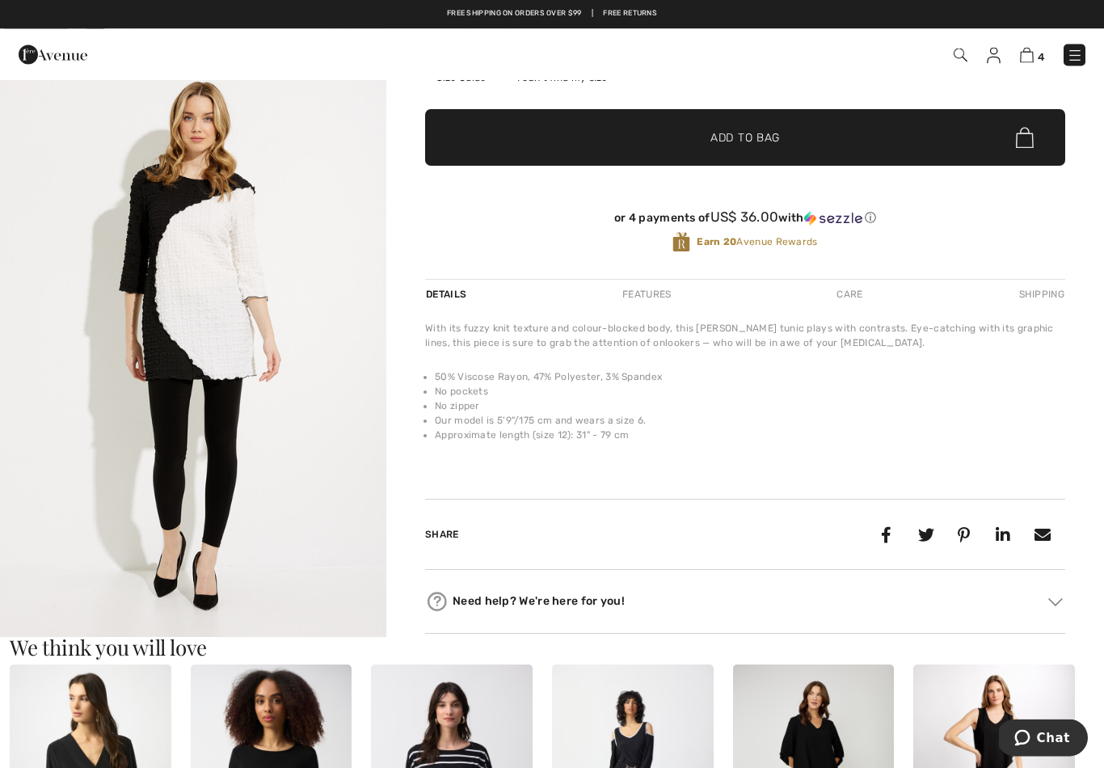
scroll to position [2615, 0]
click at [224, 342] on img "5 / 5" at bounding box center [193, 348] width 386 height 580
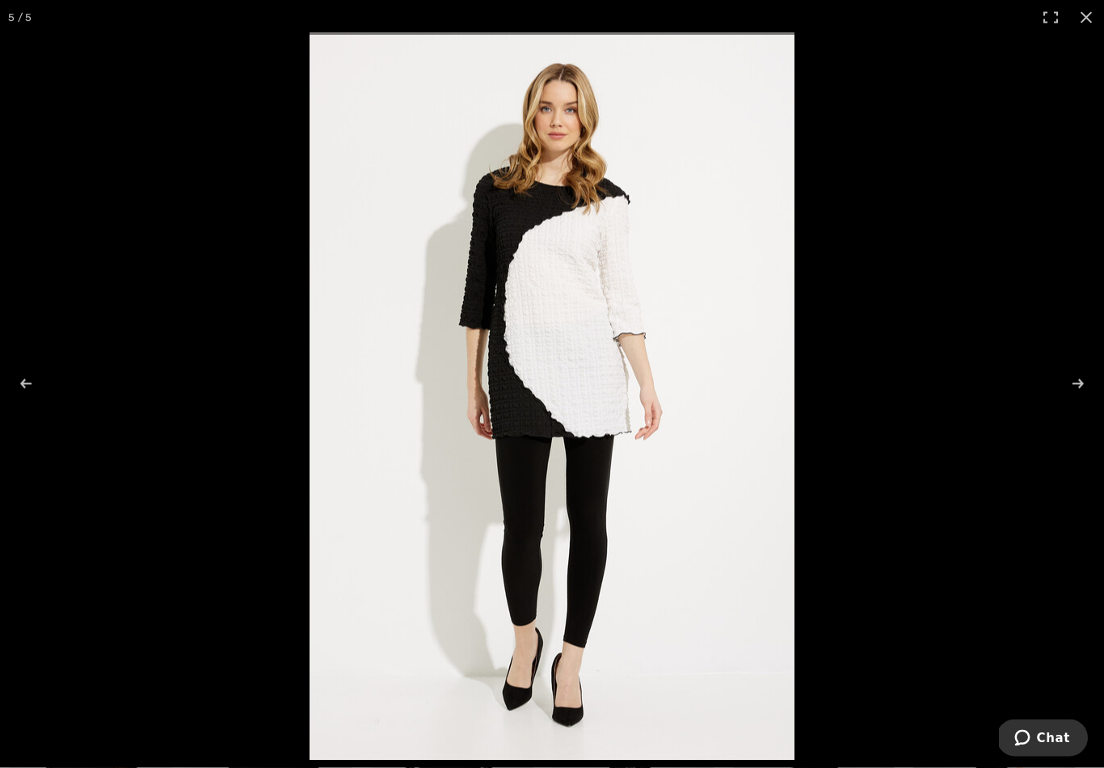
scroll to position [306, 0]
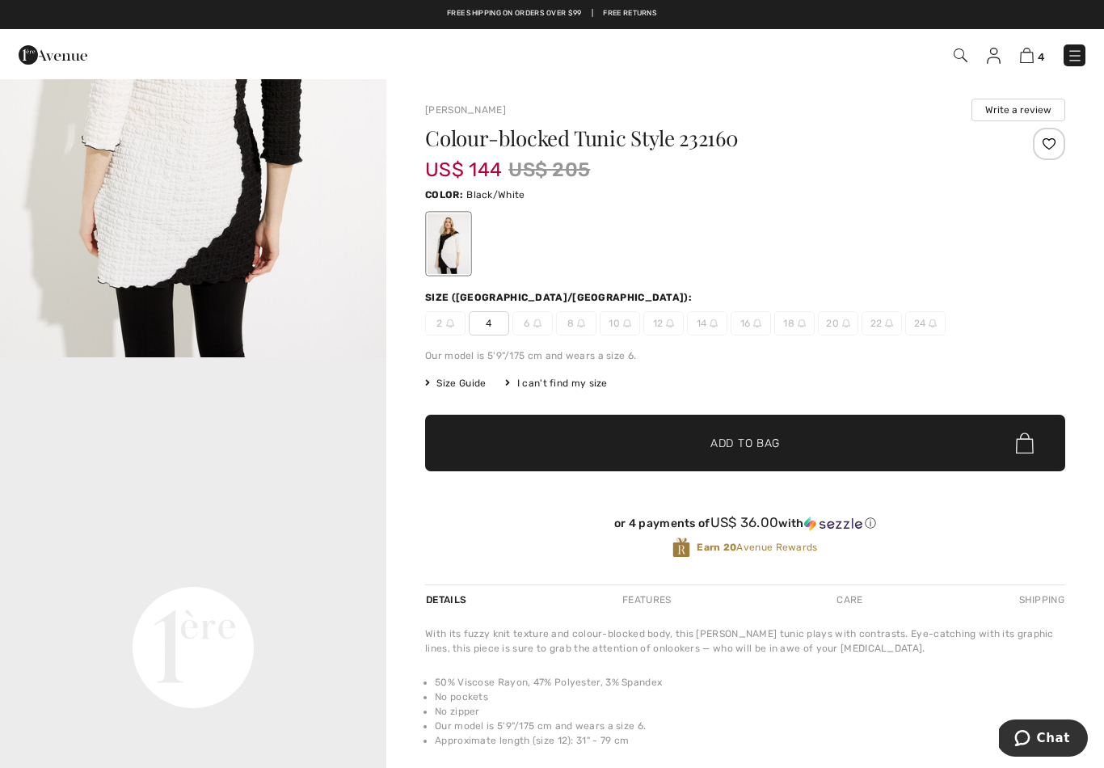
scroll to position [873, 0]
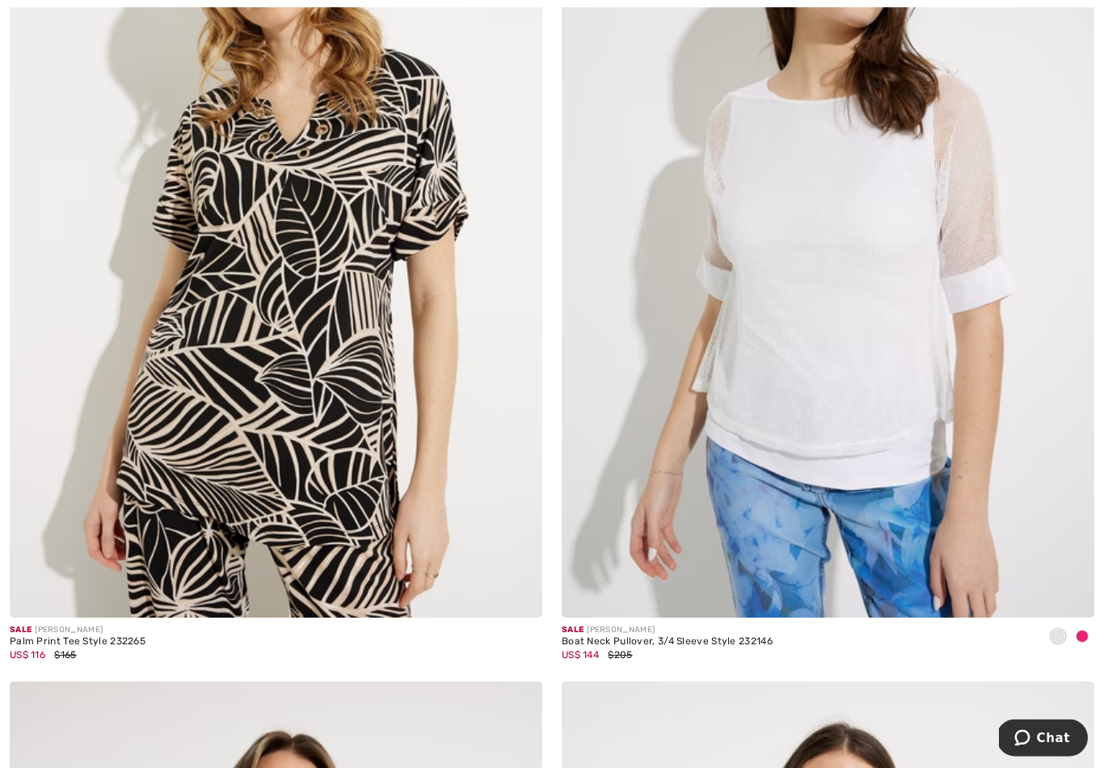
scroll to position [11082, 0]
click at [1081, 624] on div at bounding box center [1082, 637] width 24 height 27
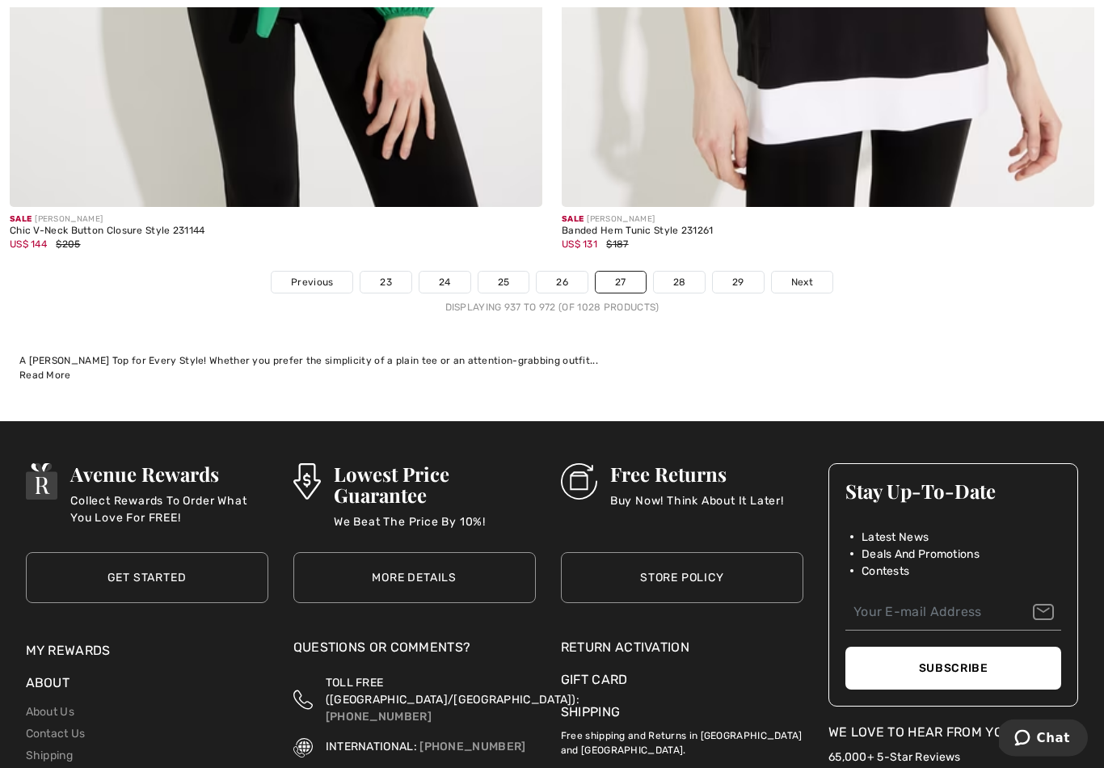
scroll to position [15806, 0]
click at [685, 272] on link "28" at bounding box center [680, 282] width 52 height 21
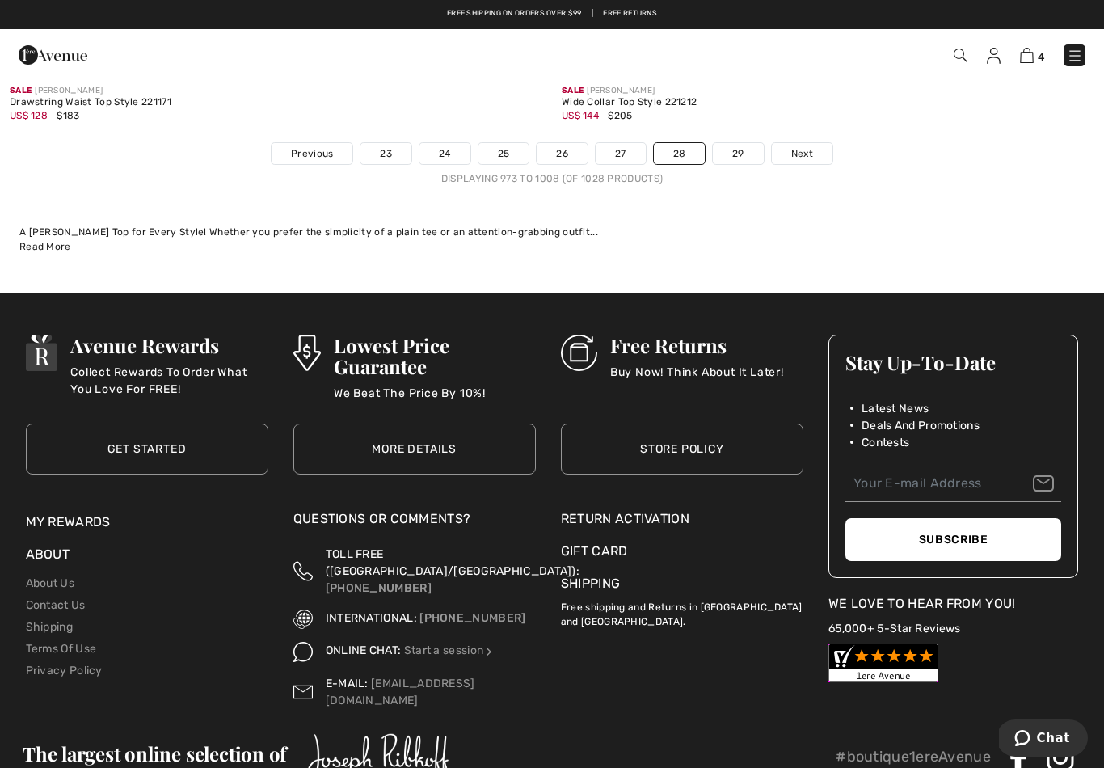
scroll to position [15931, 0]
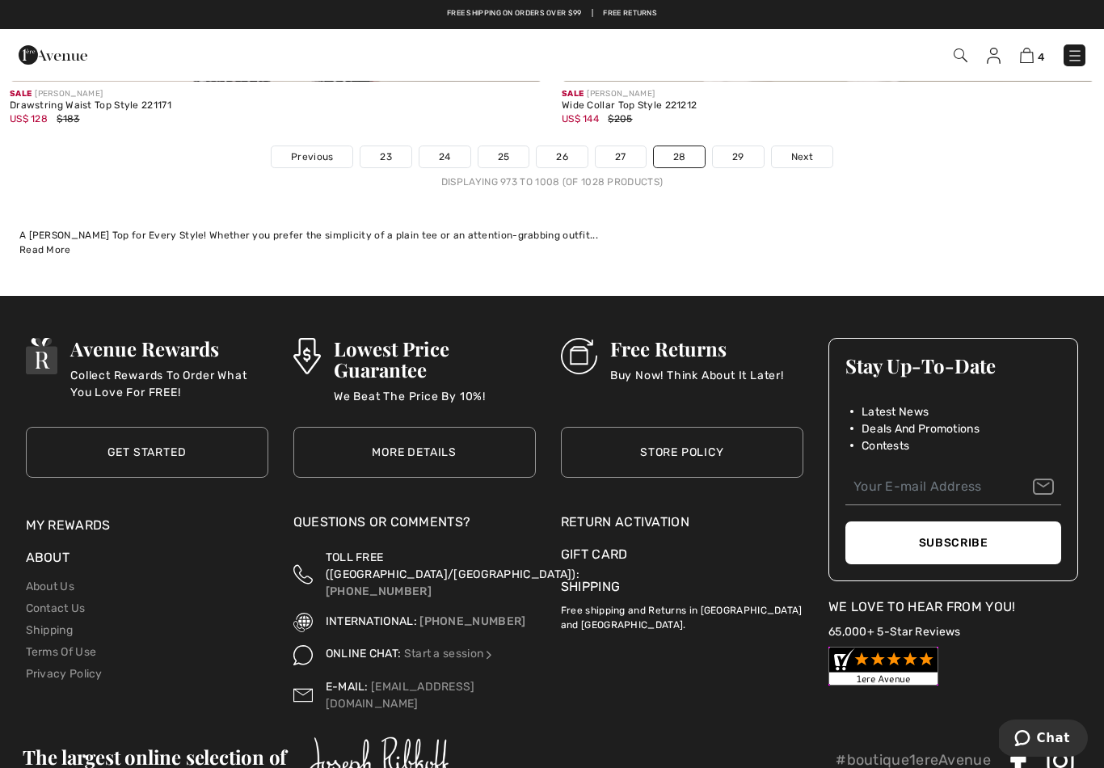
click at [745, 146] on link "29" at bounding box center [738, 156] width 51 height 21
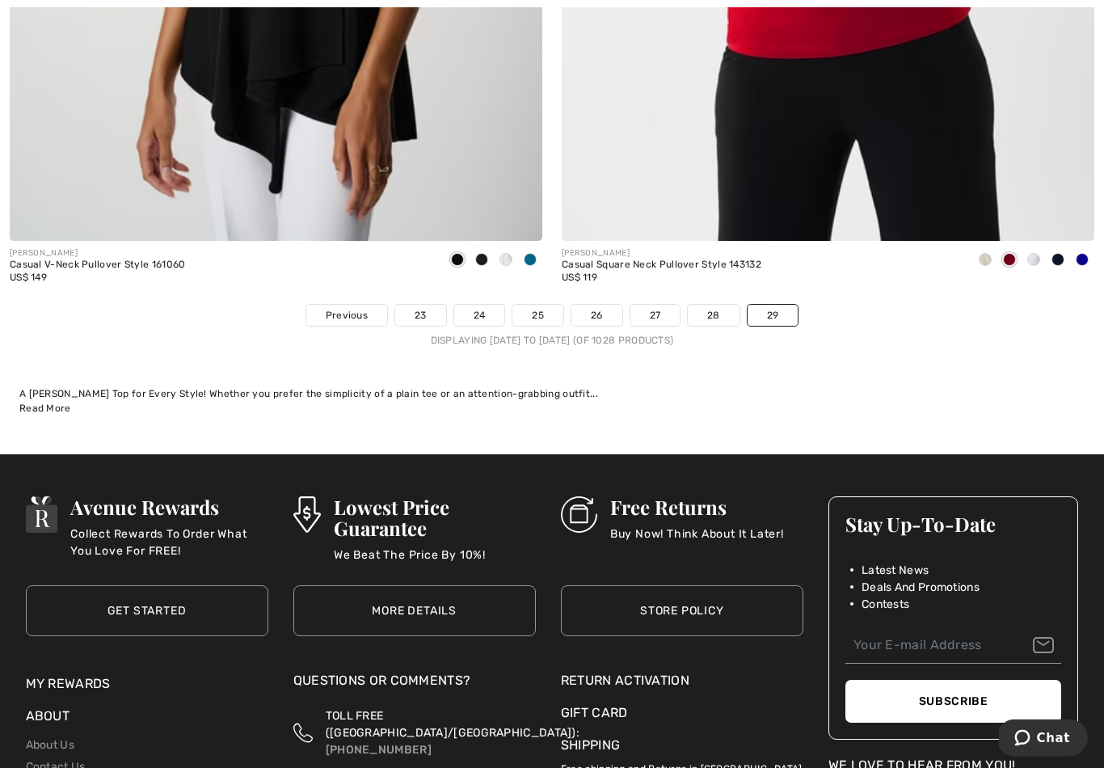
scroll to position [8703, 0]
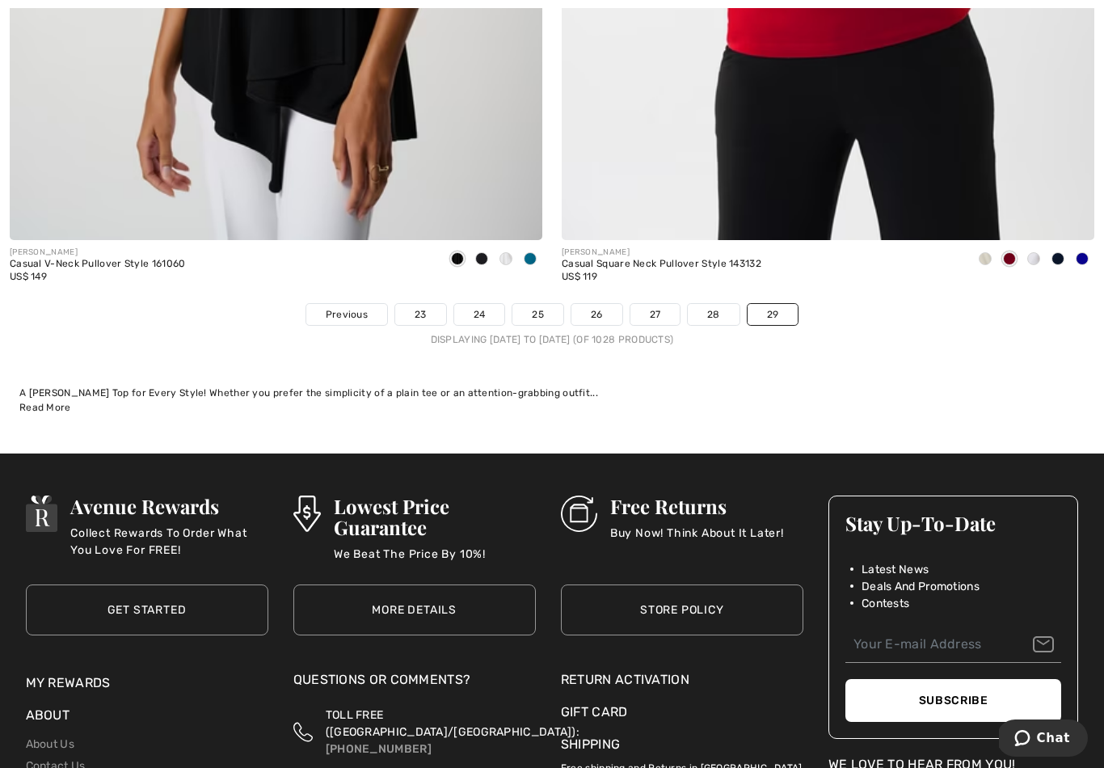
click at [778, 304] on link "29" at bounding box center [773, 314] width 51 height 21
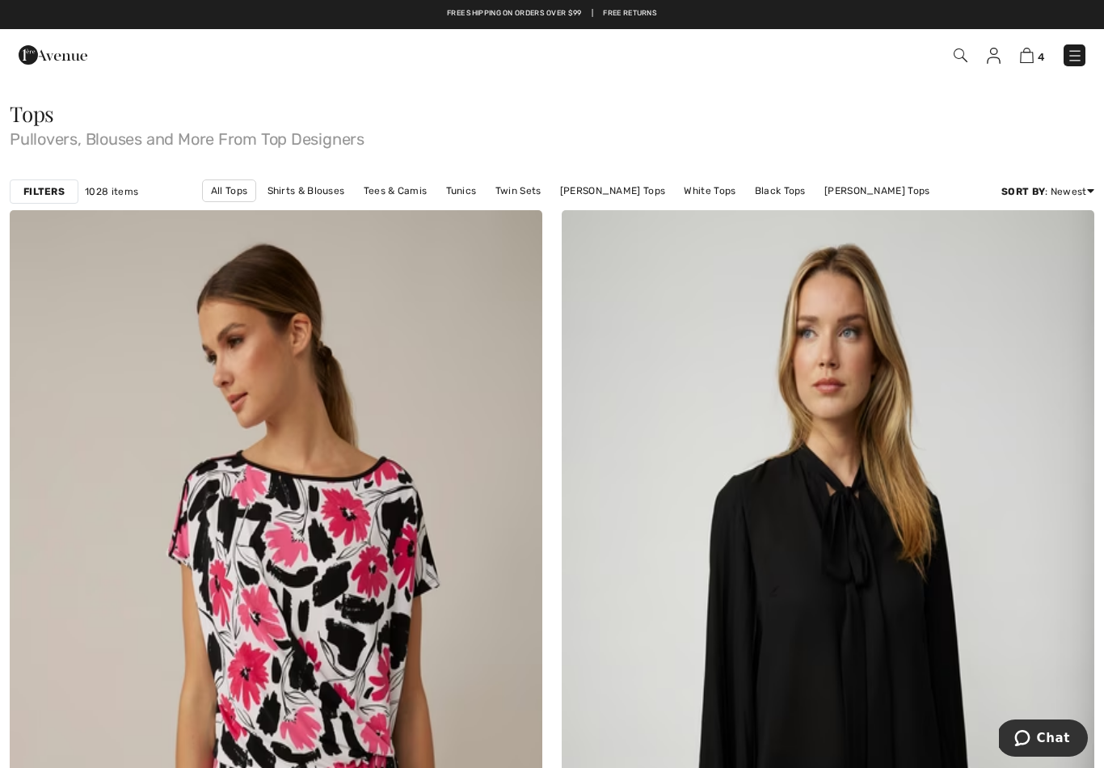
click at [1027, 54] on img at bounding box center [1027, 55] width 14 height 15
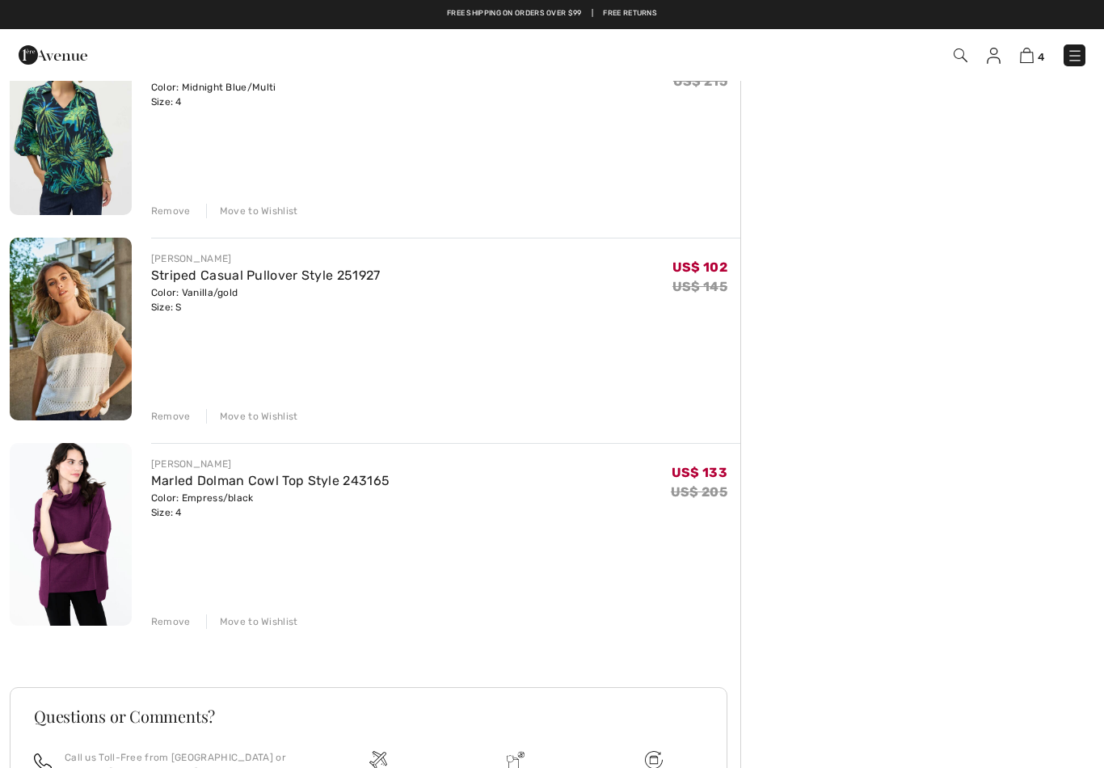
scroll to position [383, 0]
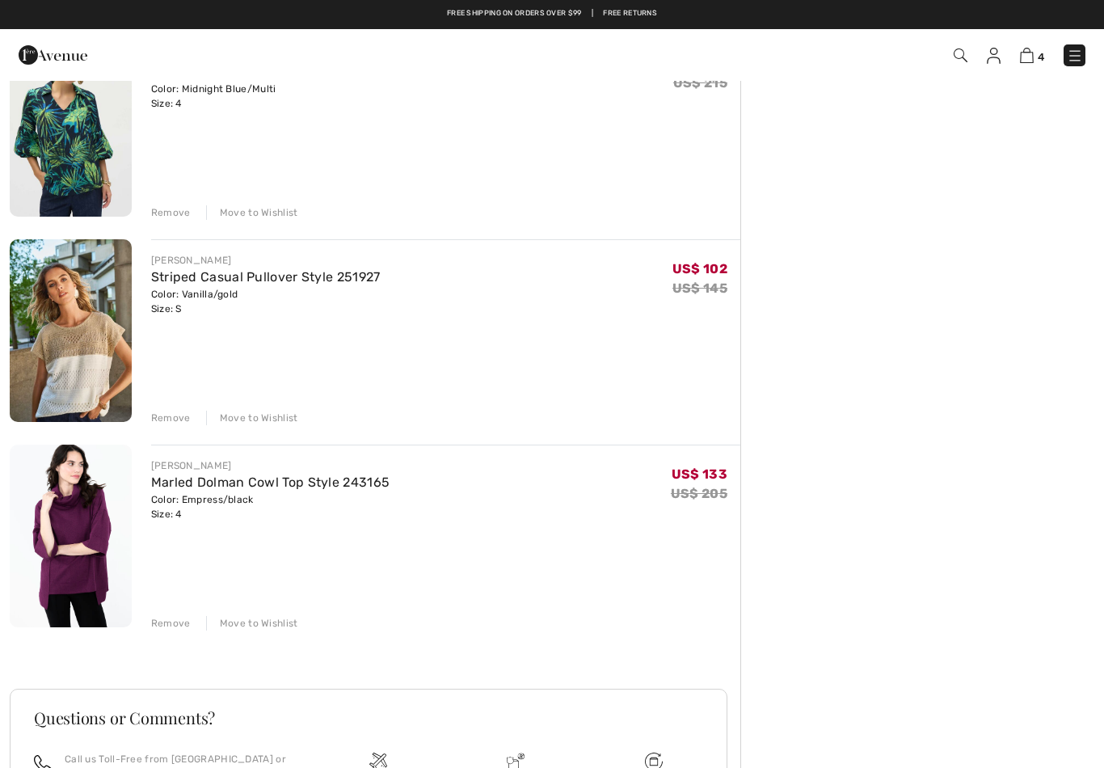
click at [178, 411] on div "Remove" at bounding box center [171, 418] width 40 height 15
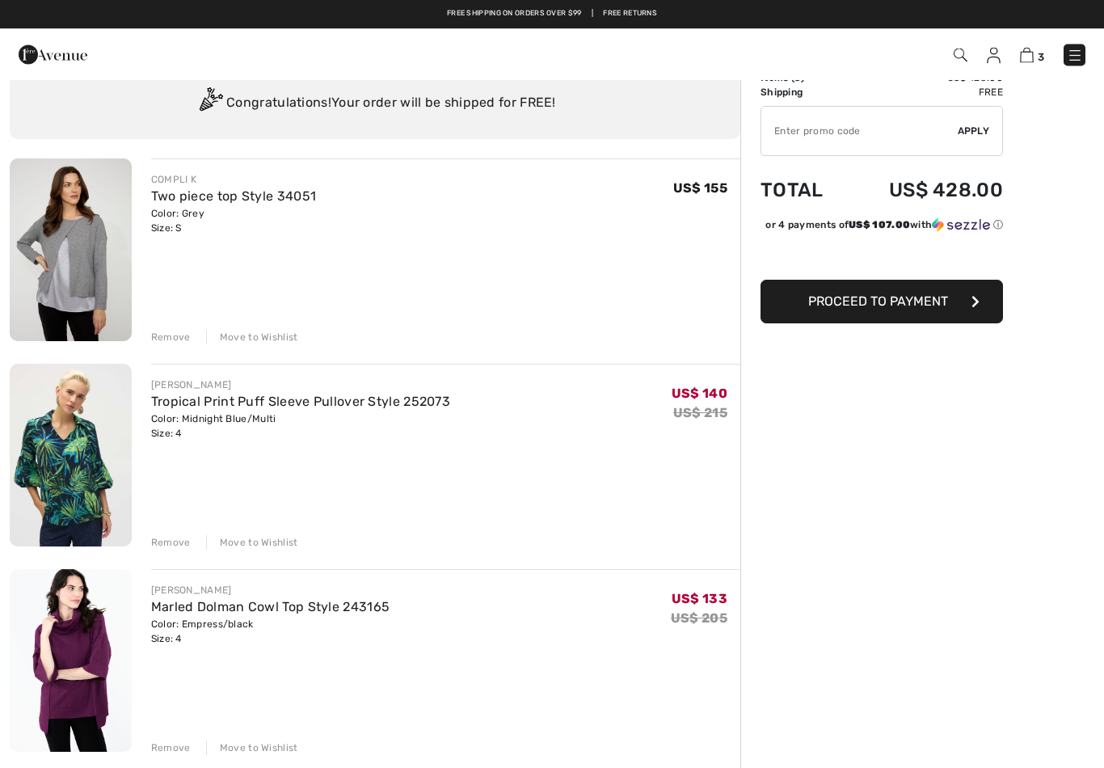
scroll to position [0, 0]
